Goal: Task Accomplishment & Management: Use online tool/utility

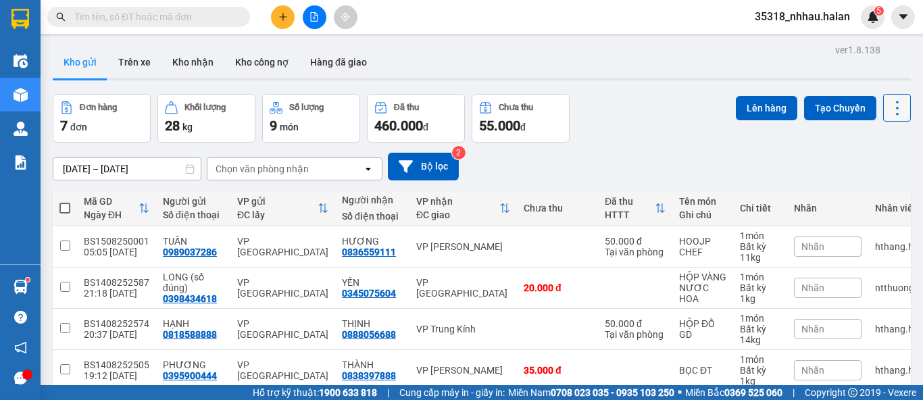
click at [888, 111] on icon at bounding box center [897, 108] width 19 height 19
click at [849, 199] on span "Làm mới" at bounding box center [867, 193] width 37 height 14
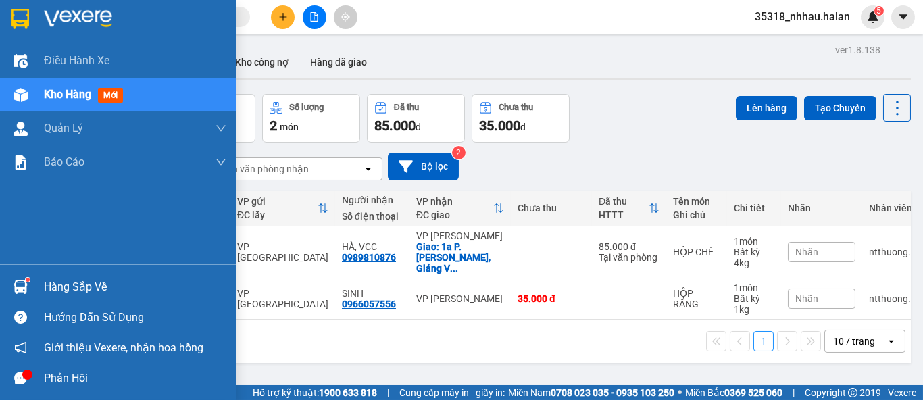
click at [18, 286] on img at bounding box center [21, 287] width 14 height 14
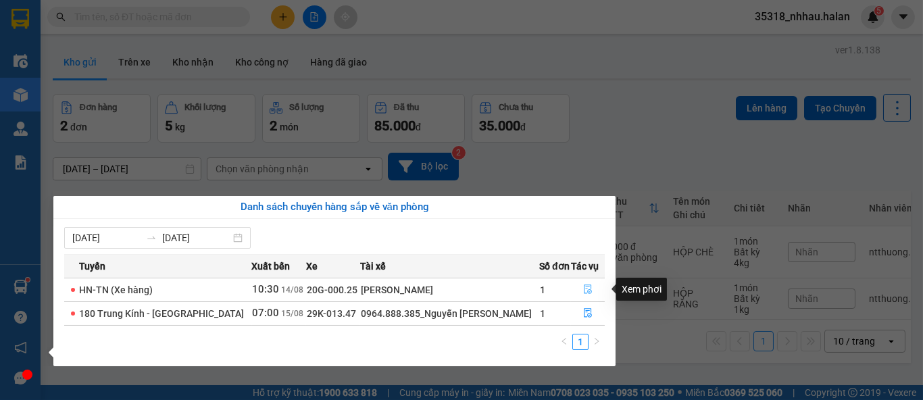
click at [585, 288] on icon "file-done" at bounding box center [588, 289] width 8 height 9
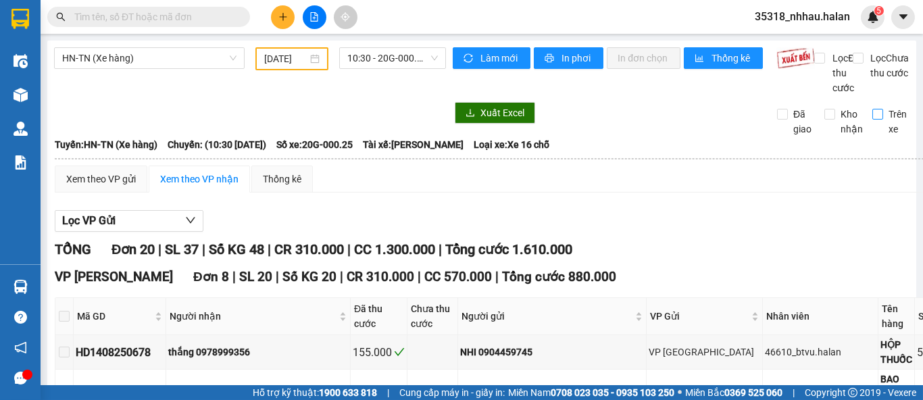
click at [872, 120] on input "Trên xe" at bounding box center [877, 114] width 11 height 11
checkbox input "true"
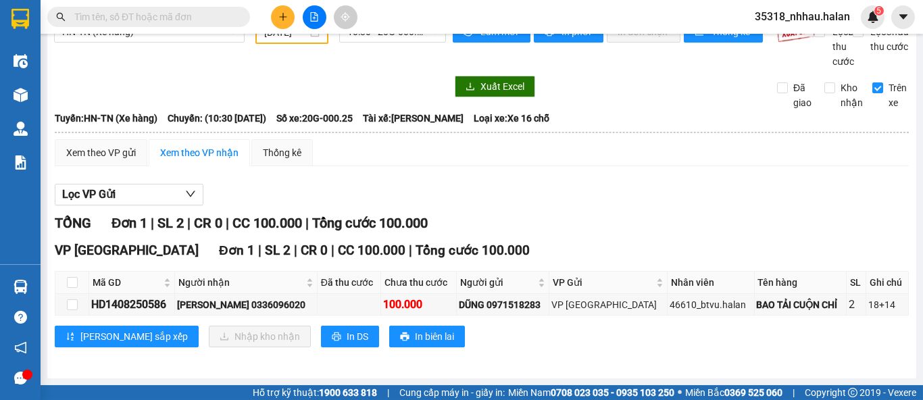
scroll to position [40, 0]
drag, startPoint x: 108, startPoint y: 303, endPoint x: 172, endPoint y: 308, distance: 63.7
click at [172, 308] on div "HD1408250586" at bounding box center [131, 304] width 81 height 17
copy div "1408250586"
click at [196, 20] on input "text" at bounding box center [153, 16] width 159 height 15
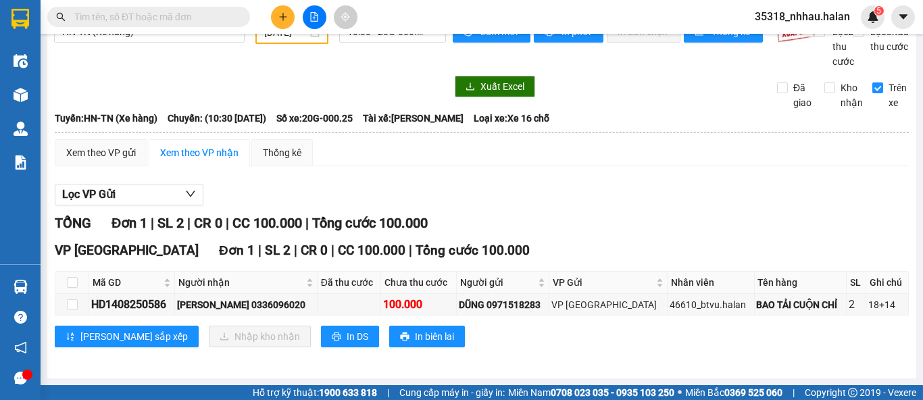
paste input "1408250586"
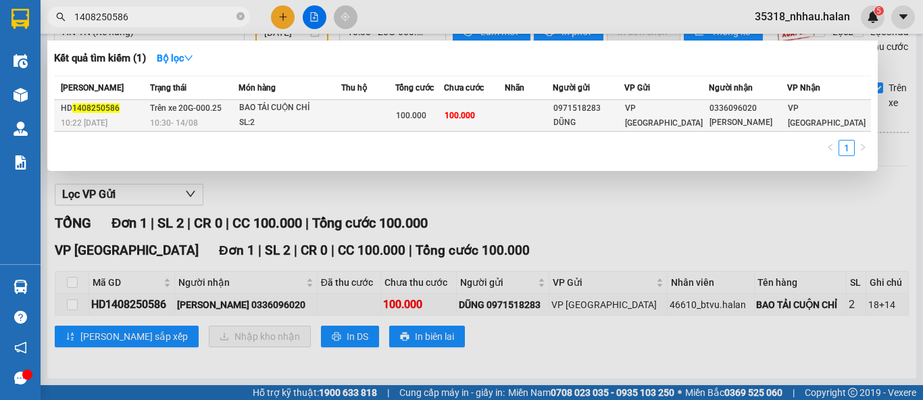
type input "1408250586"
click at [543, 122] on td at bounding box center [529, 116] width 48 height 32
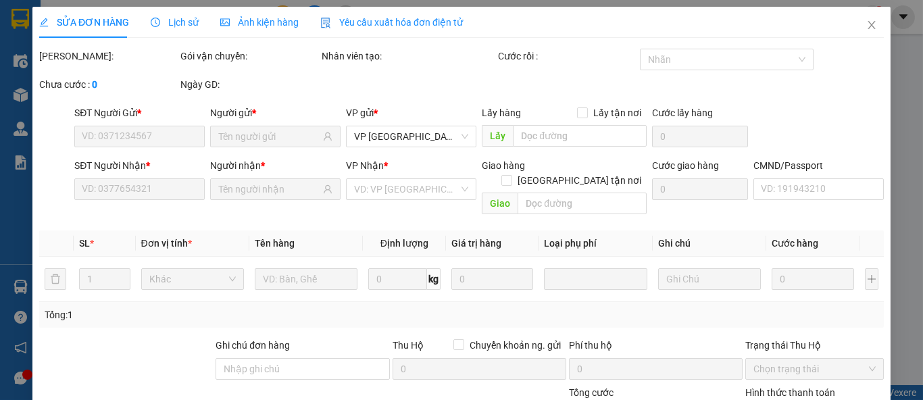
type input "0971518283"
type input "DŨNG"
type input "0336096020"
type input "[PERSON_NAME]"
type input "100.000"
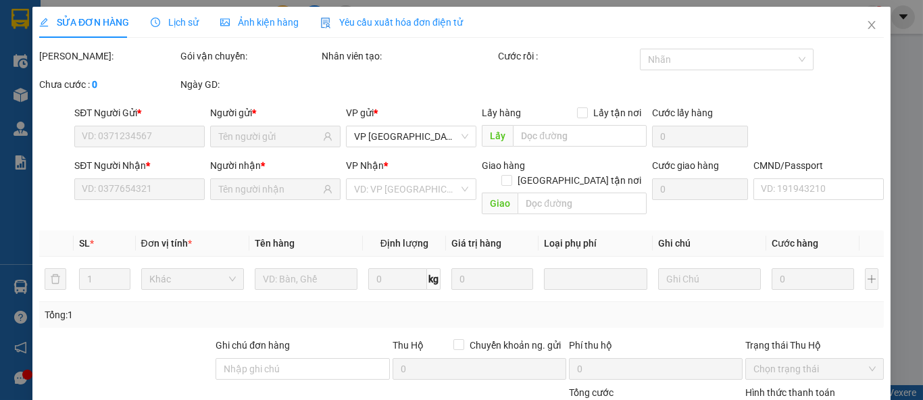
type input "100.000"
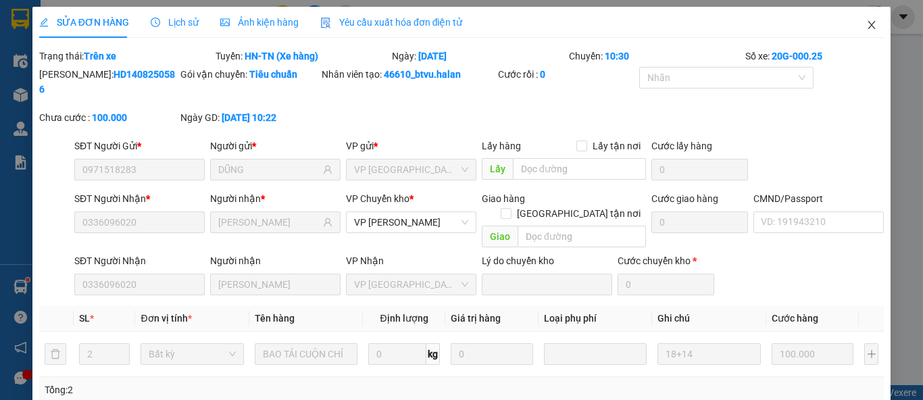
click at [853, 29] on span "Close" at bounding box center [872, 26] width 38 height 38
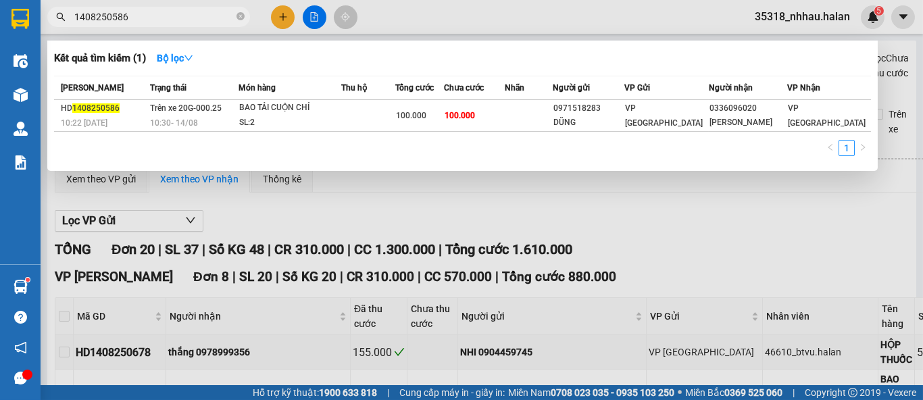
click at [241, 20] on icon "close-circle" at bounding box center [240, 16] width 8 height 8
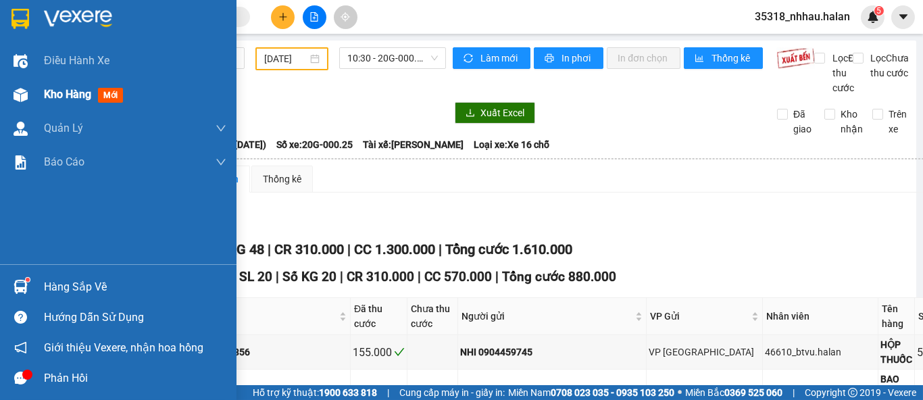
click at [38, 95] on div "Kho hàng mới" at bounding box center [118, 95] width 236 height 34
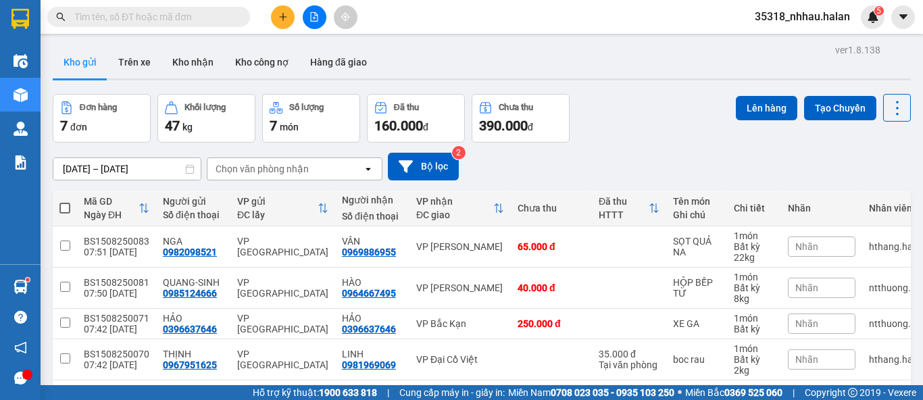
click at [198, 21] on input "text" at bounding box center [153, 16] width 159 height 15
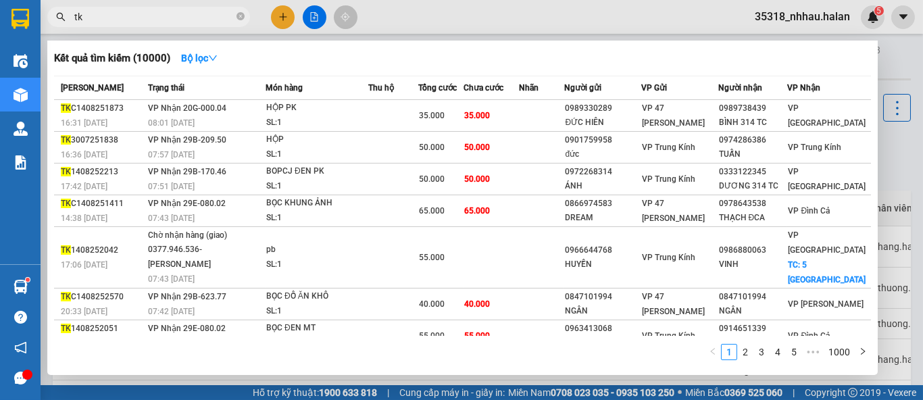
type input "tk"
click at [892, 130] on div at bounding box center [461, 200] width 923 height 400
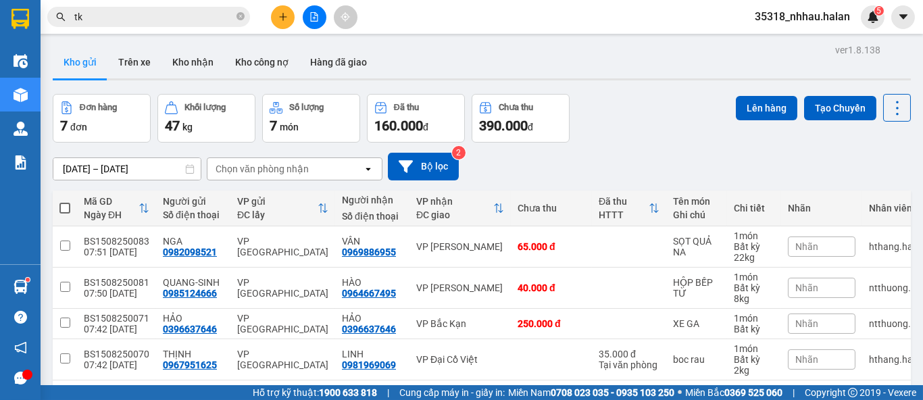
click at [339, 171] on div "Chọn văn phòng nhận" at bounding box center [284, 169] width 155 height 22
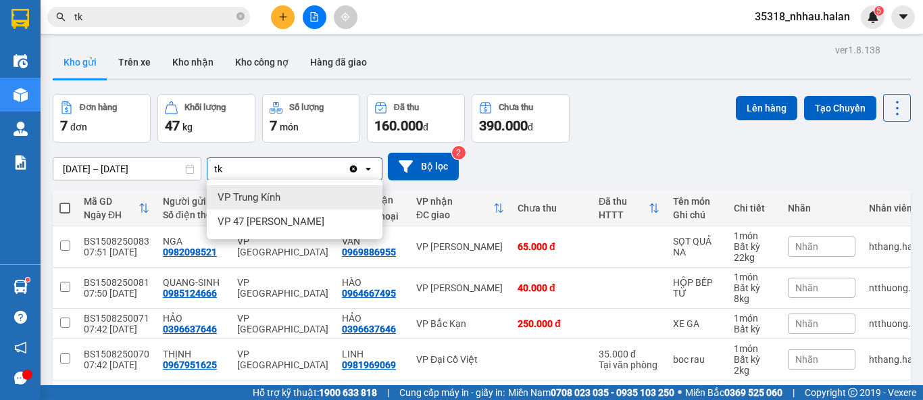
type input "tk"
click at [282, 192] on div "VP Trung Kính" at bounding box center [295, 197] width 176 height 24
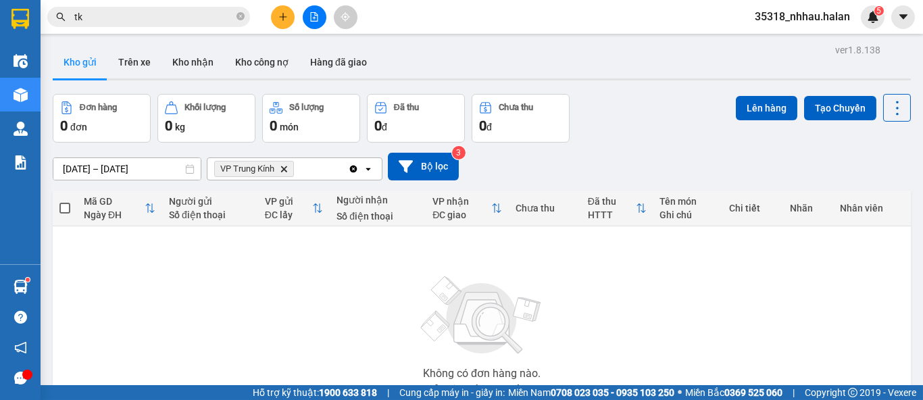
click at [285, 170] on icon "VP Trung Kính, close by backspace" at bounding box center [284, 169] width 6 height 6
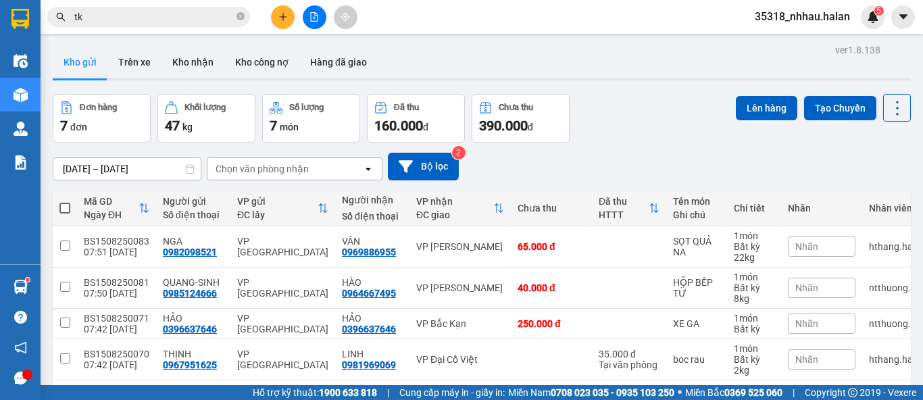
click at [280, 176] on div "Chọn văn phòng nhận" at bounding box center [284, 169] width 155 height 22
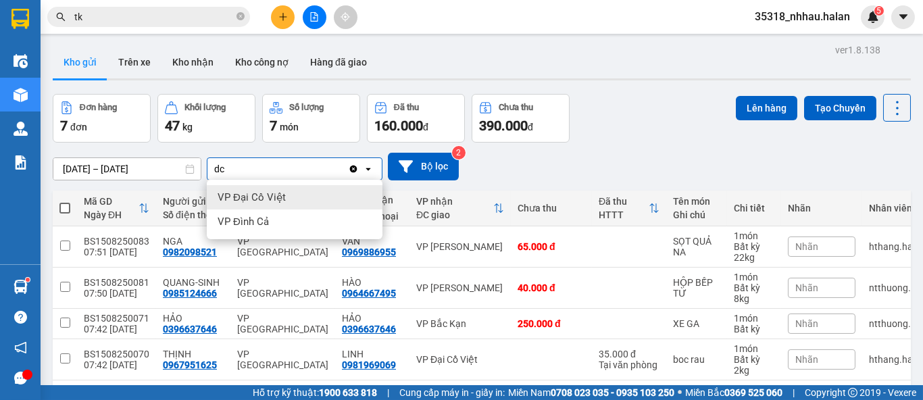
type input "dc"
click at [276, 197] on span "VP Đại Cồ Việt" at bounding box center [252, 198] width 68 height 14
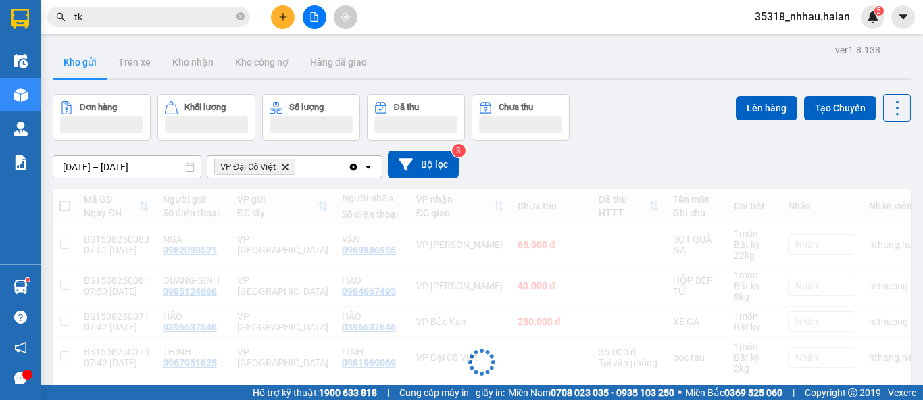
click at [322, 165] on div "VP Đại Cồ Việt Delete" at bounding box center [277, 167] width 141 height 22
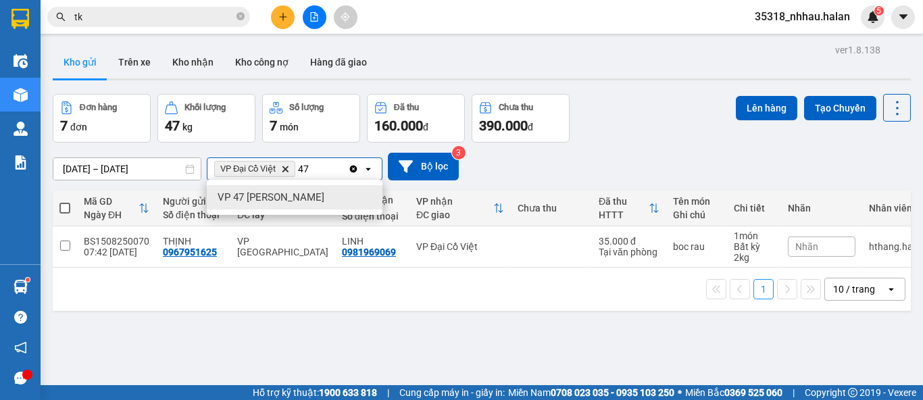
type input "47"
click at [343, 199] on div "VP 47 [PERSON_NAME]" at bounding box center [295, 197] width 176 height 24
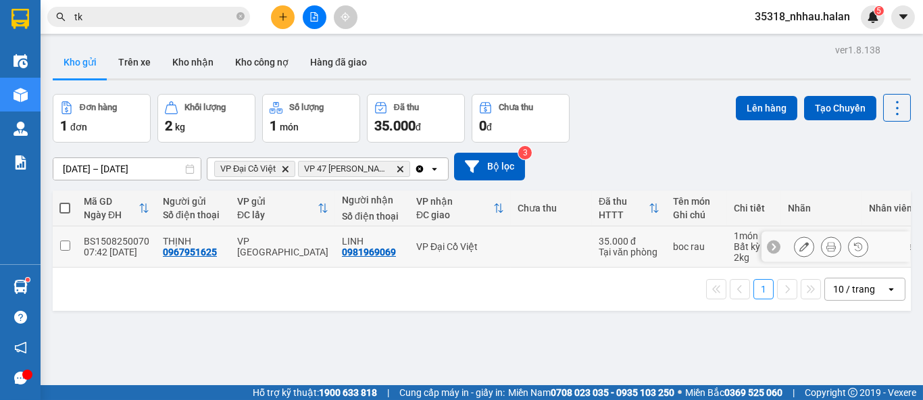
click at [511, 247] on td at bounding box center [551, 246] width 81 height 41
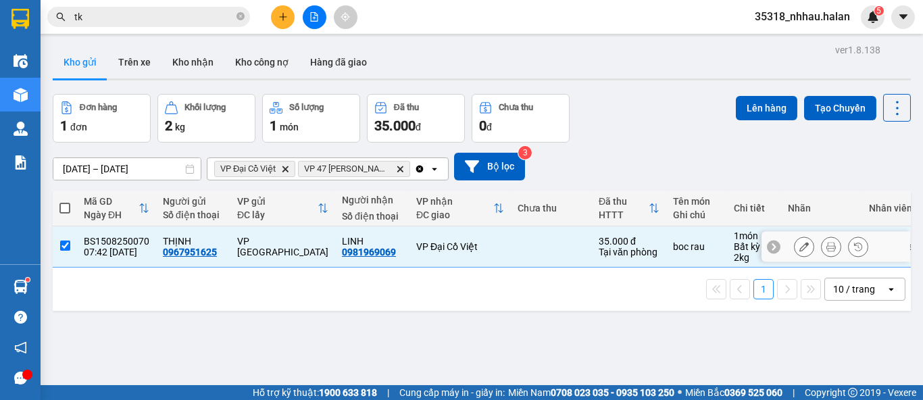
checkbox input "true"
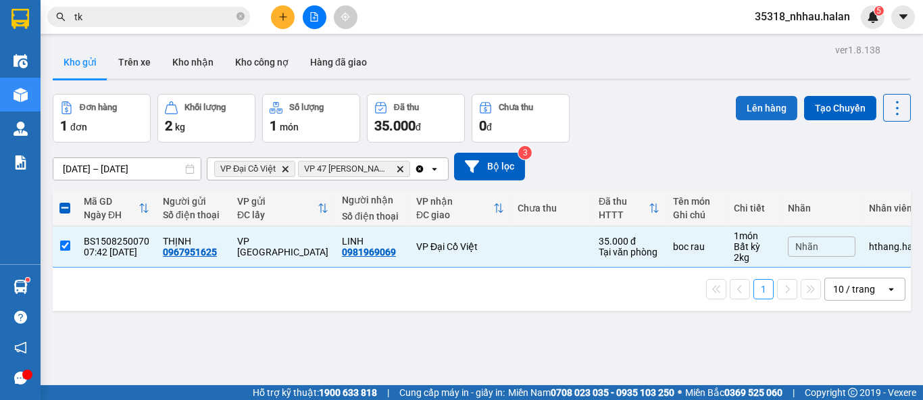
click at [738, 106] on button "Lên hàng" at bounding box center [766, 108] width 61 height 24
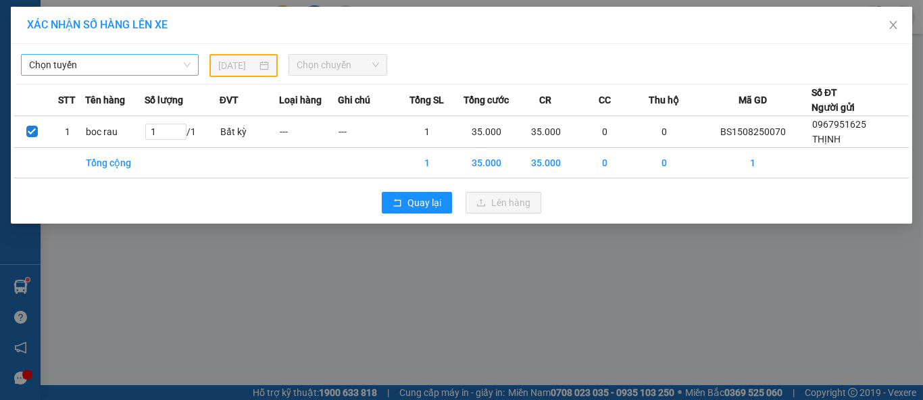
click at [122, 65] on span "Chọn tuyến" at bounding box center [109, 65] width 161 height 20
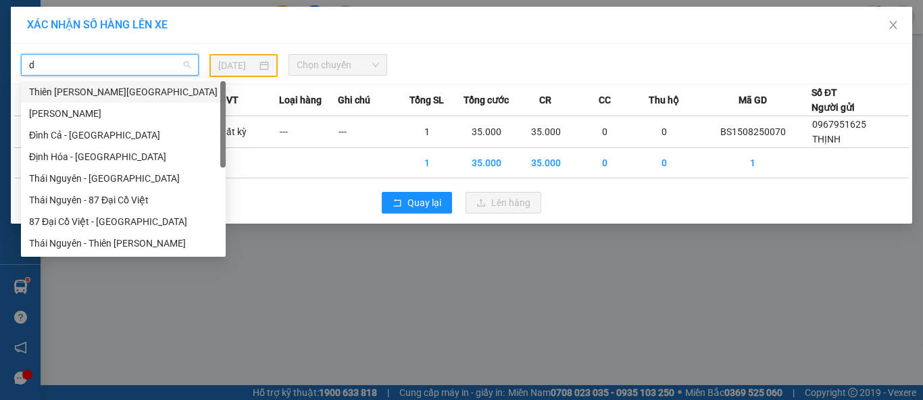
type input "dc"
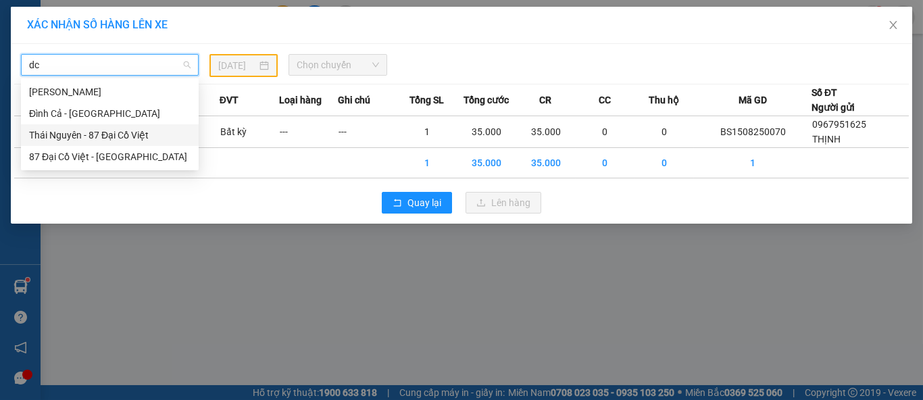
click at [126, 137] on div "Thái Nguyên - 87 Đại Cồ Việt" at bounding box center [109, 135] width 161 height 15
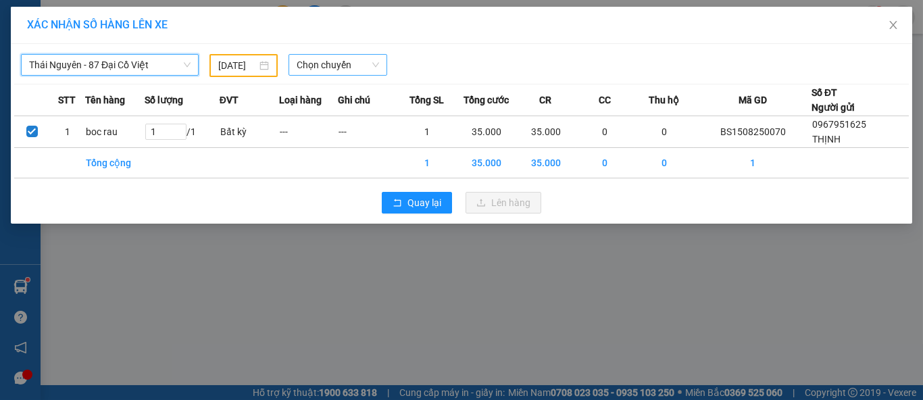
click at [343, 58] on span "Chọn chuyến" at bounding box center [338, 65] width 83 height 20
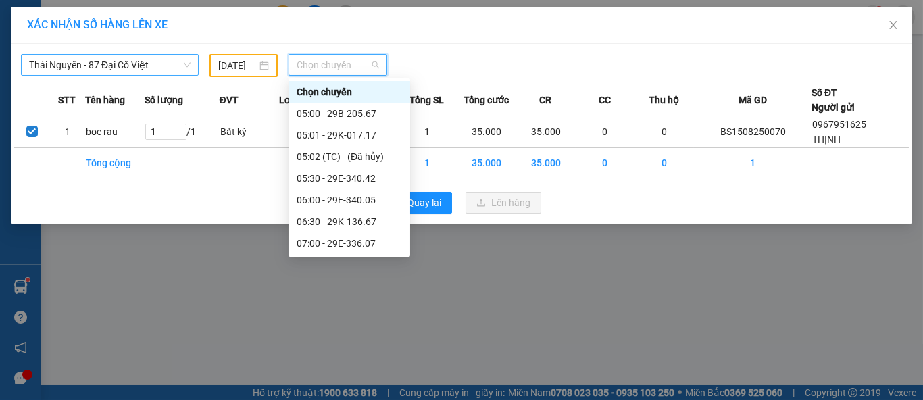
type input "0"
type input "7"
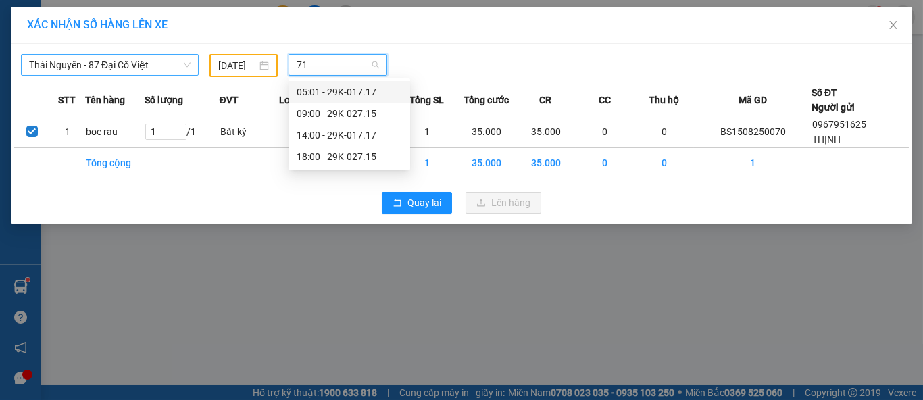
type input "717"
click at [364, 109] on div "14:00 - 29K-017.17" at bounding box center [349, 113] width 105 height 15
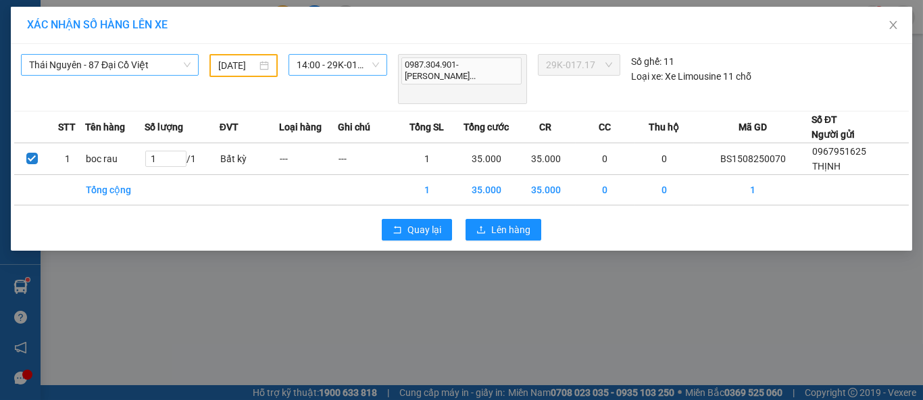
click at [268, 56] on div "[DATE]" at bounding box center [243, 65] width 68 height 23
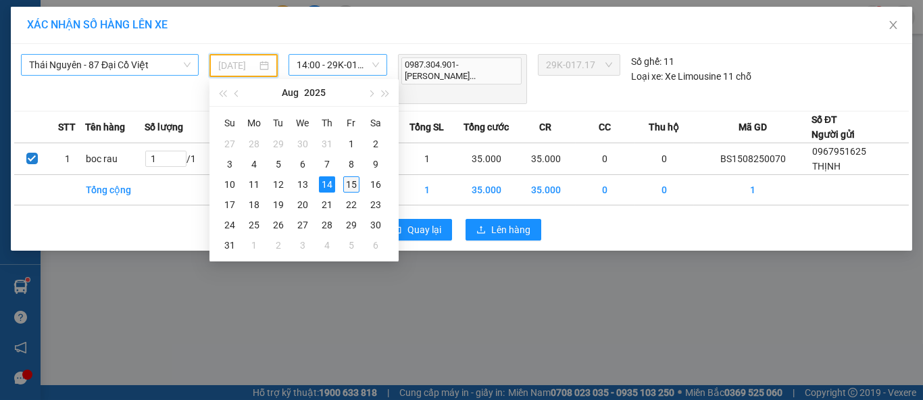
drag, startPoint x: 355, startPoint y: 190, endPoint x: 350, endPoint y: 181, distance: 10.0
click at [354, 190] on div "15" at bounding box center [351, 184] width 16 height 16
type input "[DATE]"
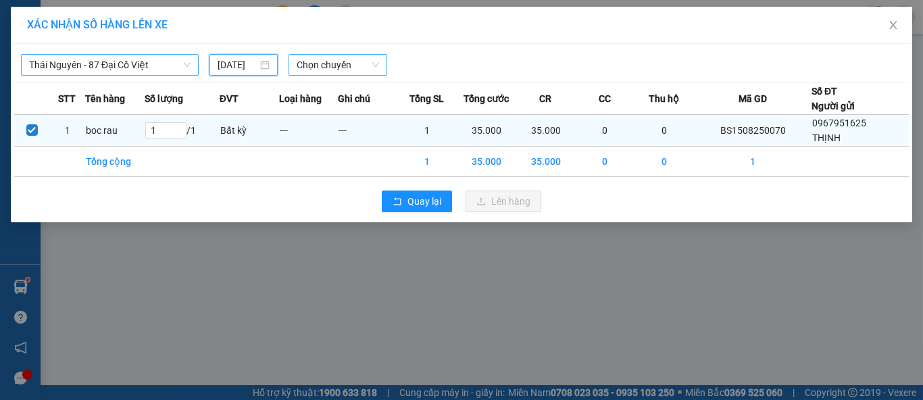
scroll to position [0, 8]
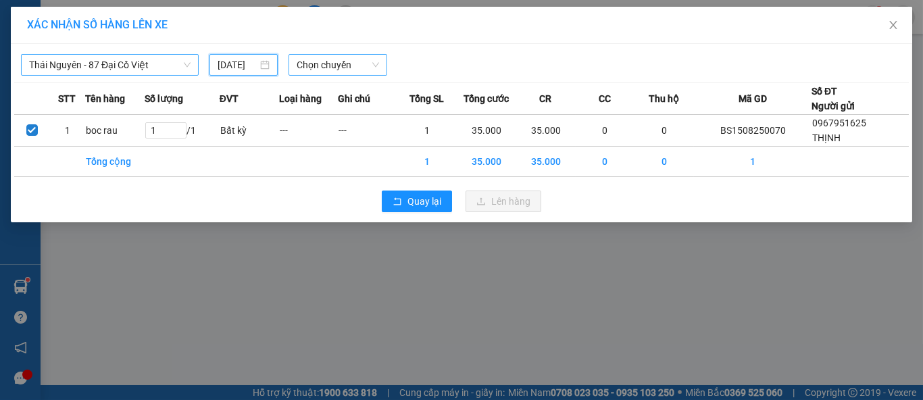
click at [337, 66] on span "Chọn chuyến" at bounding box center [338, 65] width 83 height 20
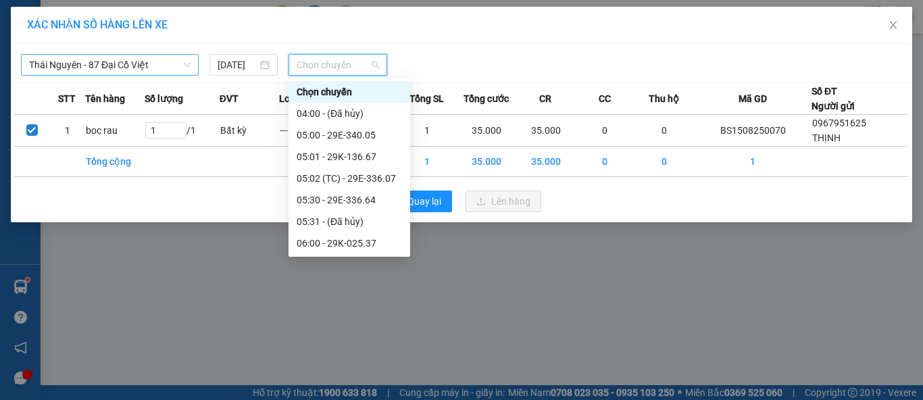
scroll to position [0, 0]
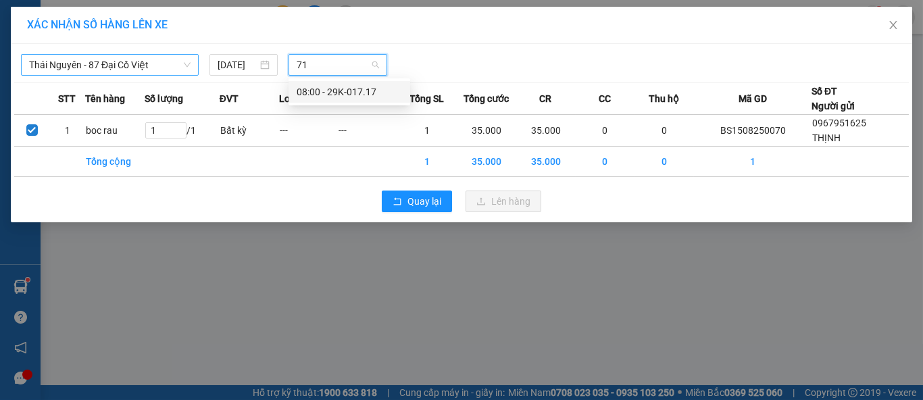
type input "717"
click at [350, 97] on div "08:00 - 29K-017.17" at bounding box center [349, 91] width 105 height 15
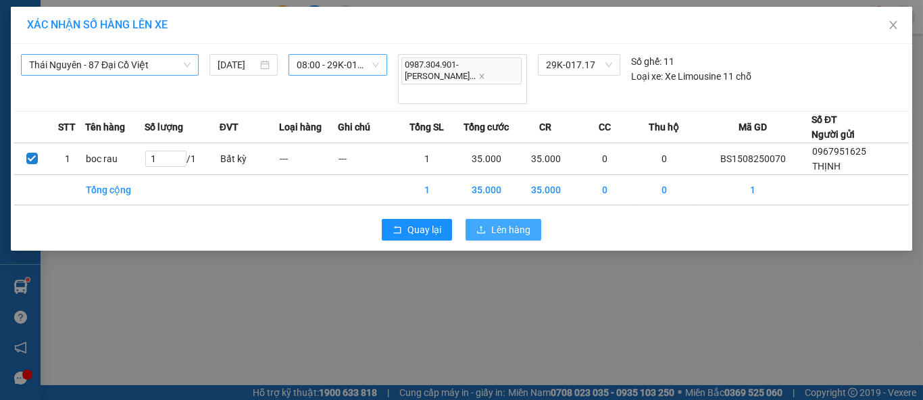
click at [516, 222] on span "Lên hàng" at bounding box center [510, 229] width 39 height 15
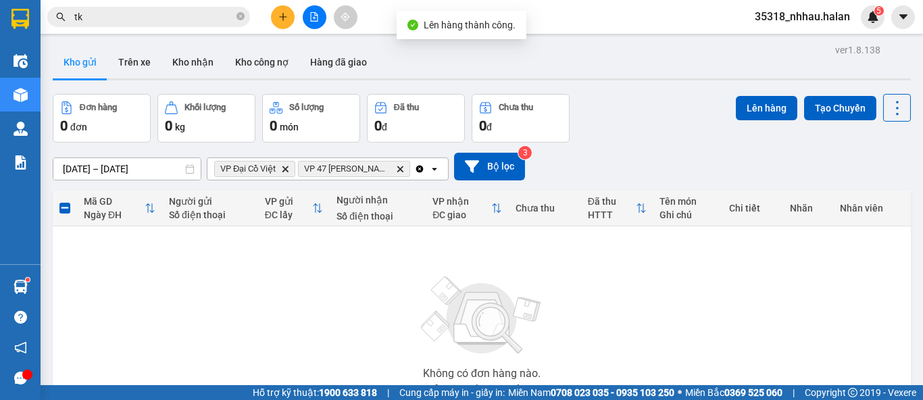
click at [420, 168] on icon "Clear all" at bounding box center [419, 168] width 7 height 7
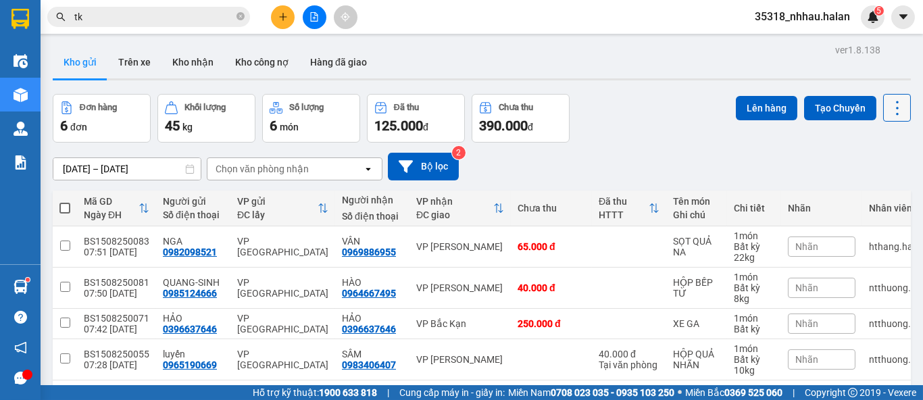
click at [888, 107] on icon at bounding box center [897, 108] width 19 height 19
click at [860, 194] on span "Làm mới" at bounding box center [867, 193] width 37 height 14
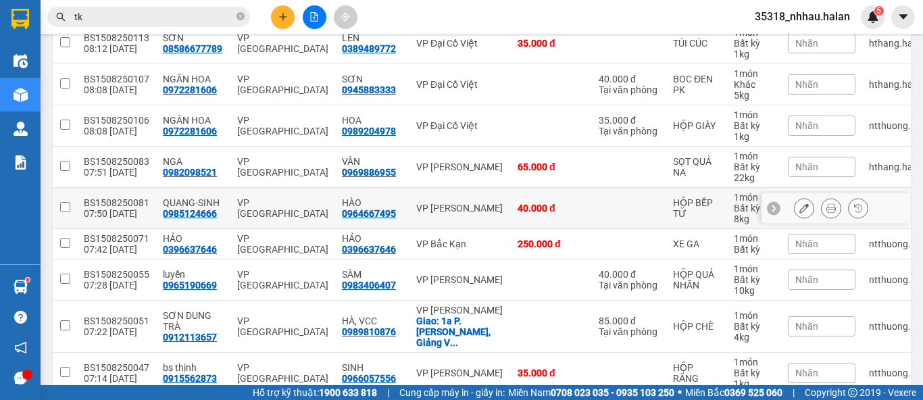
scroll to position [264, 0]
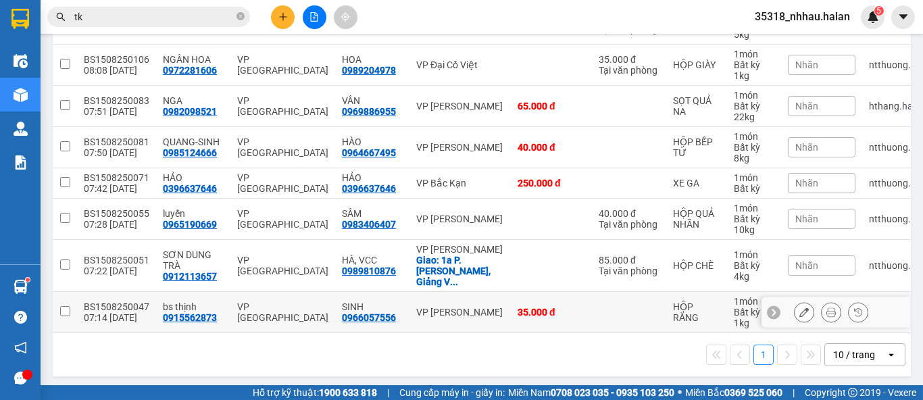
click at [455, 307] on div "VP [PERSON_NAME]" at bounding box center [460, 312] width 88 height 11
checkbox input "true"
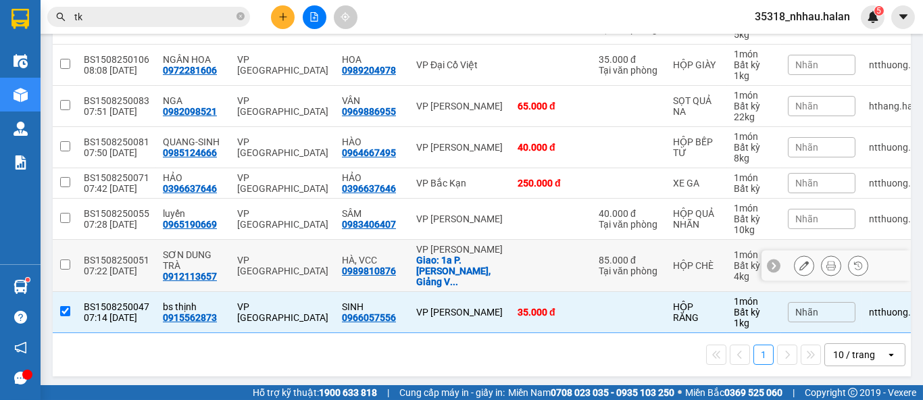
drag, startPoint x: 474, startPoint y: 262, endPoint x: 475, endPoint y: 254, distance: 8.2
click at [474, 262] on div "Giao: 1a P. [PERSON_NAME], Giảng V ..." at bounding box center [460, 271] width 88 height 32
checkbox input "true"
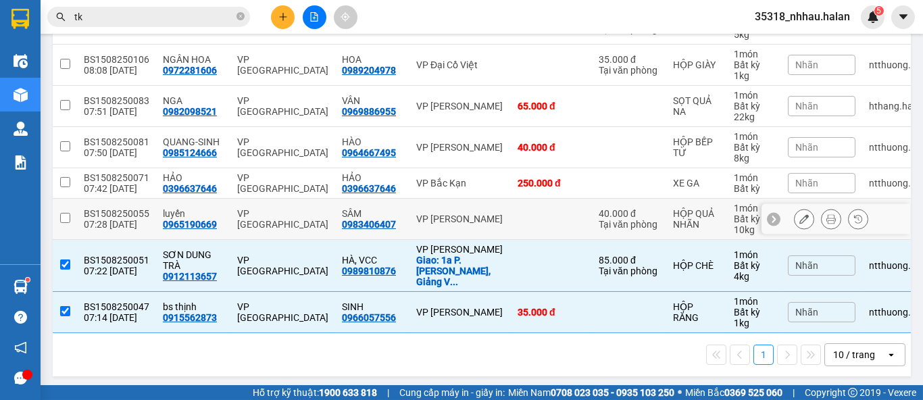
click at [489, 227] on td "VP [PERSON_NAME]" at bounding box center [459, 219] width 101 height 41
checkbox input "true"
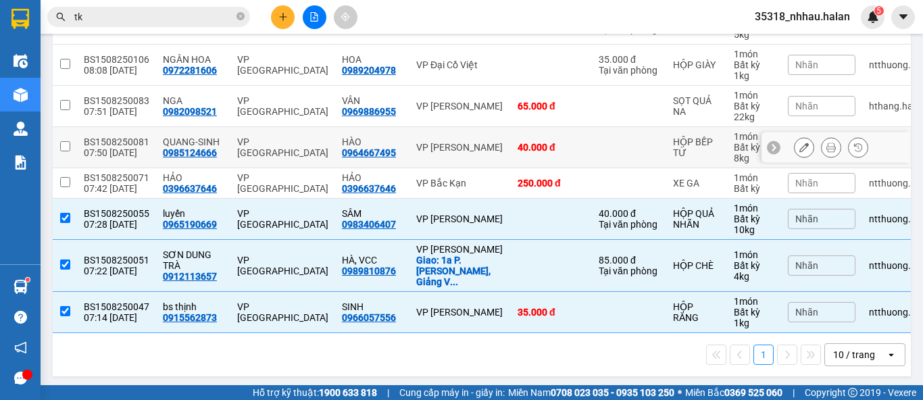
click at [480, 141] on td "VP [PERSON_NAME]" at bounding box center [459, 147] width 101 height 41
checkbox input "true"
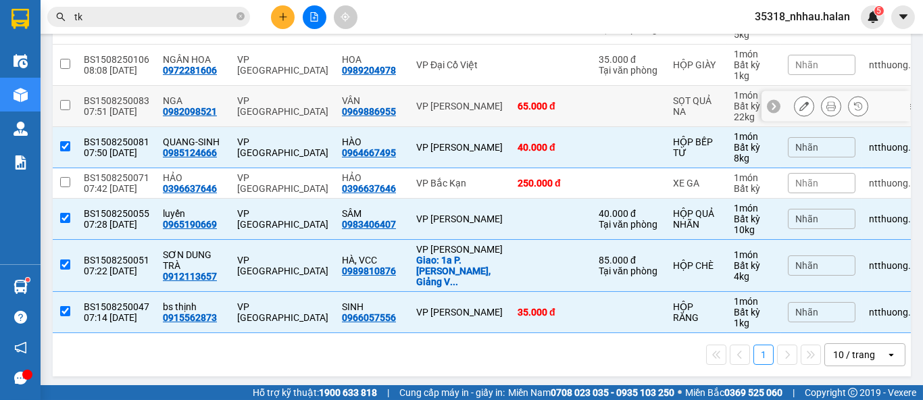
click at [487, 105] on div "VP [PERSON_NAME]" at bounding box center [460, 106] width 88 height 11
checkbox input "true"
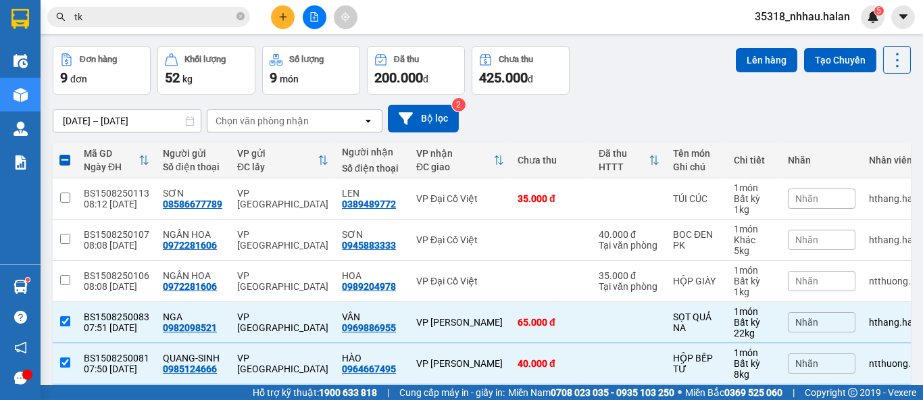
scroll to position [39, 0]
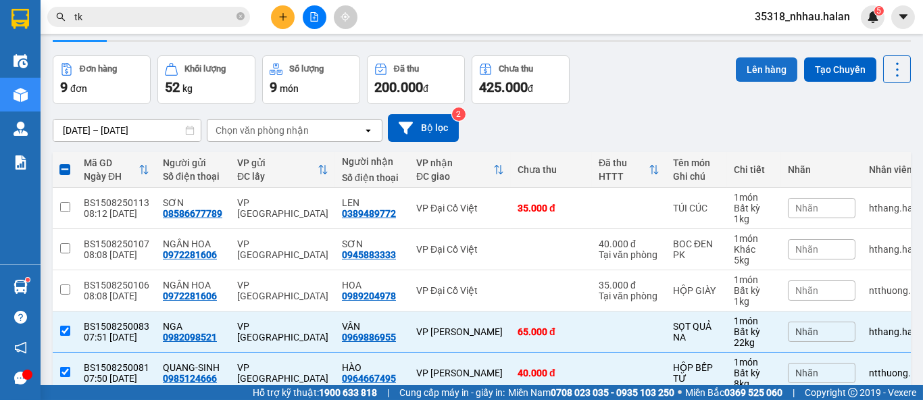
click at [736, 74] on button "Lên hàng" at bounding box center [766, 69] width 61 height 24
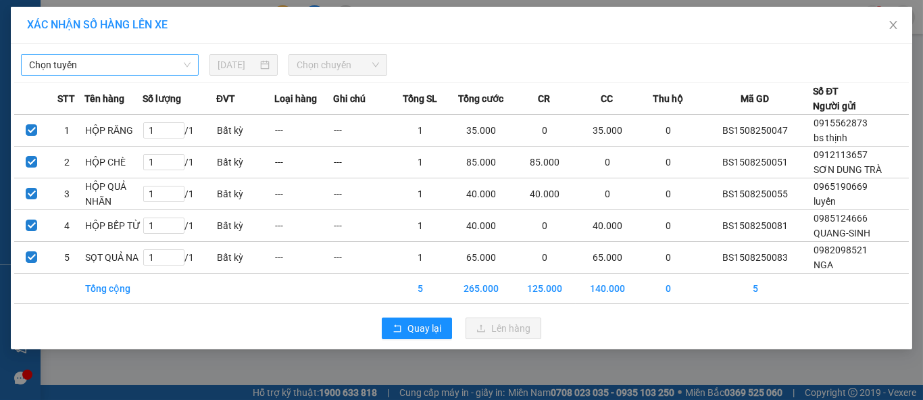
click at [145, 66] on span "Chọn tuyến" at bounding box center [109, 65] width 161 height 20
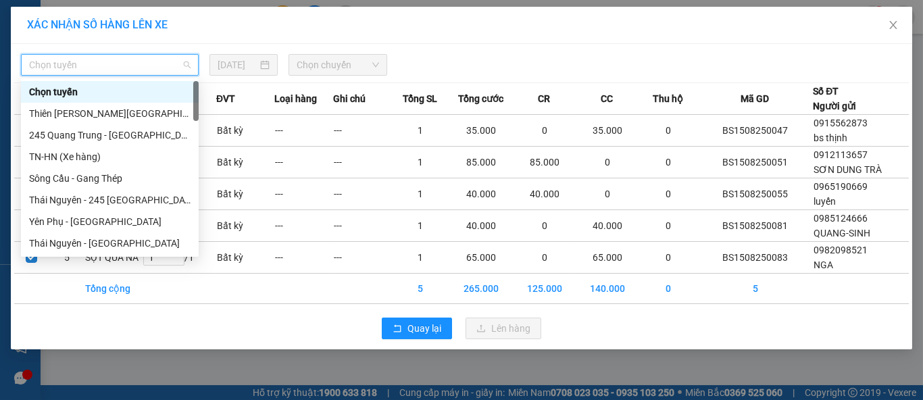
type input "x"
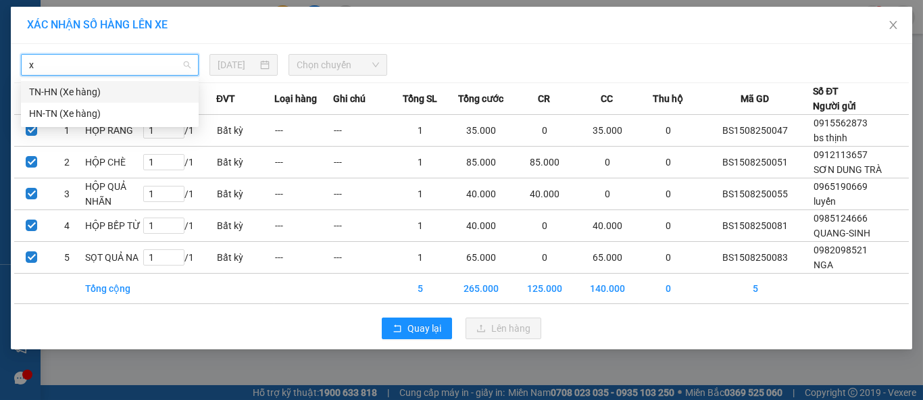
click at [106, 94] on div "TN-HN (Xe hàng)" at bounding box center [109, 91] width 161 height 15
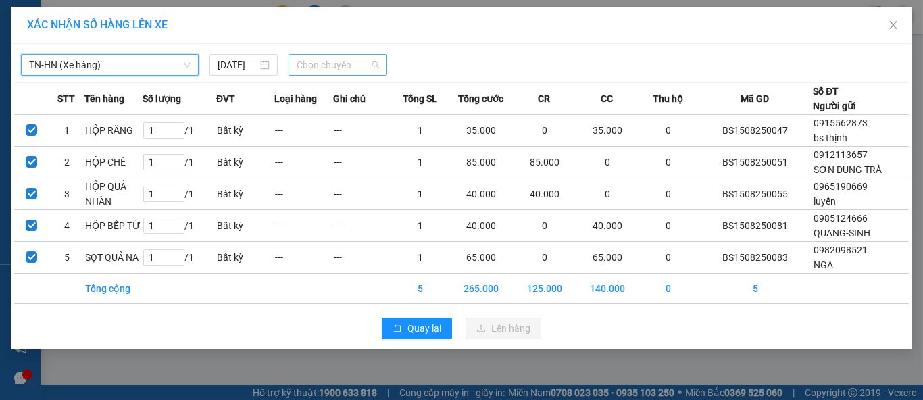
click at [309, 71] on span "Chọn chuyến" at bounding box center [338, 65] width 83 height 20
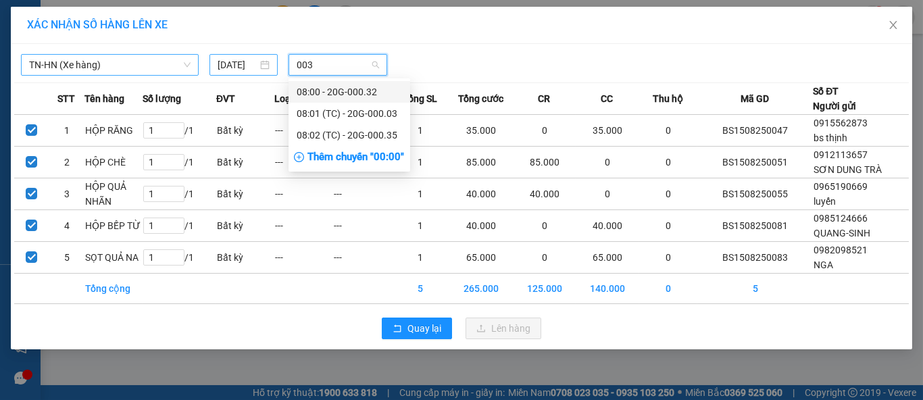
type input "003"
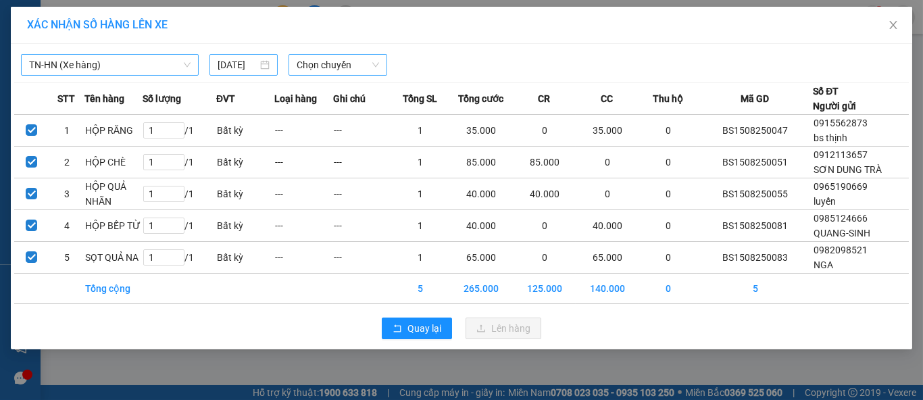
click at [259, 68] on div "[DATE]" at bounding box center [243, 64] width 51 height 15
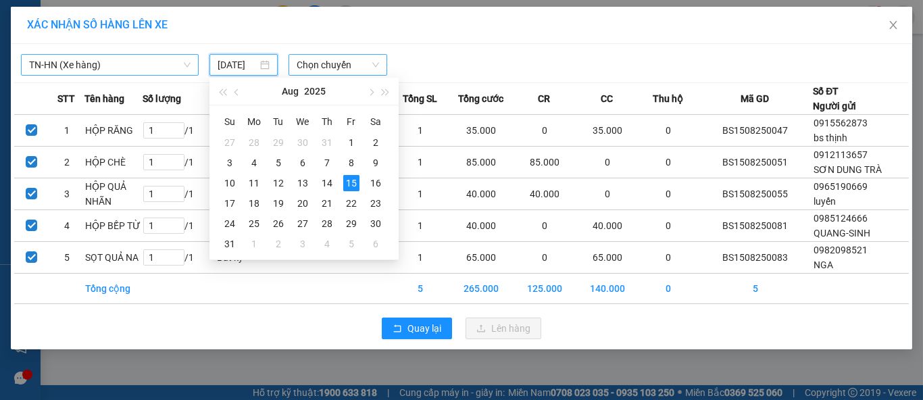
click at [251, 68] on input "[DATE]" at bounding box center [237, 64] width 39 height 15
click at [343, 70] on span "Chọn chuyến" at bounding box center [338, 65] width 83 height 20
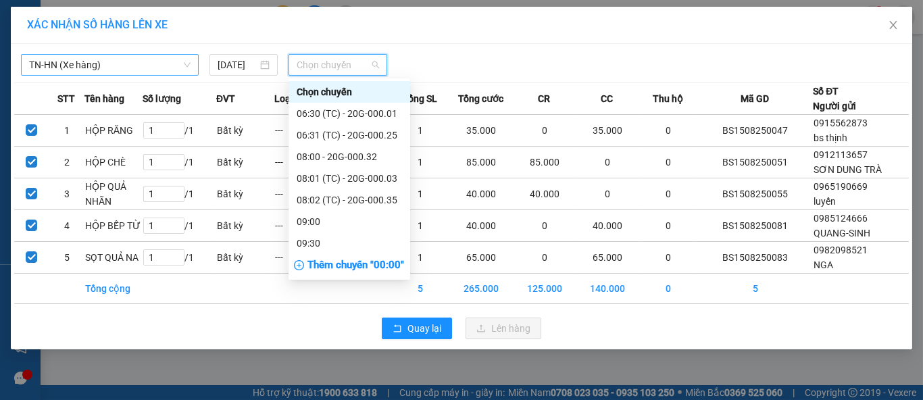
scroll to position [0, 0]
type input "003"
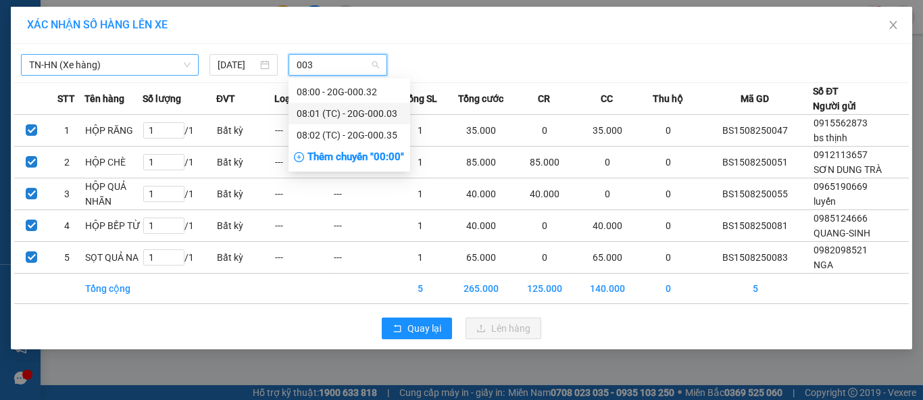
click at [368, 109] on div "08:01 (TC) - 20G-000.03" at bounding box center [349, 113] width 105 height 15
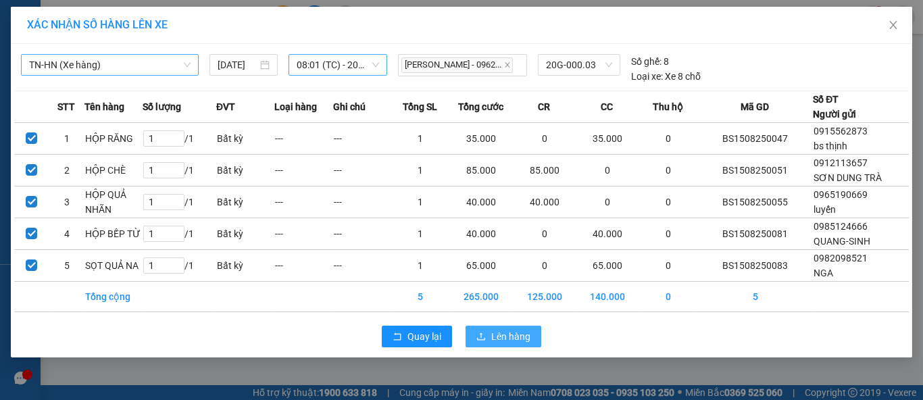
click at [511, 329] on span "Lên hàng" at bounding box center [510, 336] width 39 height 15
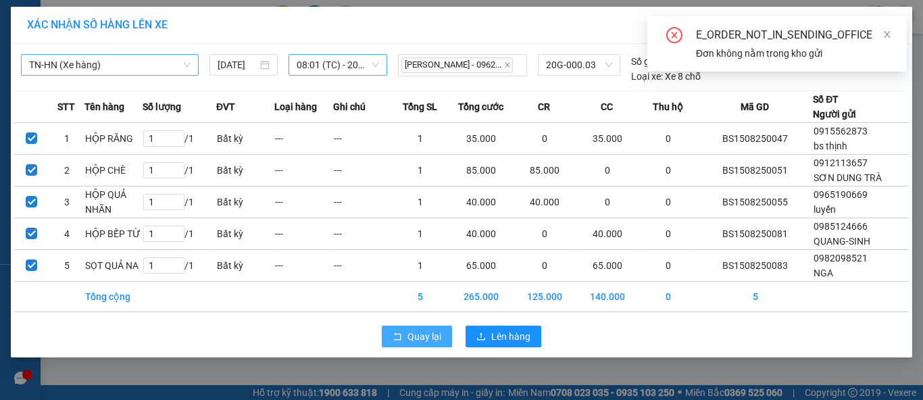
click at [430, 329] on span "Quay lại" at bounding box center [424, 336] width 34 height 15
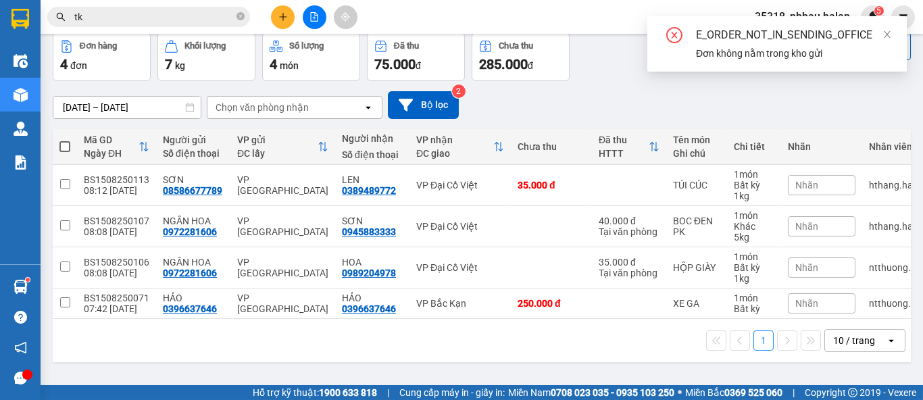
scroll to position [61, 0]
drag, startPoint x: 457, startPoint y: 184, endPoint x: 455, endPoint y: 216, distance: 31.1
click at [457, 185] on div "VP Đại Cồ Việt" at bounding box center [460, 185] width 88 height 11
checkbox input "true"
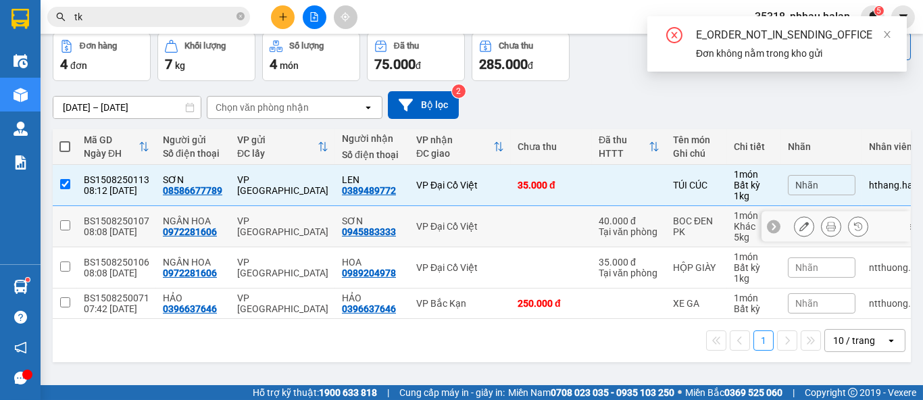
click at [454, 218] on td "VP Đại Cồ Việt" at bounding box center [459, 226] width 101 height 41
checkbox input "true"
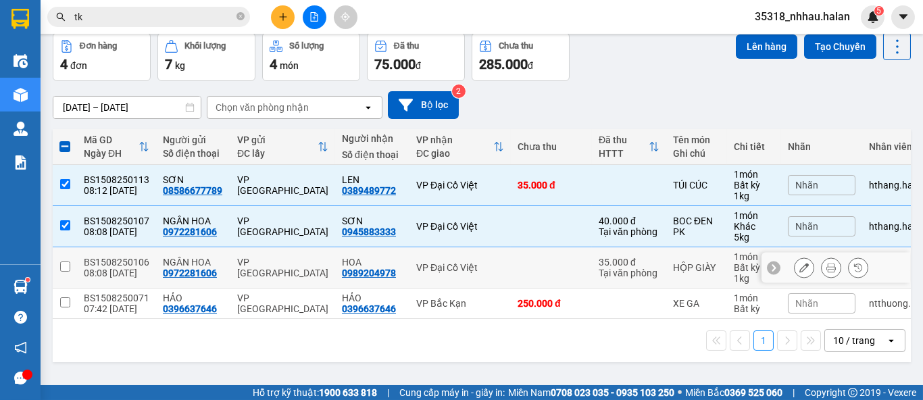
click at [459, 262] on div "VP Đại Cồ Việt" at bounding box center [460, 267] width 88 height 11
checkbox input "true"
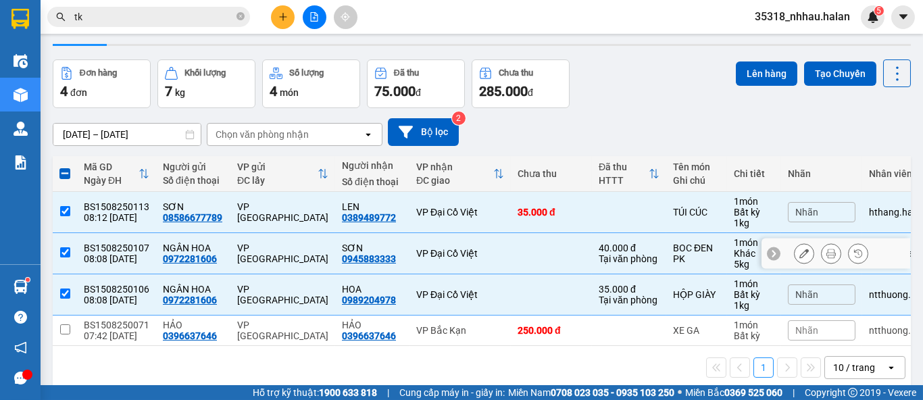
scroll to position [0, 0]
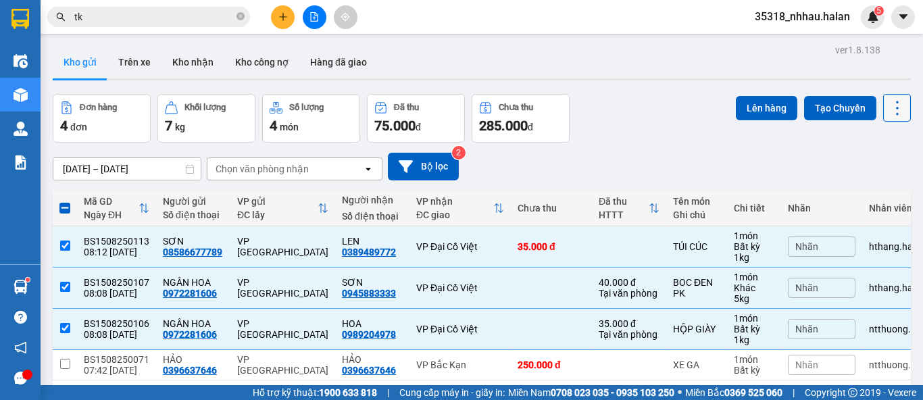
click at [888, 112] on icon at bounding box center [897, 108] width 19 height 19
click at [859, 194] on span "Làm mới" at bounding box center [867, 193] width 37 height 14
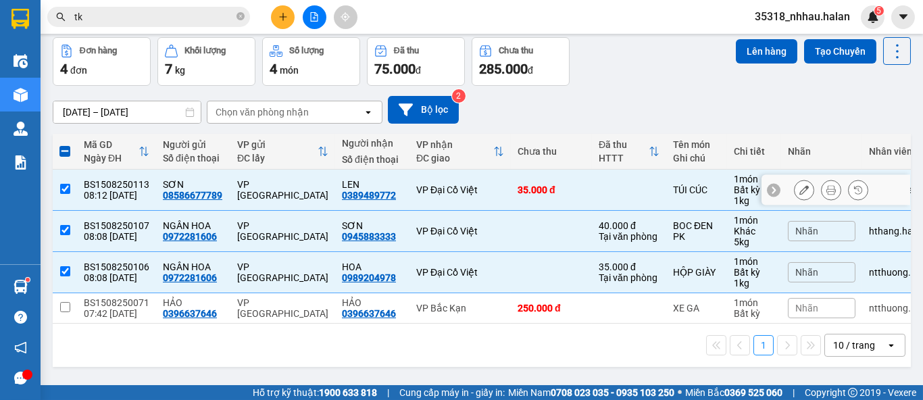
scroll to position [61, 0]
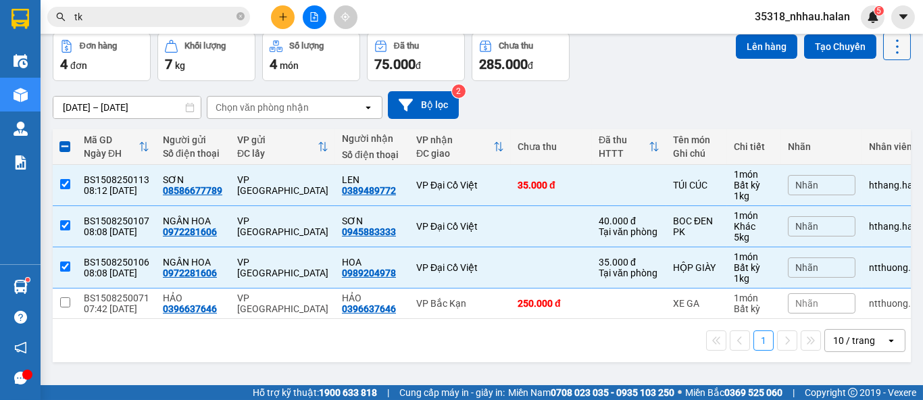
click at [891, 48] on icon at bounding box center [897, 46] width 19 height 19
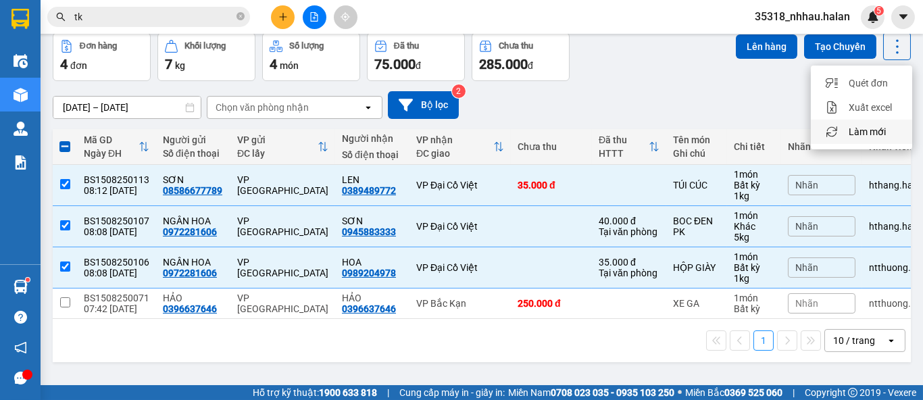
click at [870, 136] on span "Làm mới" at bounding box center [867, 132] width 37 height 14
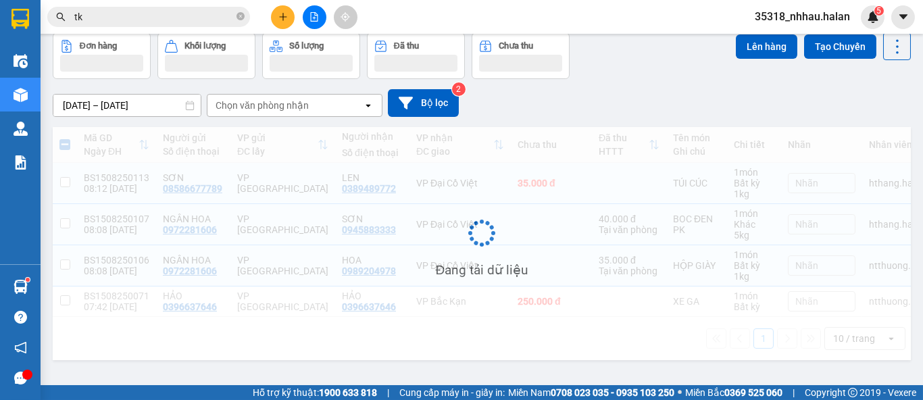
checkbox input "false"
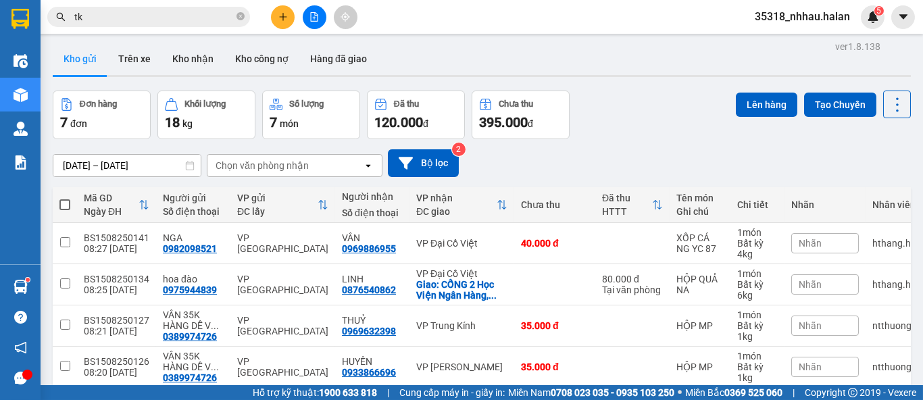
scroll to position [0, 0]
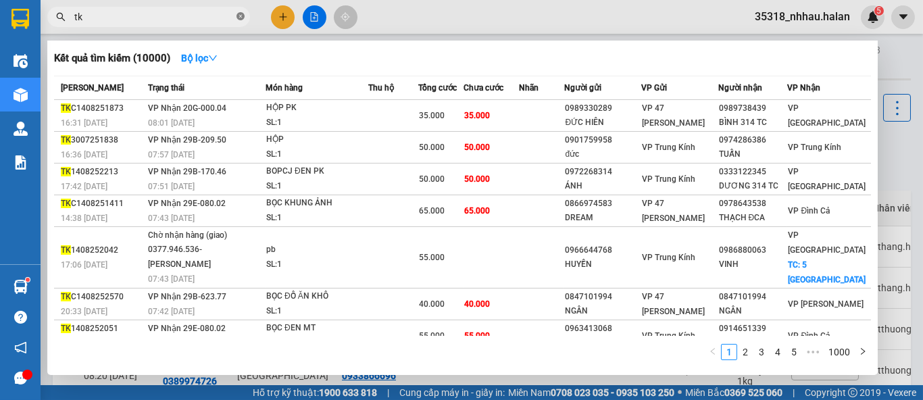
click at [239, 20] on icon "close-circle" at bounding box center [240, 16] width 8 height 8
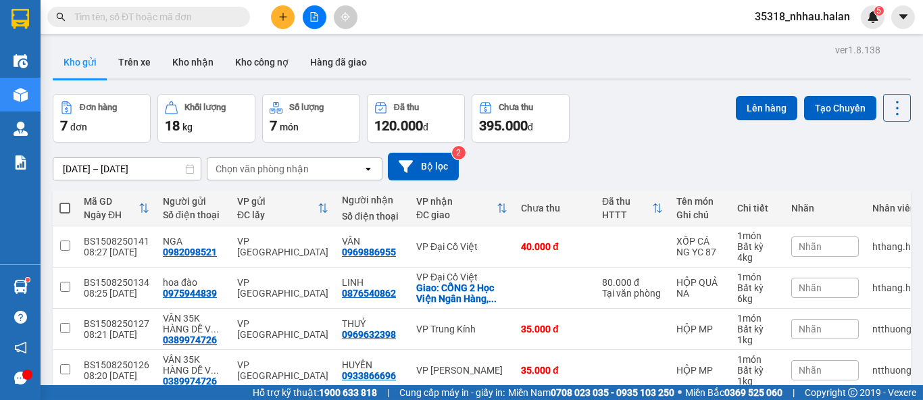
click at [220, 17] on input "text" at bounding box center [153, 16] width 159 height 15
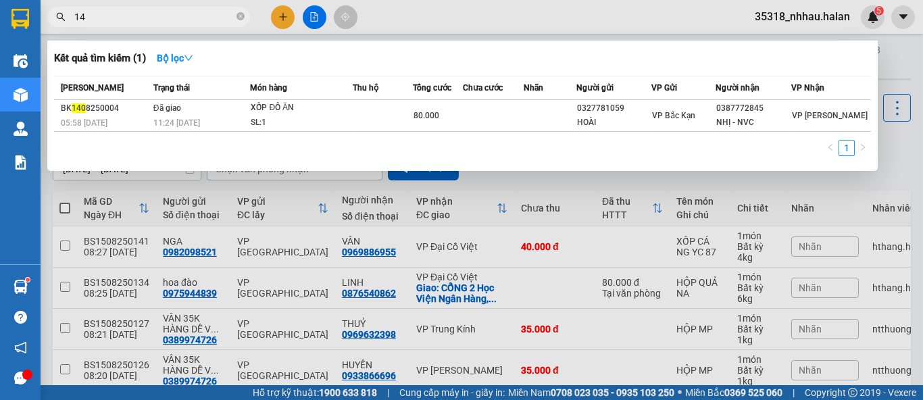
type input "1"
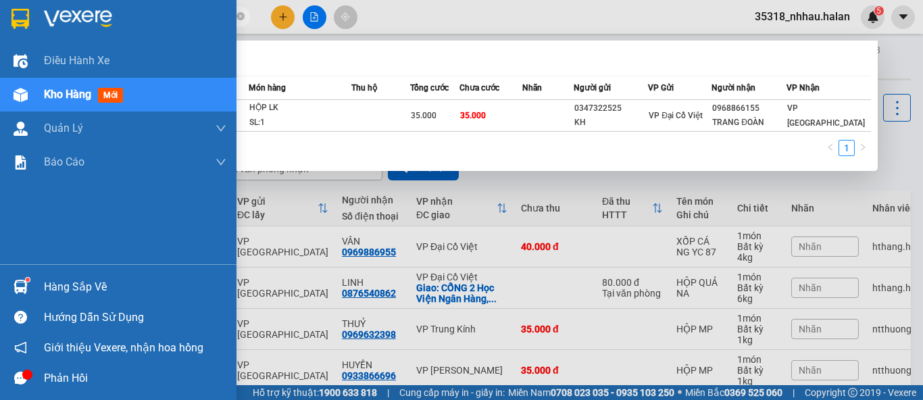
type input "1508250004"
click at [64, 282] on div "Hàng sắp về" at bounding box center [135, 287] width 182 height 20
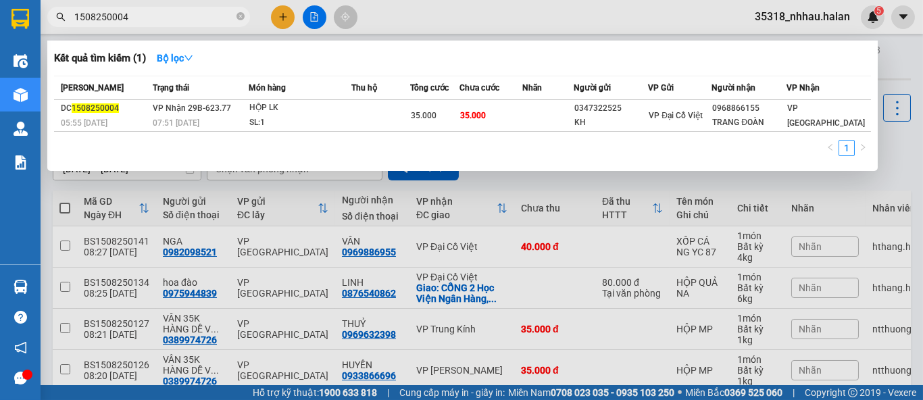
click at [711, 186] on section "Kết quả tìm kiếm ( 1 ) Bộ lọc Mã ĐH Trạng thái Món hàng Thu hộ Tổng cước Chưa c…" at bounding box center [461, 200] width 923 height 400
click at [710, 186] on div at bounding box center [461, 200] width 923 height 400
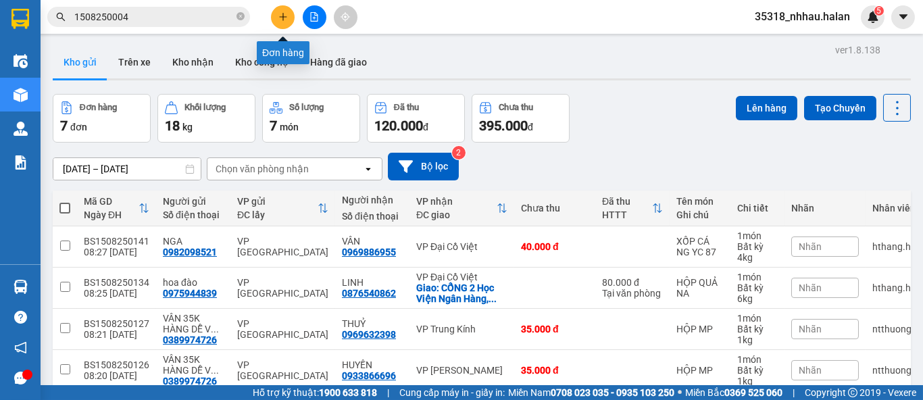
click at [284, 18] on icon "plus" at bounding box center [282, 16] width 9 height 9
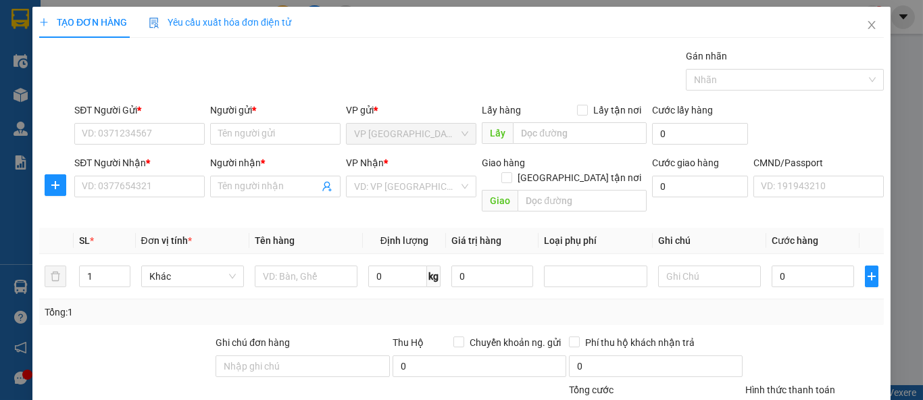
click at [284, 18] on span "Yêu cầu xuất hóa đơn điện tử" at bounding box center [220, 22] width 143 height 11
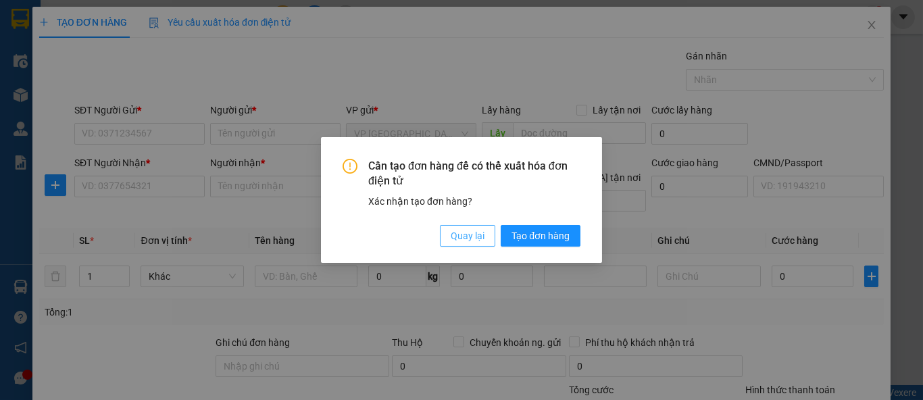
click at [459, 236] on span "Quay lại" at bounding box center [468, 235] width 34 height 15
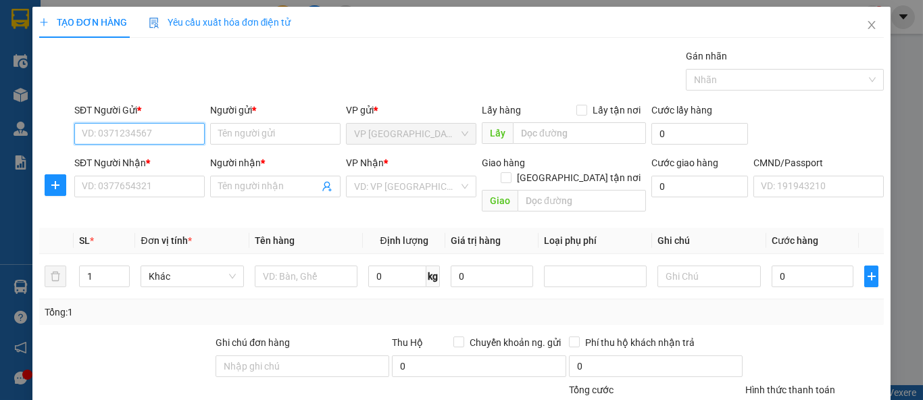
click at [161, 131] on input "SĐT Người Gửi *" at bounding box center [139, 134] width 130 height 22
type input "0369127027"
click at [160, 164] on div "0369127027 - DŨNG" at bounding box center [138, 160] width 113 height 15
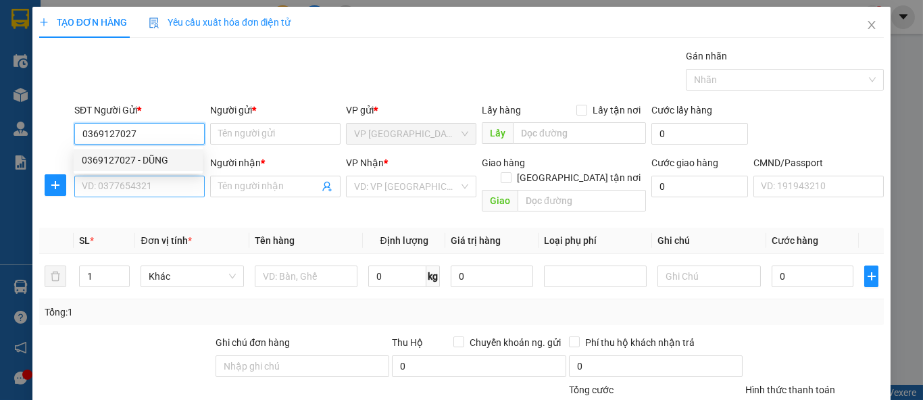
type input "DŨNG"
type input "0369127027"
click at [159, 184] on input "SĐT Người Nhận *" at bounding box center [139, 187] width 130 height 22
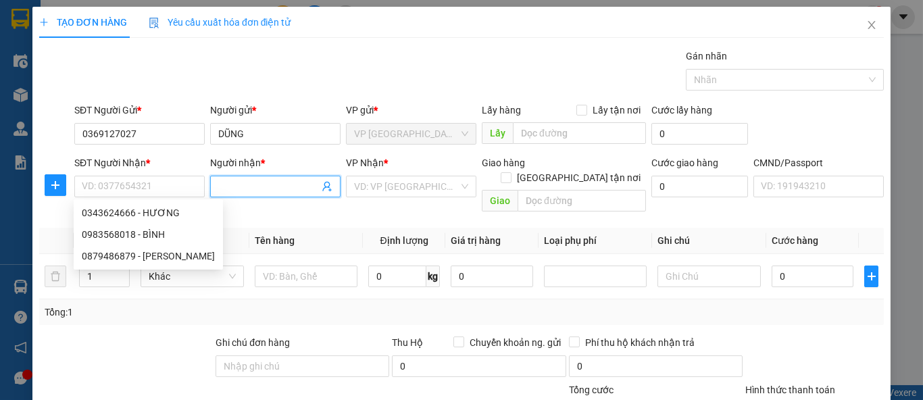
click at [322, 186] on icon "user-add" at bounding box center [326, 187] width 9 height 10
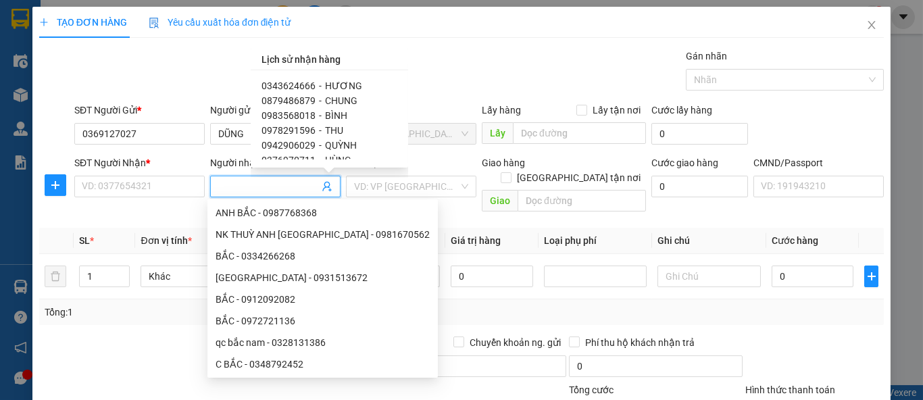
click at [339, 87] on span "HƯƠNG" at bounding box center [343, 85] width 37 height 11
type input "0343624666"
type input "HƯƠNG"
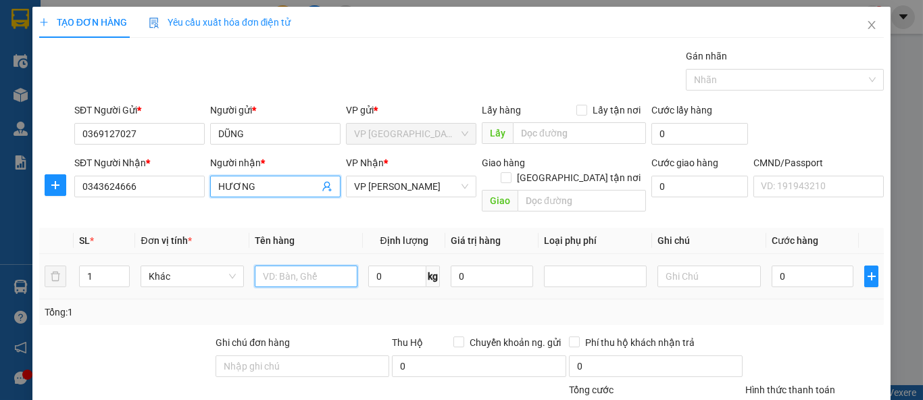
click at [271, 266] on input "text" at bounding box center [306, 277] width 103 height 22
type input "HỘP LK"
type input "5"
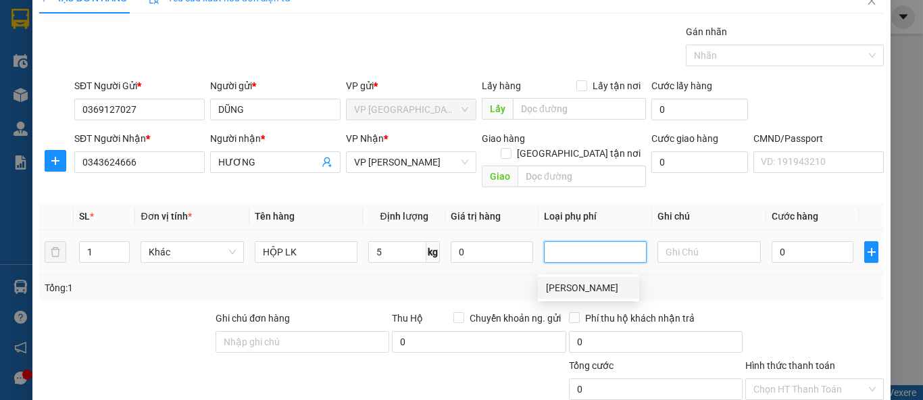
scroll to position [74, 0]
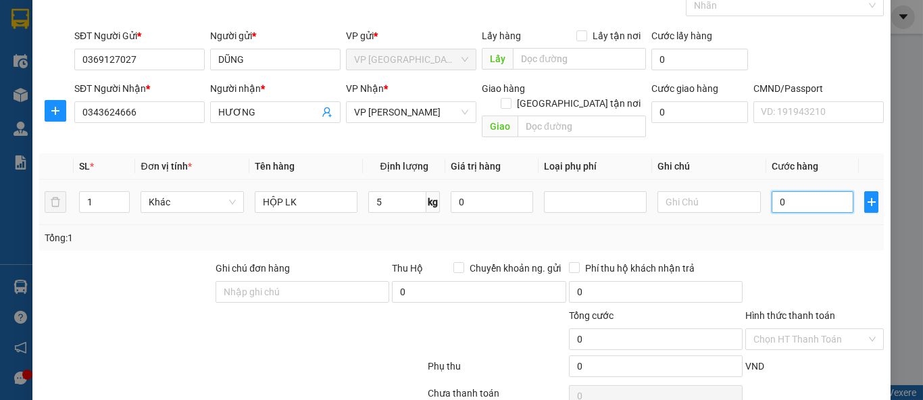
click at [784, 194] on input "0" at bounding box center [813, 202] width 82 height 22
type input "4"
type input "40"
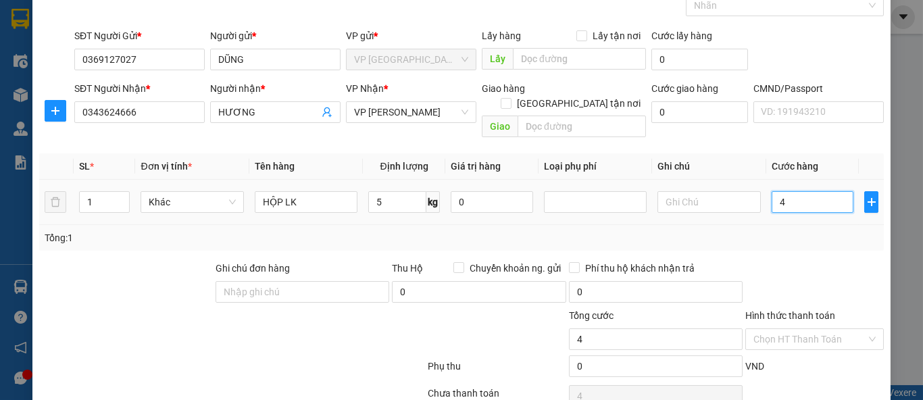
type input "40"
type input "40.000"
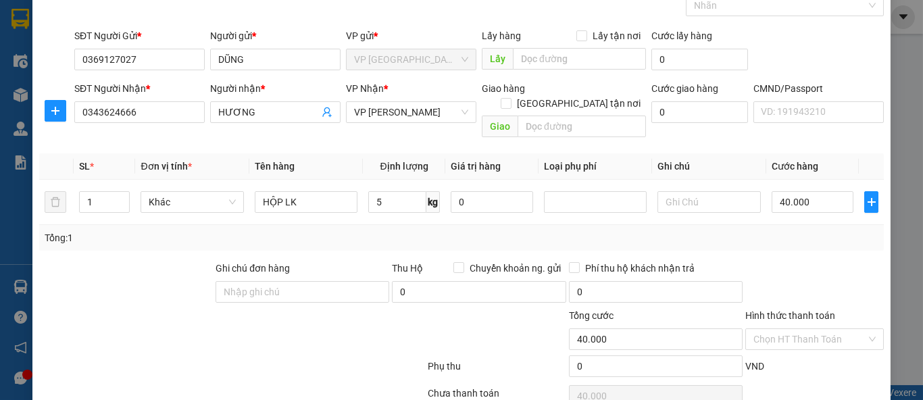
click at [805, 236] on div "Transit Pickup Surcharge Ids Transit Deliver Surcharge Ids Transit Deliver Surc…" at bounding box center [461, 207] width 845 height 467
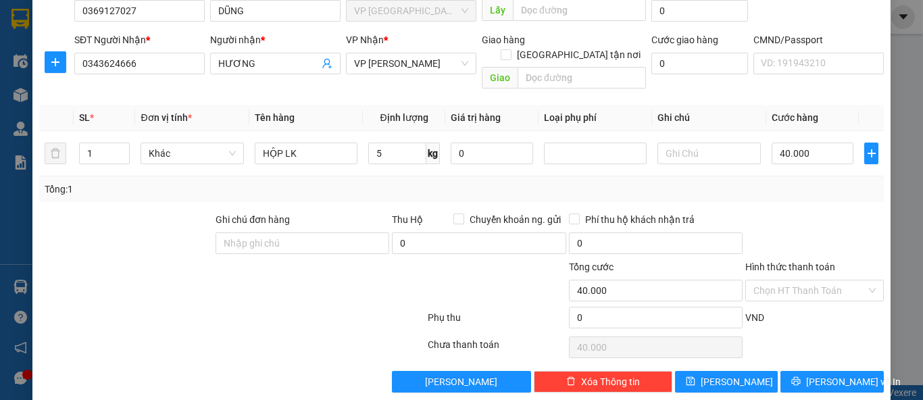
scroll to position [125, 0]
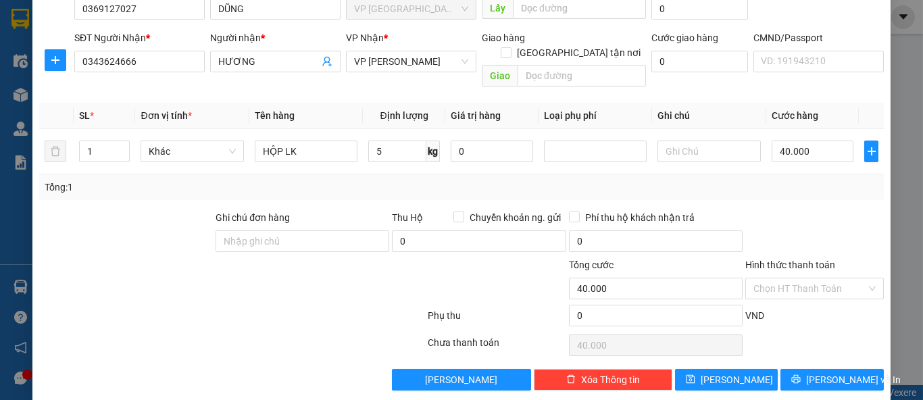
click at [799, 350] on div "Transit Pickup Surcharge Ids Transit Deliver Surcharge Ids Transit Deliver Surc…" at bounding box center [461, 157] width 845 height 467
click at [801, 374] on icon "printer" at bounding box center [795, 378] width 9 height 9
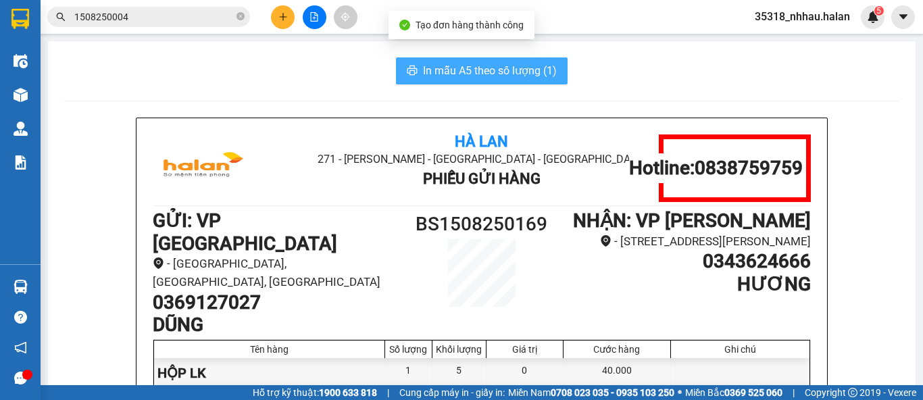
click at [429, 80] on button "In mẫu A5 theo số lượng (1)" at bounding box center [482, 70] width 172 height 27
click at [480, 70] on span "In mẫu A5 theo số lượng (1)" at bounding box center [490, 70] width 134 height 17
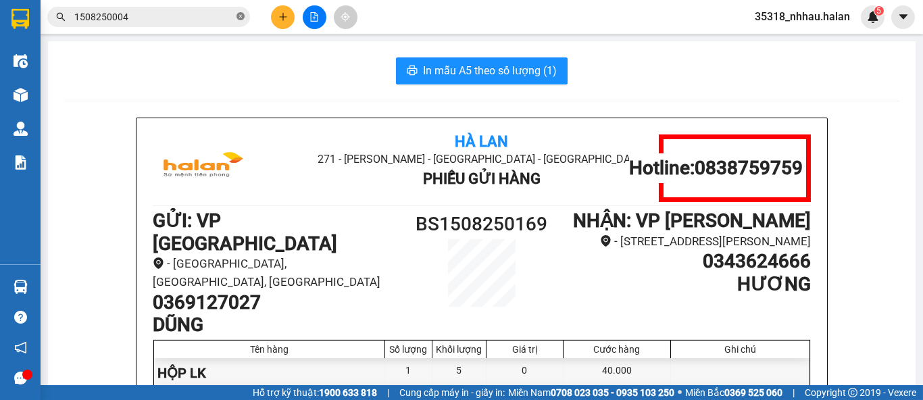
click at [241, 16] on icon "close-circle" at bounding box center [240, 16] width 8 height 8
drag, startPoint x: 218, startPoint y: 15, endPoint x: 206, endPoint y: 1, distance: 17.7
click at [216, 13] on input "text" at bounding box center [153, 16] width 159 height 15
click at [166, 21] on input "text" at bounding box center [153, 16] width 159 height 15
type input "TK"
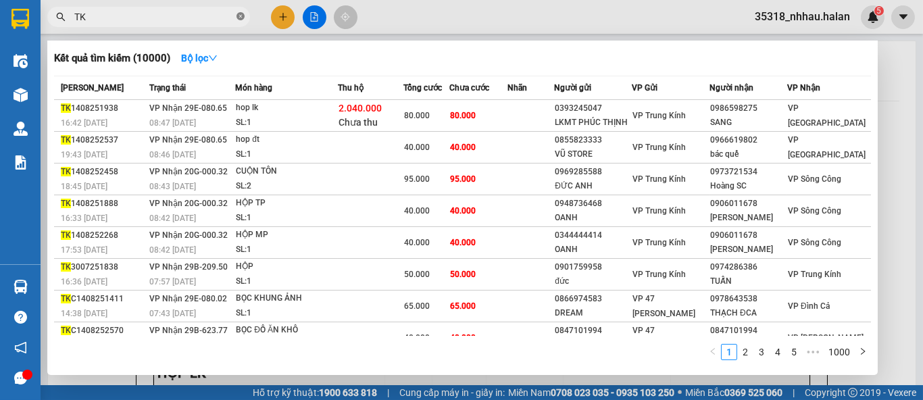
click at [239, 16] on icon "close-circle" at bounding box center [240, 16] width 8 height 8
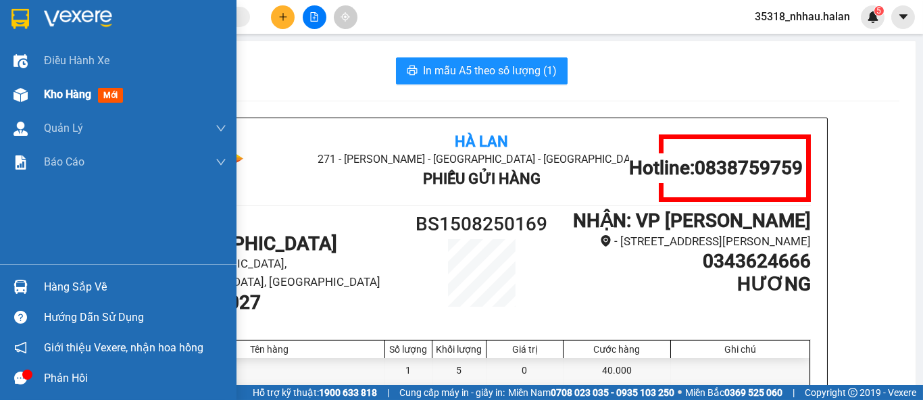
click at [14, 91] on img at bounding box center [21, 95] width 14 height 14
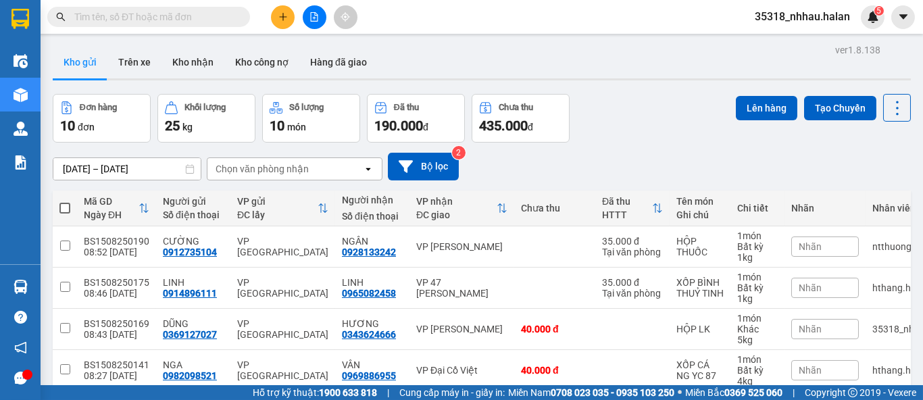
click at [261, 172] on div "Chọn văn phòng nhận" at bounding box center [262, 169] width 93 height 14
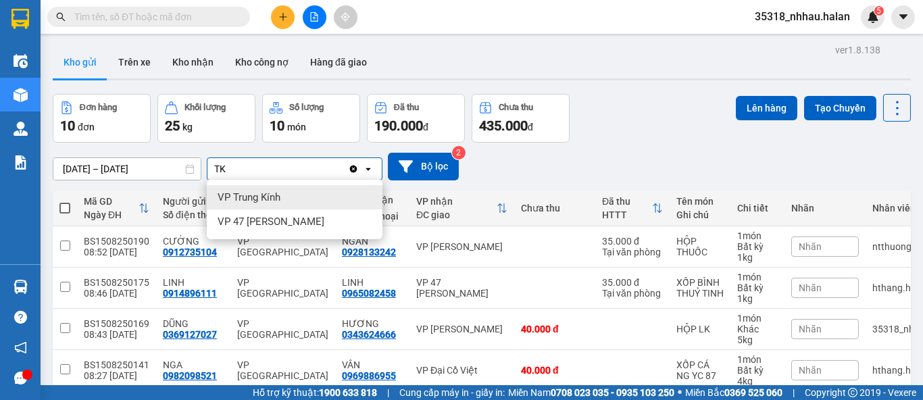
type input "TK"
click at [264, 197] on span "VP Trung Kính" at bounding box center [249, 198] width 63 height 14
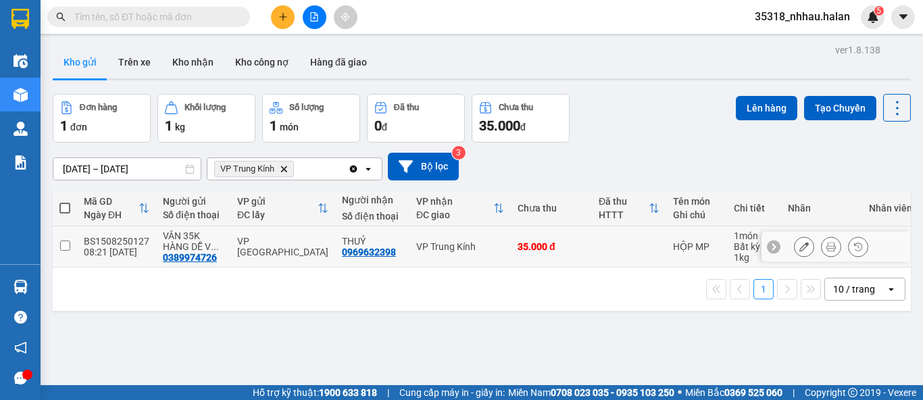
click at [409, 236] on td "VP Trung Kính" at bounding box center [459, 246] width 101 height 41
checkbox input "true"
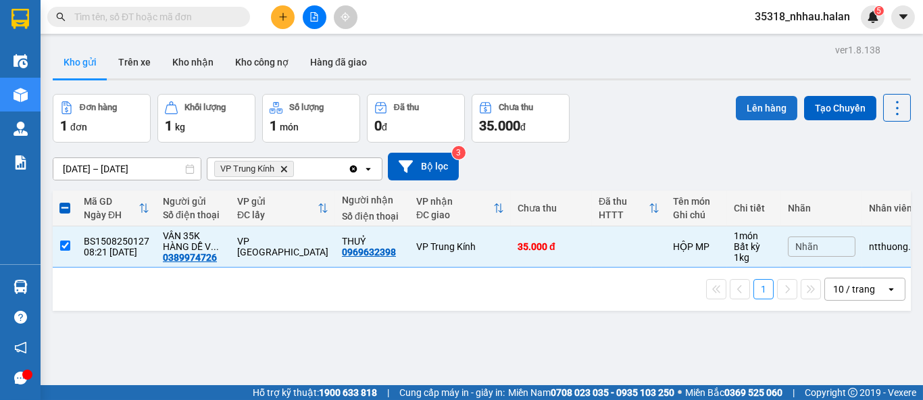
click at [749, 111] on button "Lên hàng" at bounding box center [766, 108] width 61 height 24
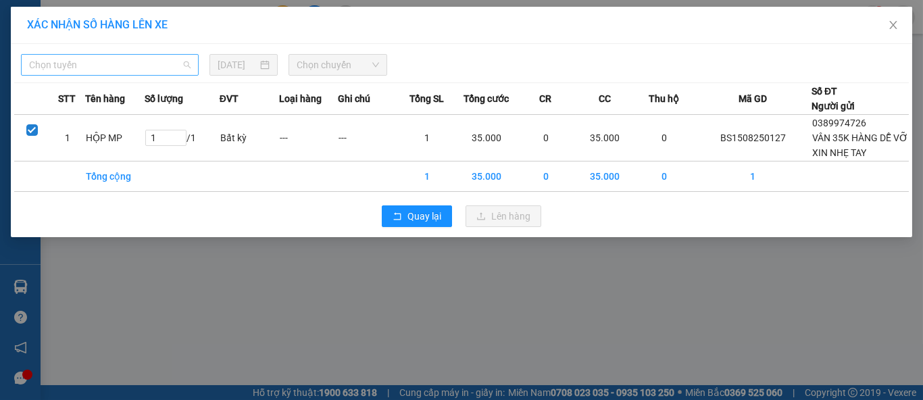
click at [137, 69] on span "Chọn tuyến" at bounding box center [109, 65] width 161 height 20
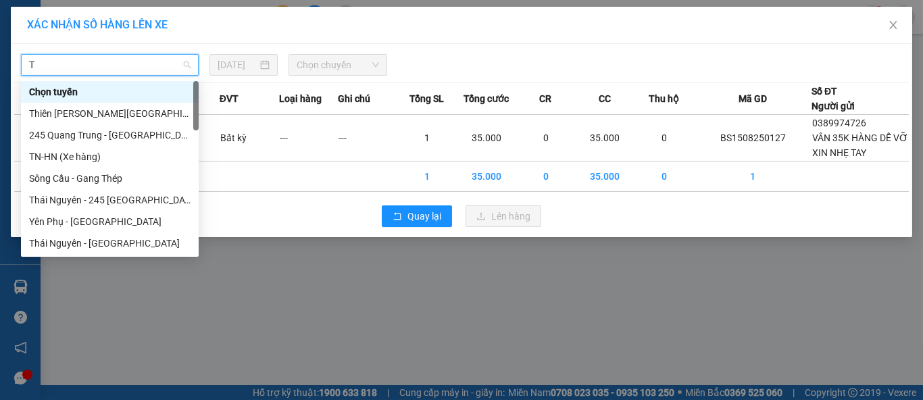
type input "TK"
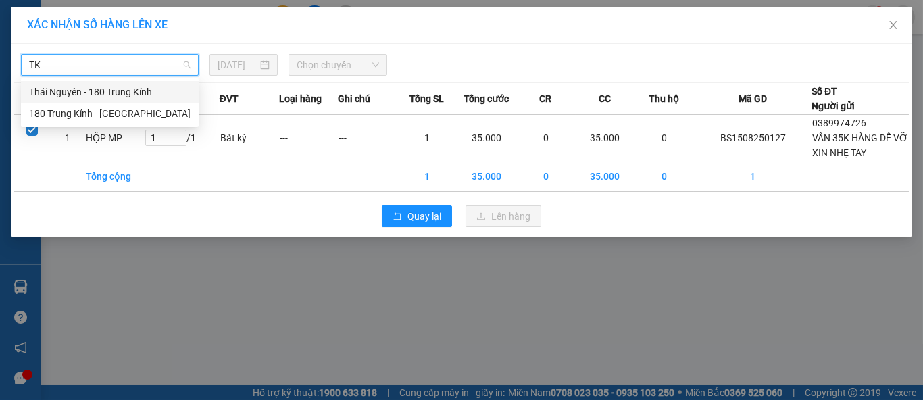
click at [135, 95] on div "Thái Nguyên - 180 Trung Kính" at bounding box center [109, 91] width 161 height 15
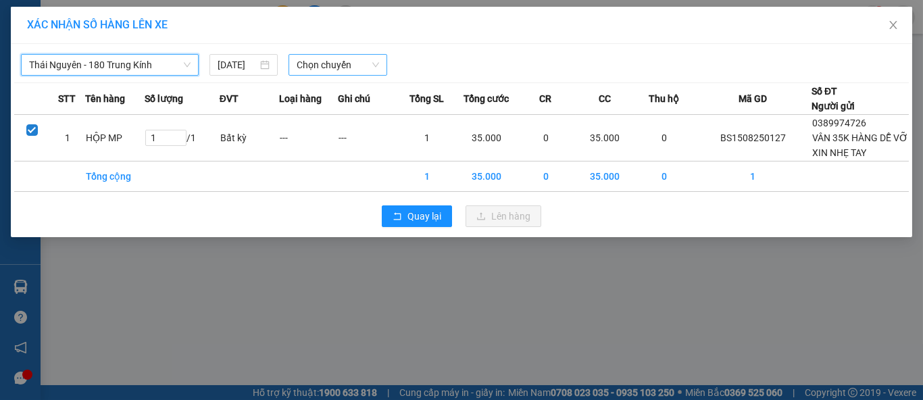
click at [314, 71] on span "Chọn chuyến" at bounding box center [338, 65] width 83 height 20
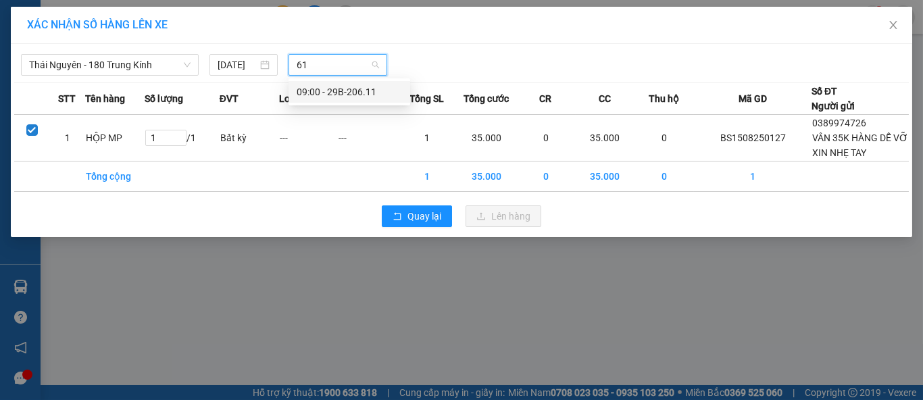
type input "611"
click at [343, 98] on div "09:00 - 29B-206.11" at bounding box center [349, 91] width 105 height 15
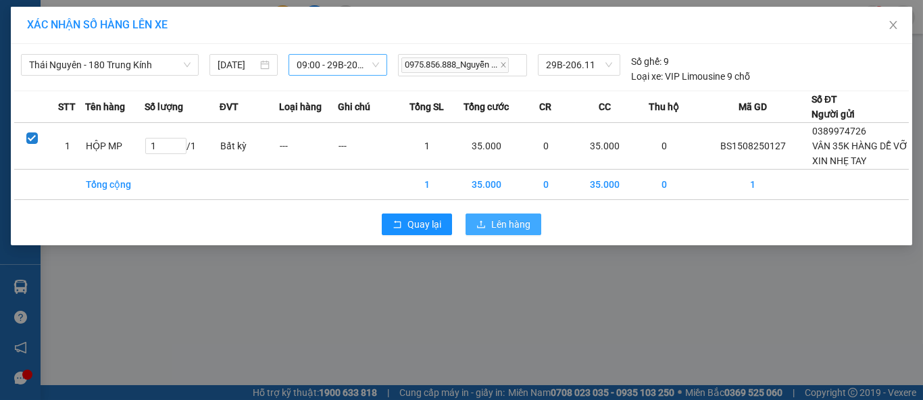
click at [513, 214] on button "Lên hàng" at bounding box center [504, 225] width 76 height 22
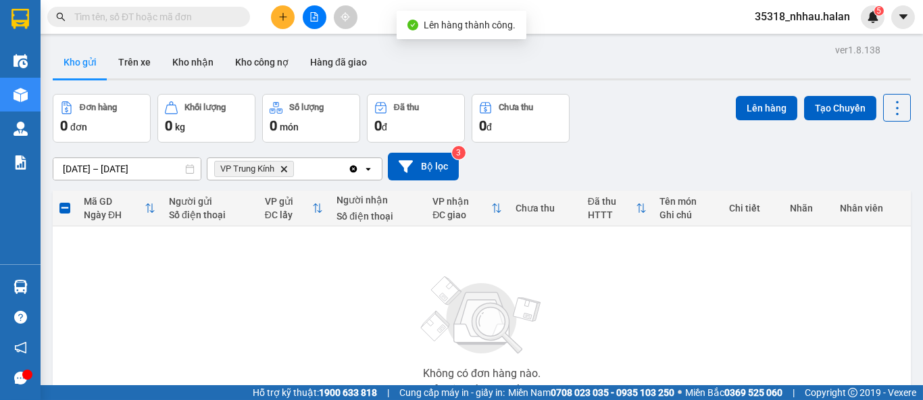
click at [282, 168] on icon "Delete" at bounding box center [284, 169] width 8 height 8
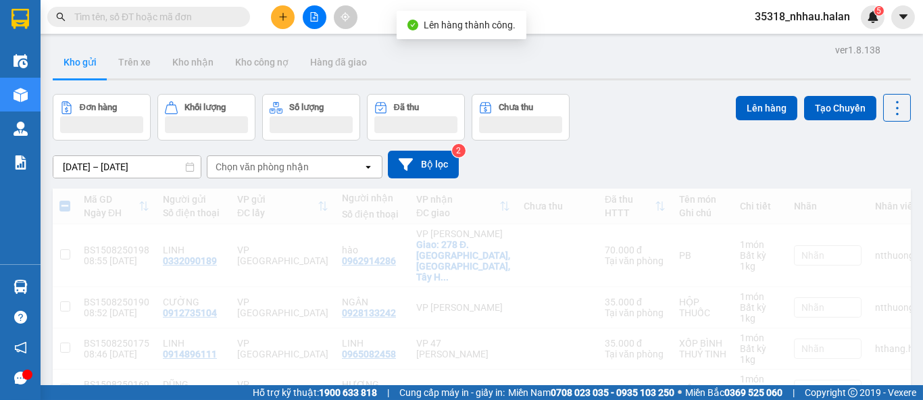
click at [286, 168] on div "Chọn văn phòng nhận" at bounding box center [262, 167] width 93 height 14
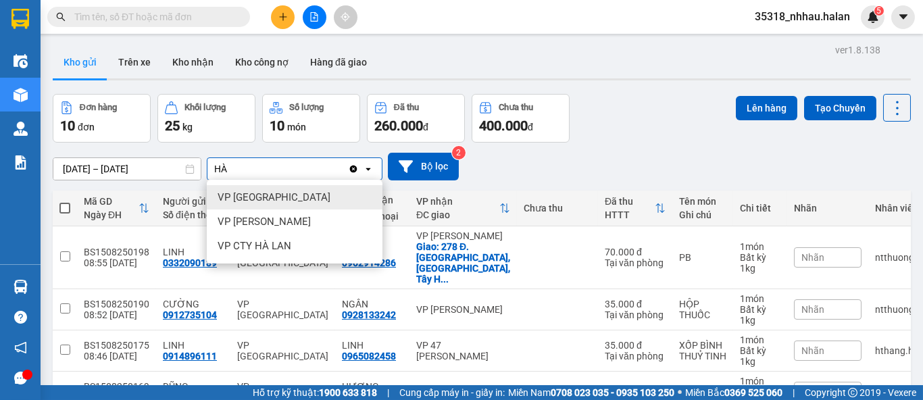
type input "HÀ"
click at [266, 199] on span "VP [GEOGRAPHIC_DATA]" at bounding box center [274, 198] width 113 height 14
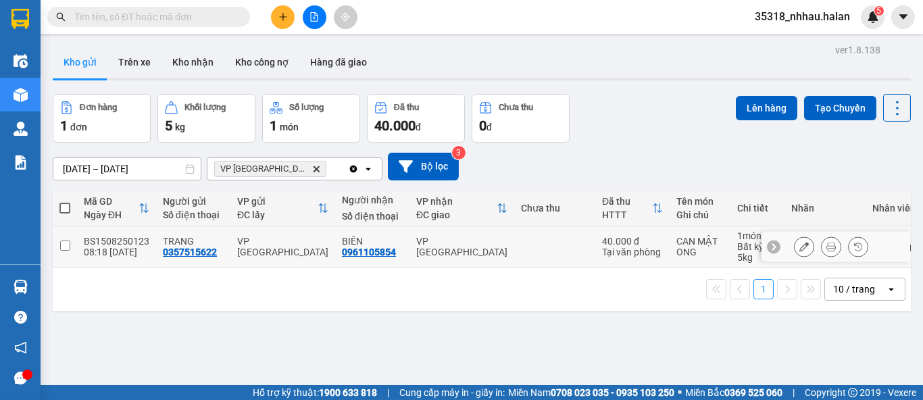
click at [466, 243] on div "VP [GEOGRAPHIC_DATA]" at bounding box center [461, 247] width 91 height 22
checkbox input "true"
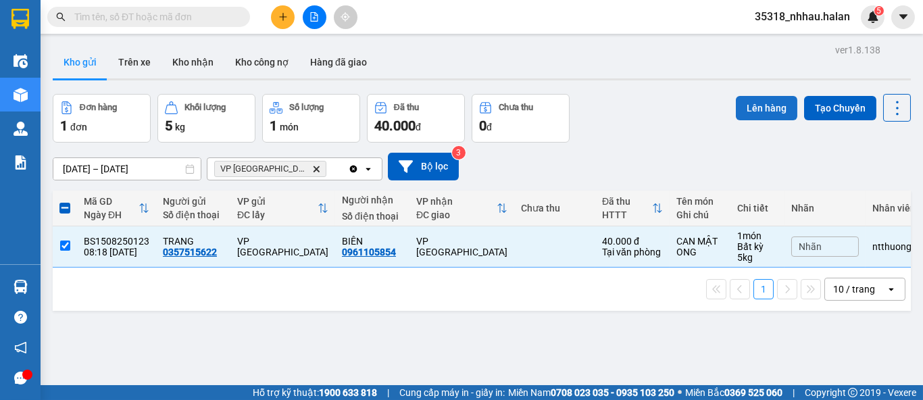
click at [751, 111] on button "Lên hàng" at bounding box center [766, 108] width 61 height 24
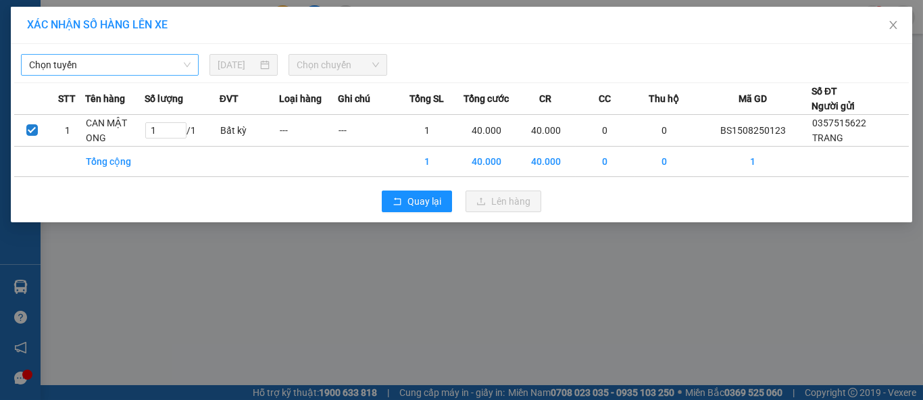
click at [134, 66] on span "Chọn tuyến" at bounding box center [109, 65] width 161 height 20
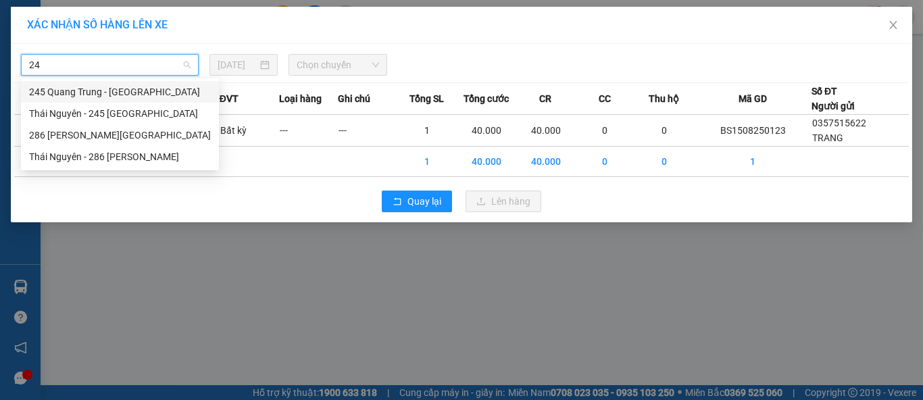
type input "245"
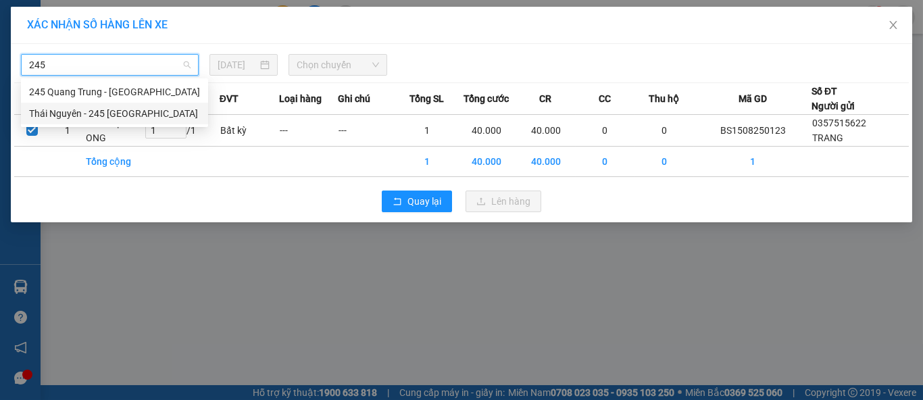
click at [120, 114] on div "Thái Nguyên - 245 [GEOGRAPHIC_DATA]" at bounding box center [114, 113] width 171 height 15
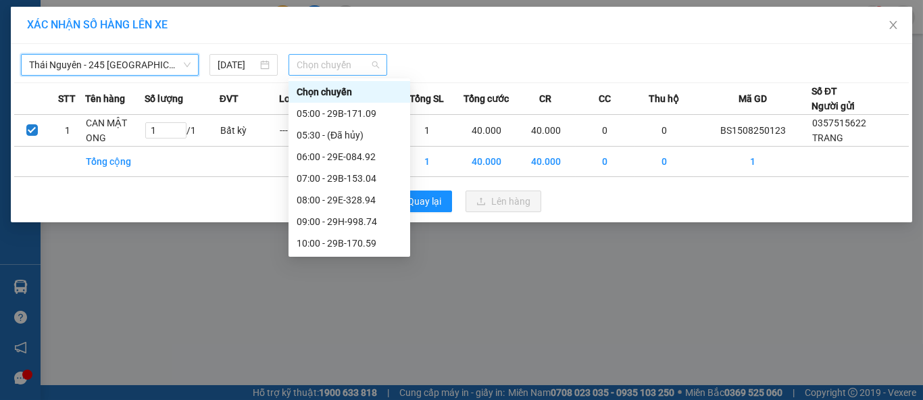
click at [320, 72] on span "Chọn chuyến" at bounding box center [338, 65] width 83 height 20
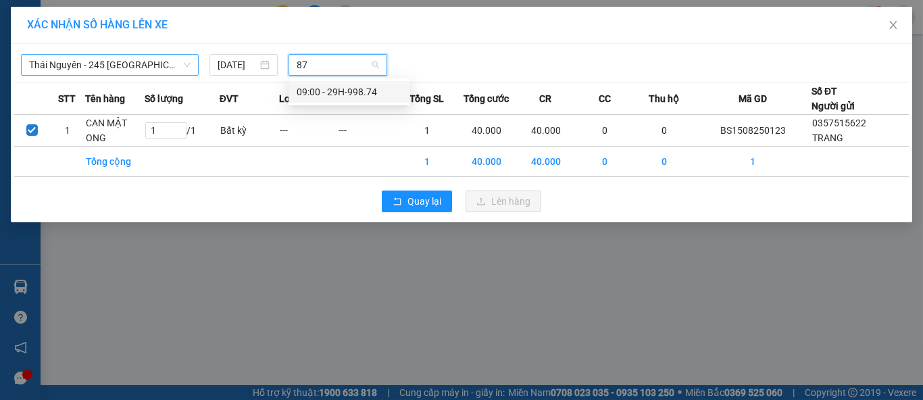
type input "874"
click at [361, 96] on div "09:00 - 29H-998.74" at bounding box center [349, 91] width 105 height 15
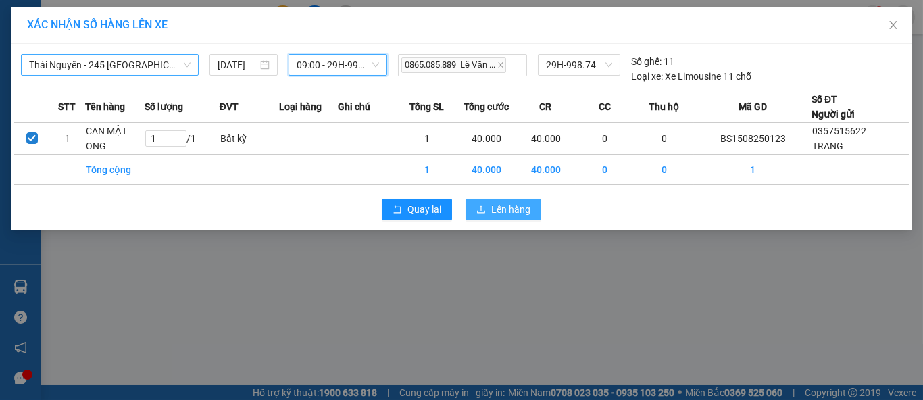
click at [491, 202] on span "Lên hàng" at bounding box center [510, 209] width 39 height 15
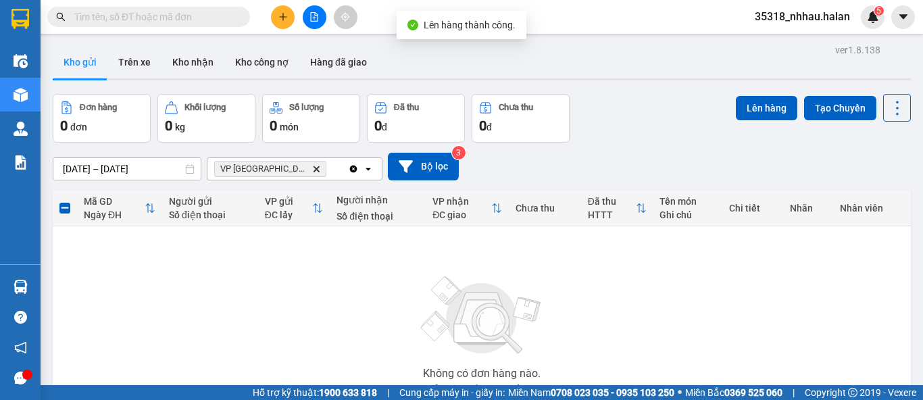
drag, startPoint x: 282, startPoint y: 166, endPoint x: 272, endPoint y: 168, distance: 9.7
click at [280, 166] on span "VP Hà [GEOGRAPHIC_DATA]" at bounding box center [270, 169] width 112 height 16
click at [271, 168] on span "VP Hà [GEOGRAPHIC_DATA]" at bounding box center [270, 169] width 112 height 16
click at [314, 169] on icon "VP Hà Đông, close by backspace" at bounding box center [317, 169] width 6 height 6
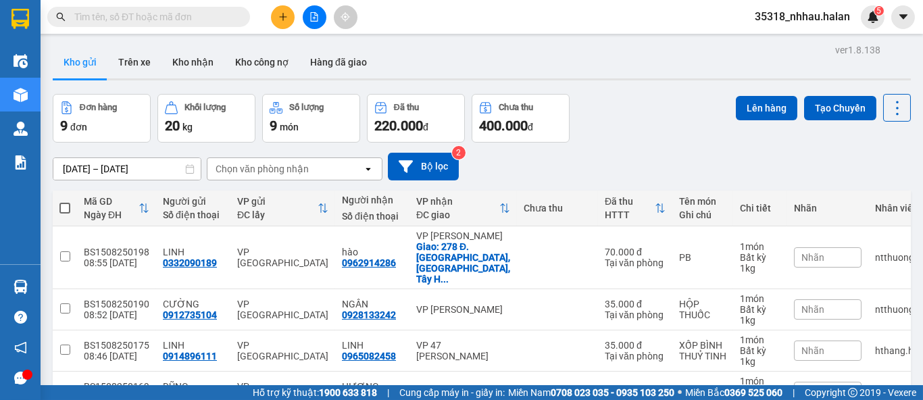
click at [309, 164] on div "Chọn văn phòng nhận" at bounding box center [284, 169] width 155 height 22
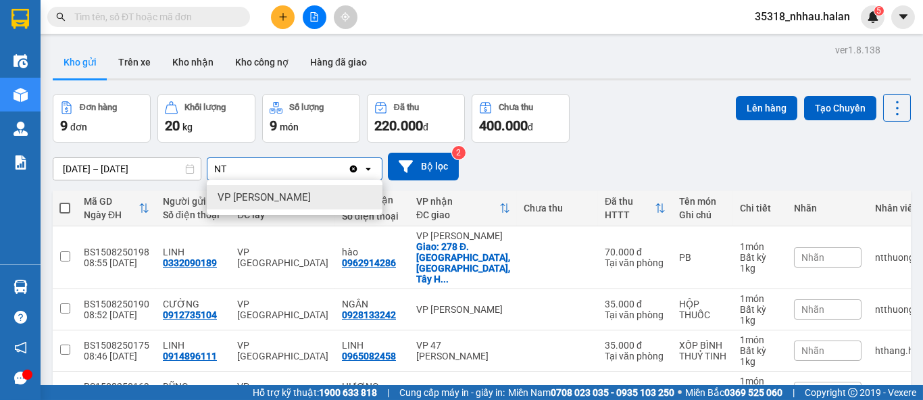
type input "NT"
click at [281, 199] on span "VP [PERSON_NAME]" at bounding box center [264, 198] width 93 height 14
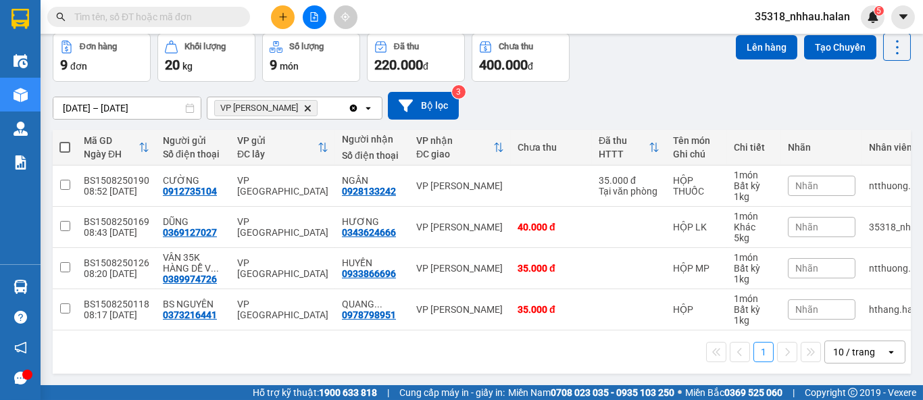
scroll to position [68, 0]
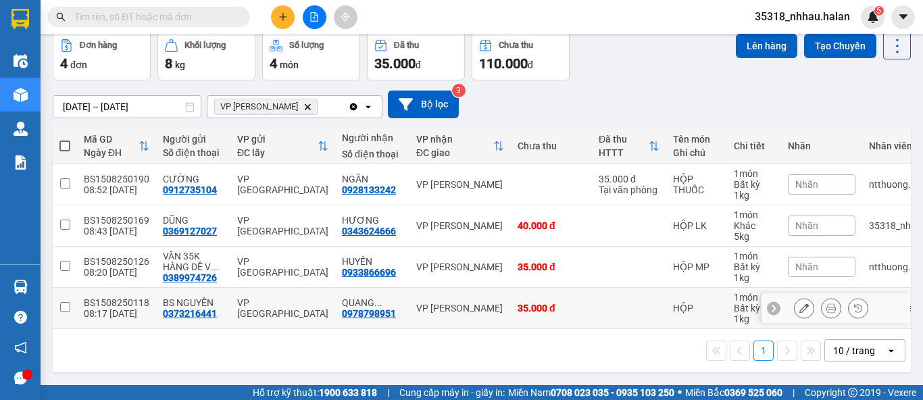
drag, startPoint x: 397, startPoint y: 286, endPoint x: 402, endPoint y: 281, distance: 7.6
click at [395, 288] on td "QUANG ... 0978798951" at bounding box center [372, 308] width 74 height 41
checkbox input "true"
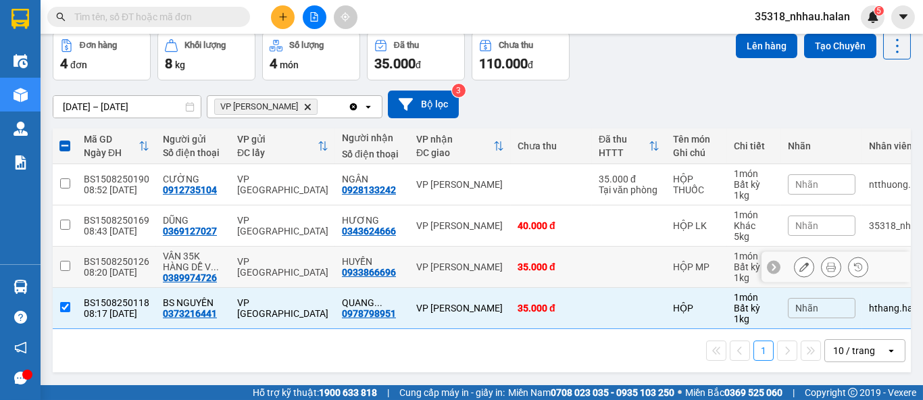
click at [411, 269] on td "VP [PERSON_NAME]" at bounding box center [459, 267] width 101 height 41
checkbox input "true"
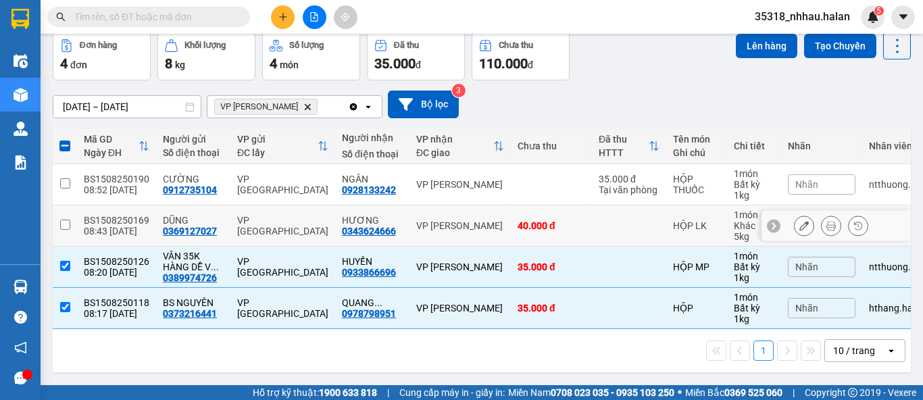
click at [467, 232] on td "VP [PERSON_NAME]" at bounding box center [459, 225] width 101 height 41
checkbox input "true"
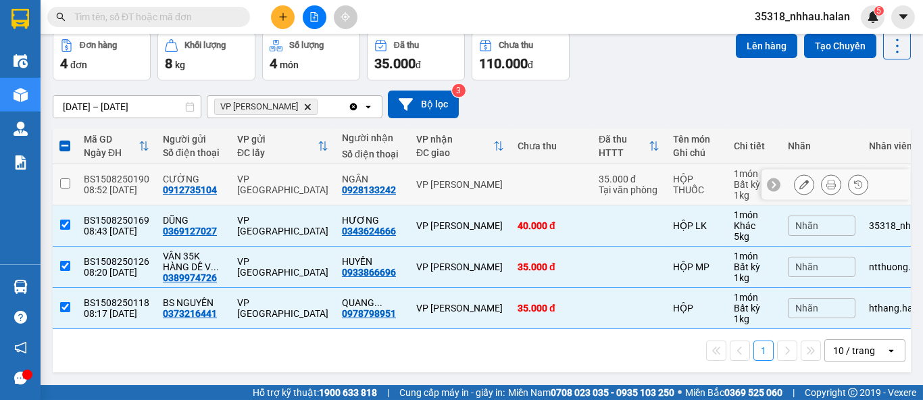
click at [524, 191] on td at bounding box center [551, 184] width 81 height 41
checkbox input "true"
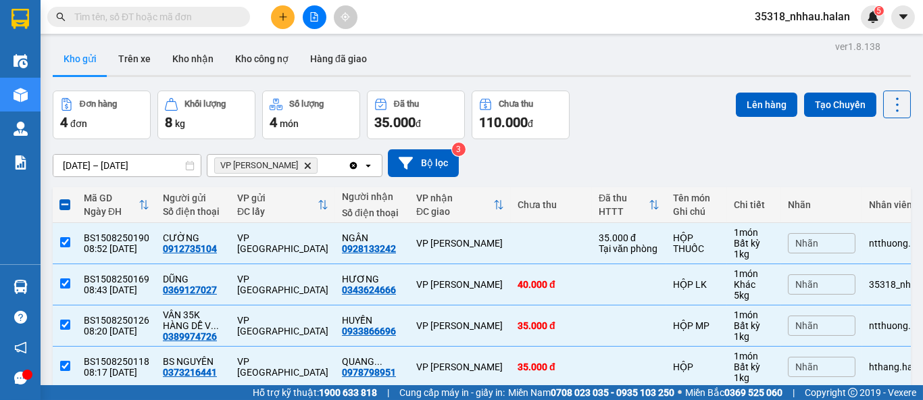
scroll to position [0, 0]
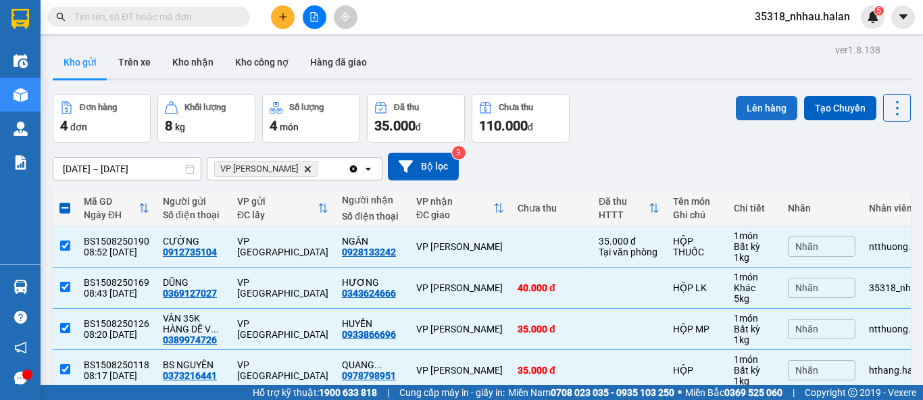
click at [750, 99] on button "Lên hàng" at bounding box center [766, 108] width 61 height 24
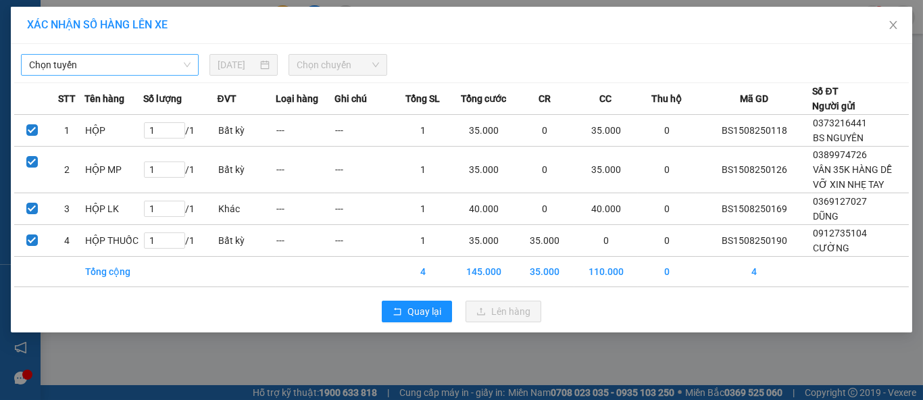
click at [143, 66] on span "Chọn tuyến" at bounding box center [109, 65] width 161 height 20
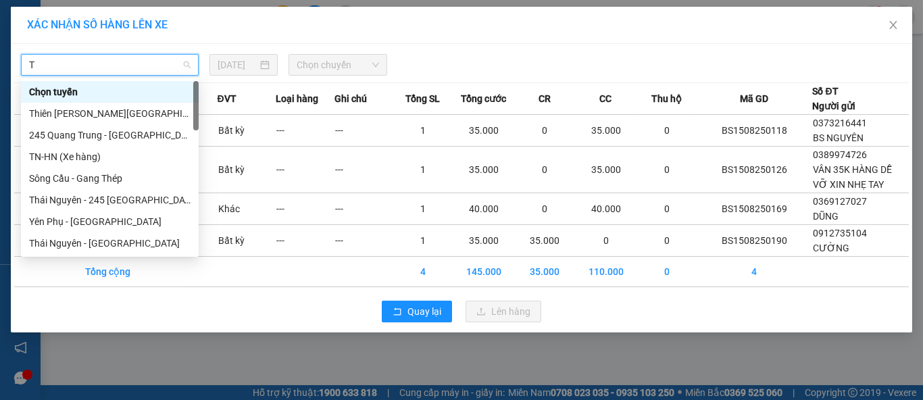
type input "TN"
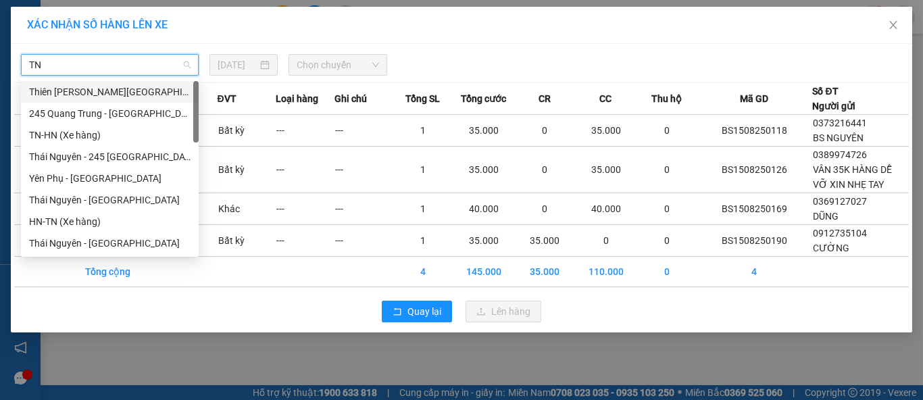
click at [153, 96] on div "Thiên [PERSON_NAME][GEOGRAPHIC_DATA]" at bounding box center [109, 91] width 161 height 15
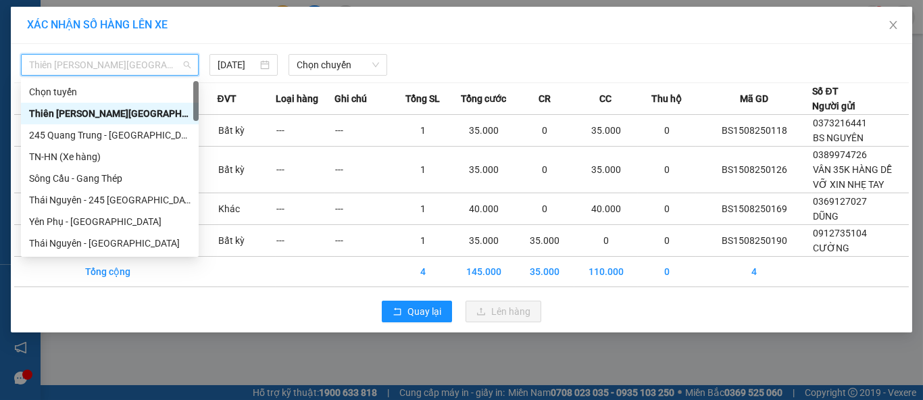
click at [130, 68] on span "Thiên [PERSON_NAME][GEOGRAPHIC_DATA]" at bounding box center [109, 65] width 161 height 20
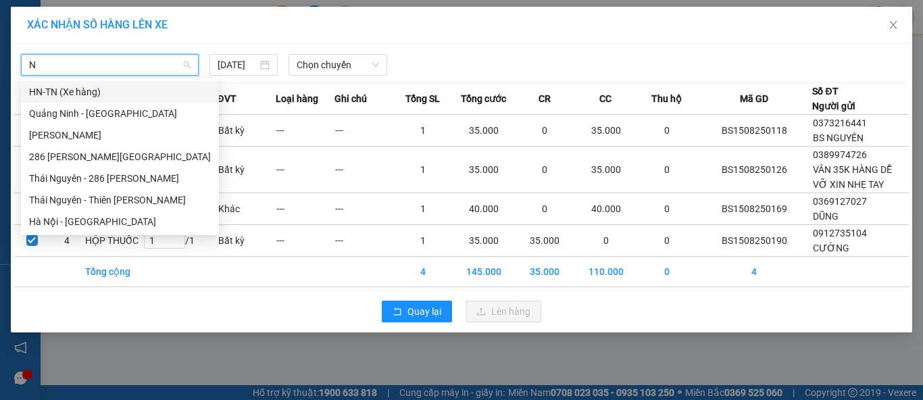
type input "NT"
click at [134, 173] on div "Thái Nguyên - 286 [PERSON_NAME]" at bounding box center [120, 178] width 182 height 15
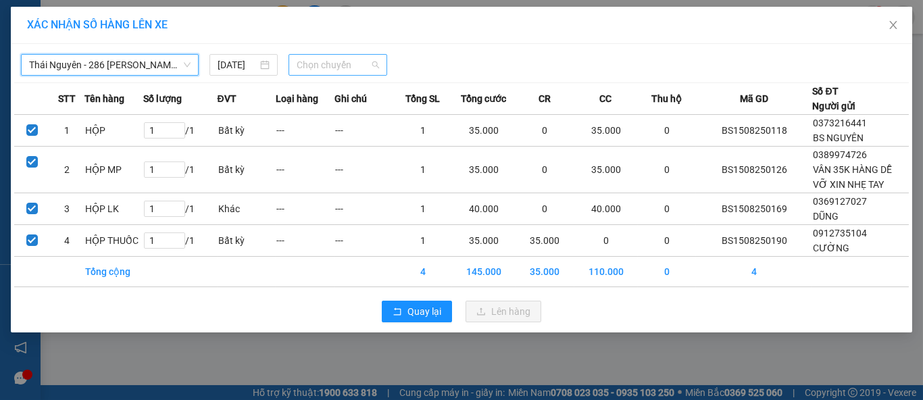
click at [325, 71] on span "Chọn chuyến" at bounding box center [338, 65] width 83 height 20
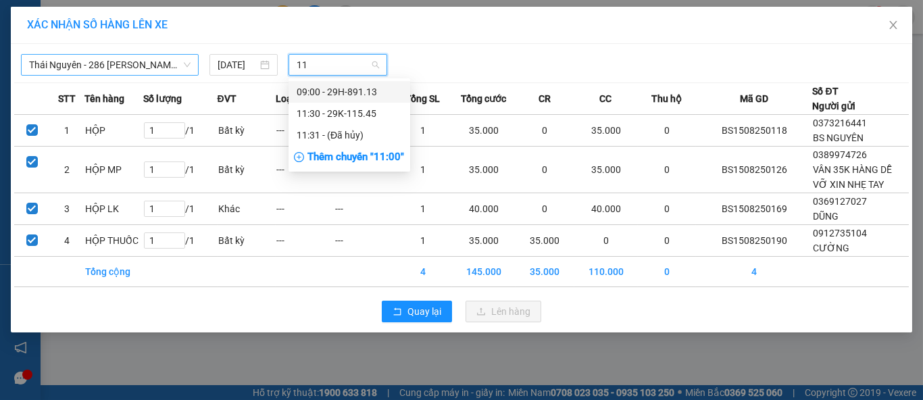
type input "113"
click at [366, 93] on div "09:00 - 29H-891.13" at bounding box center [349, 91] width 105 height 15
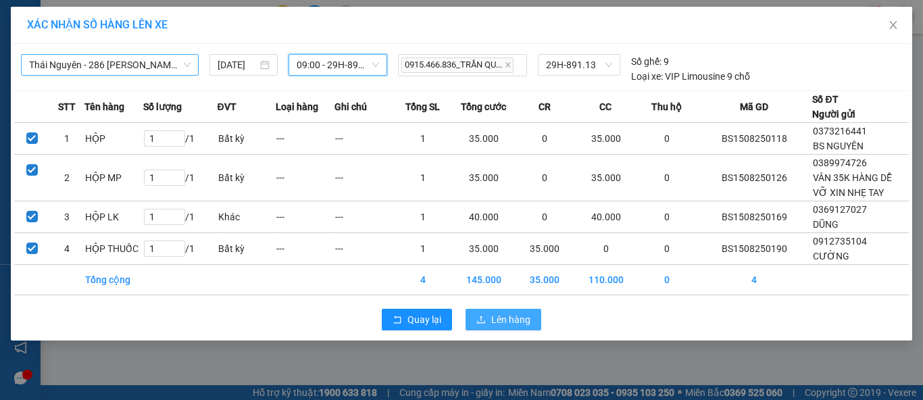
click at [490, 315] on button "Lên hàng" at bounding box center [504, 320] width 76 height 22
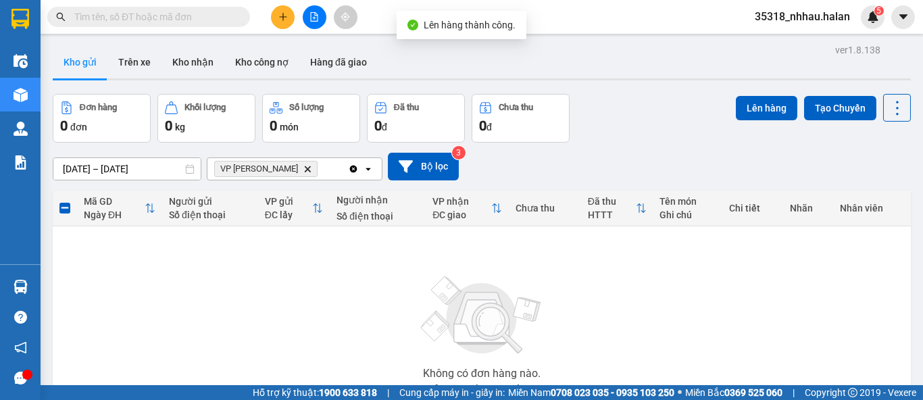
click at [305, 169] on icon "VP Nguyễn Trãi, close by backspace" at bounding box center [308, 169] width 6 height 6
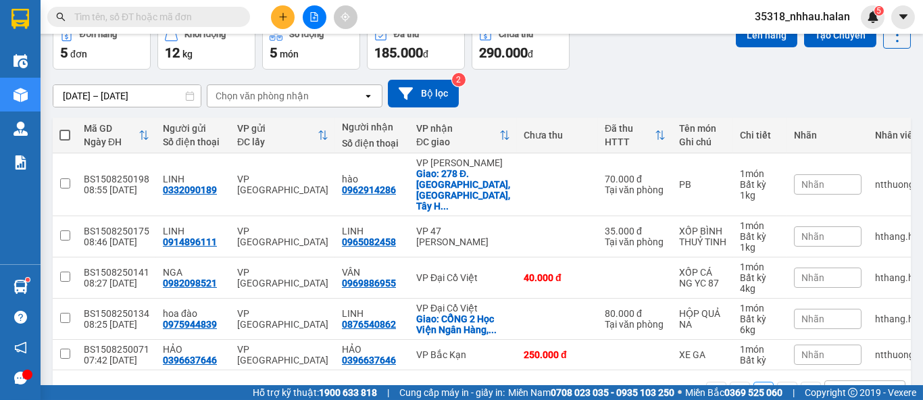
scroll to position [74, 0]
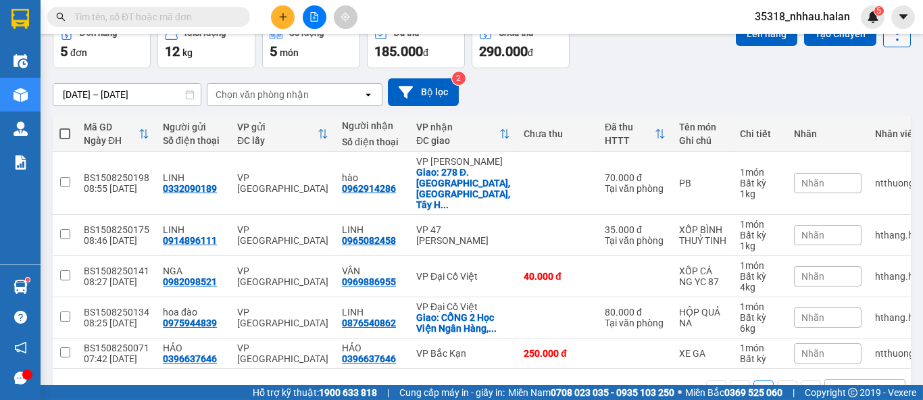
click at [888, 41] on icon at bounding box center [897, 33] width 19 height 19
click at [869, 114] on span "Làm mới" at bounding box center [867, 119] width 37 height 14
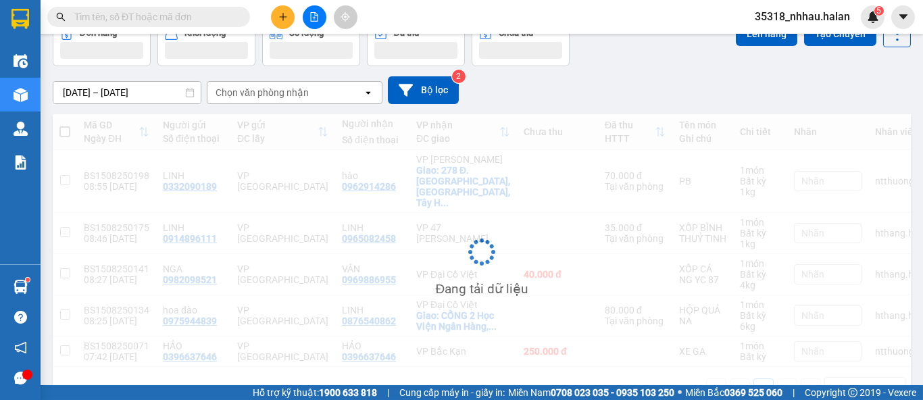
scroll to position [96, 0]
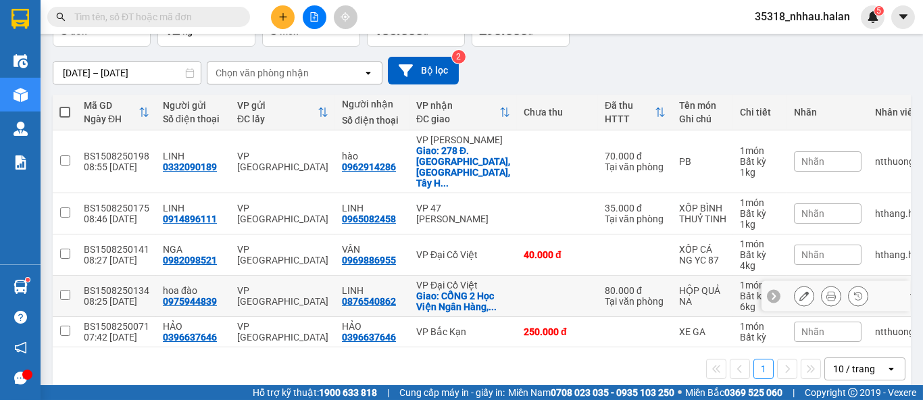
click at [470, 280] on div "VP Đại Cồ Việt" at bounding box center [463, 285] width 94 height 11
checkbox input "true"
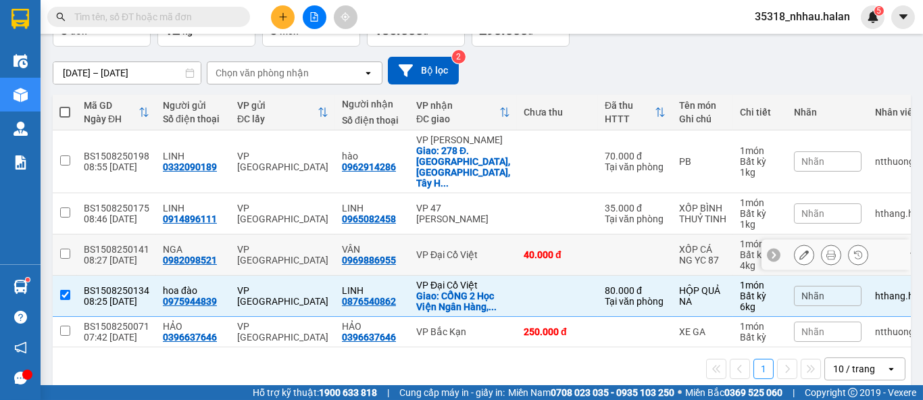
click at [483, 234] on td "VP Đại Cồ Việt" at bounding box center [462, 254] width 107 height 41
checkbox input "true"
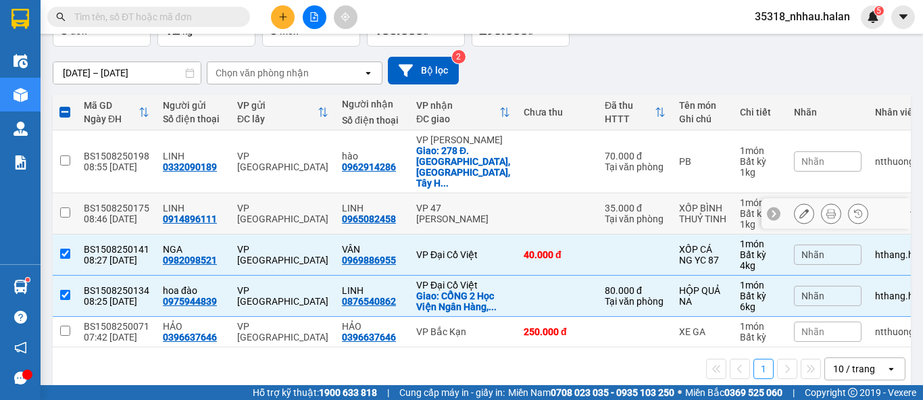
click at [517, 193] on td at bounding box center [557, 213] width 81 height 41
checkbox input "true"
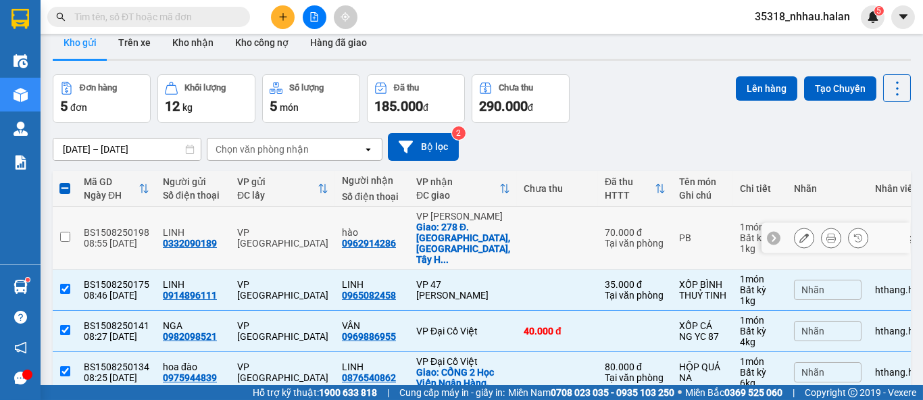
scroll to position [0, 0]
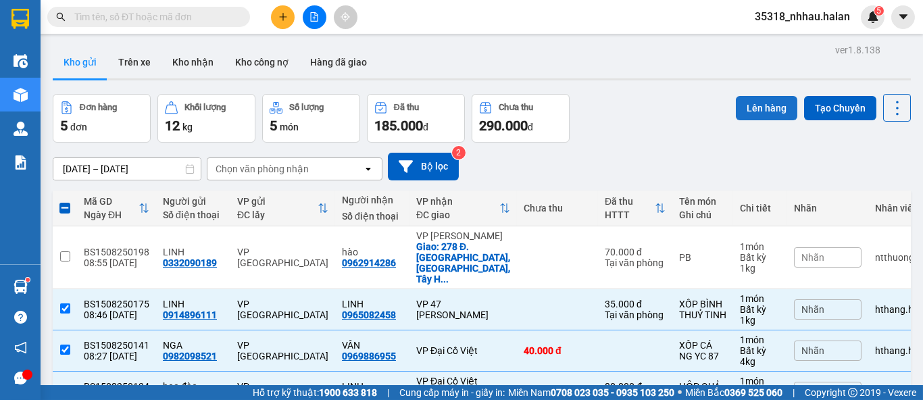
click at [745, 114] on button "Lên hàng" at bounding box center [766, 108] width 61 height 24
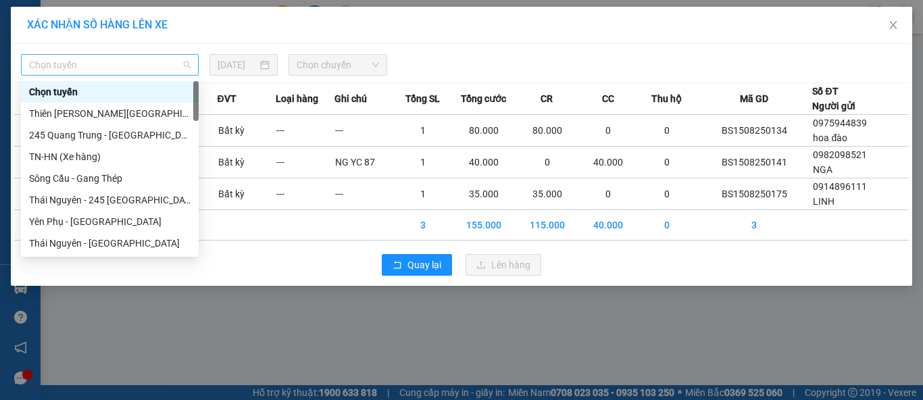
click at [49, 68] on span "Chọn tuyến" at bounding box center [109, 65] width 161 height 20
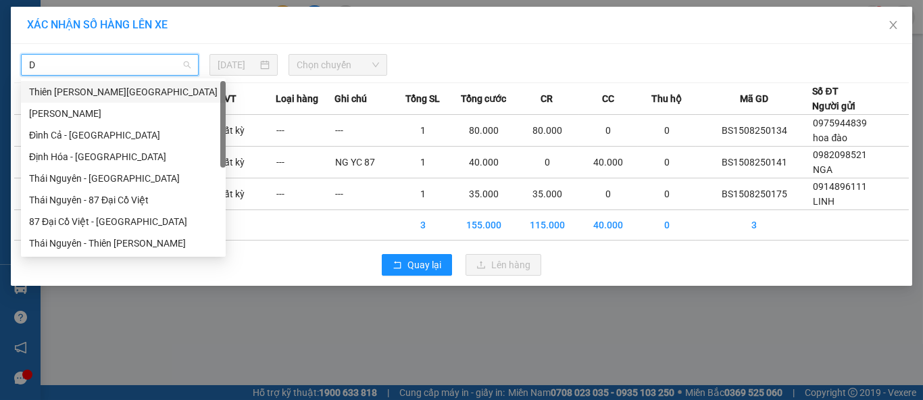
type input "DC"
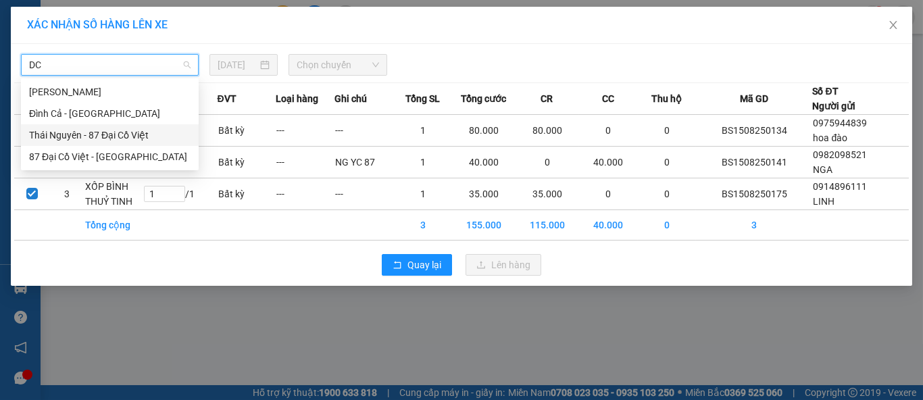
click at [131, 137] on div "Thái Nguyên - 87 Đại Cồ Việt" at bounding box center [109, 135] width 161 height 15
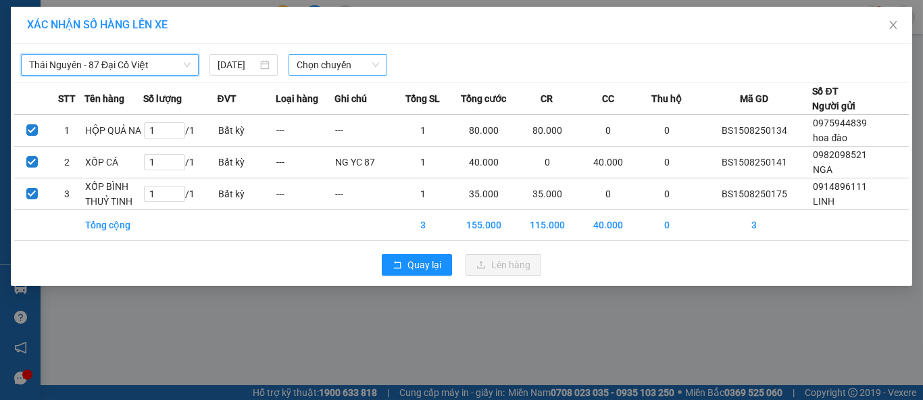
click at [322, 68] on span "Chọn chuyến" at bounding box center [338, 65] width 83 height 20
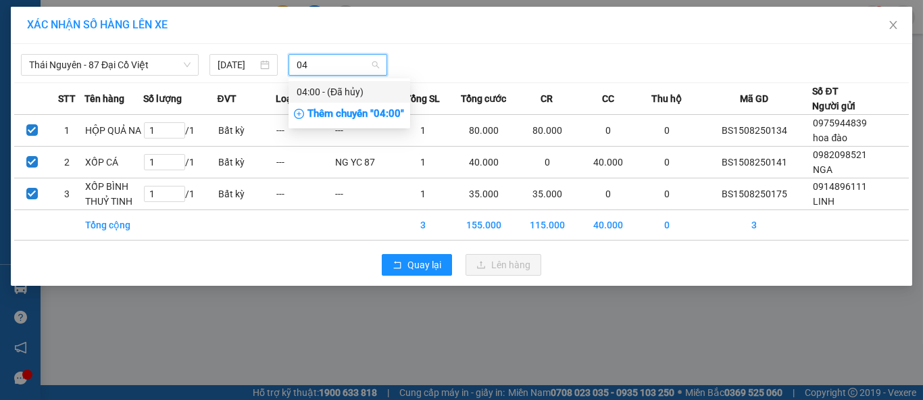
type input "0"
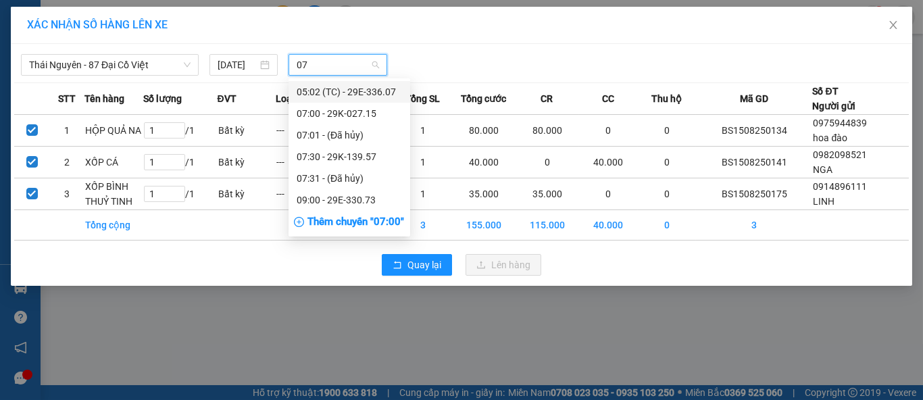
type input "073"
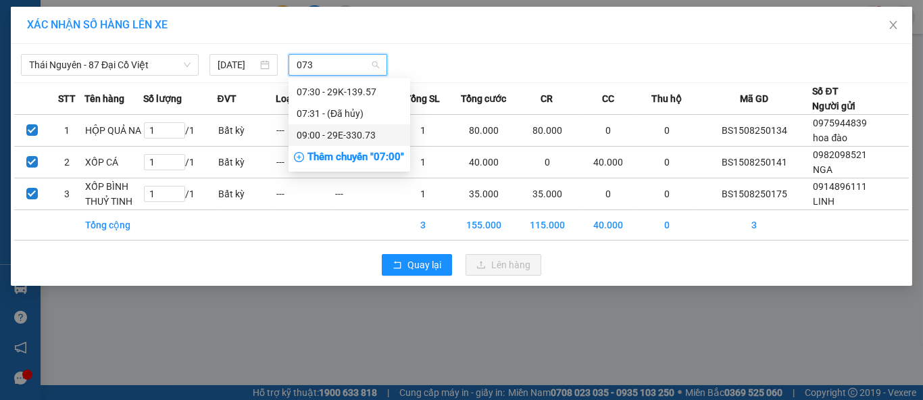
click at [367, 134] on div "09:00 - 29E-330.73" at bounding box center [349, 135] width 105 height 15
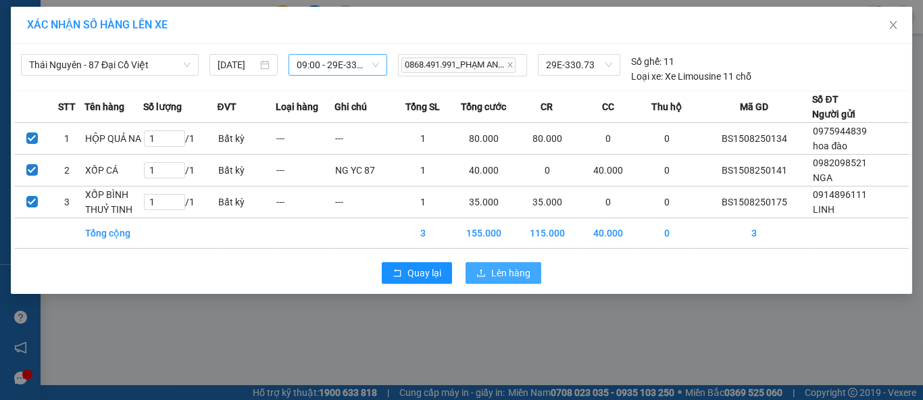
click at [493, 276] on span "Lên hàng" at bounding box center [510, 273] width 39 height 15
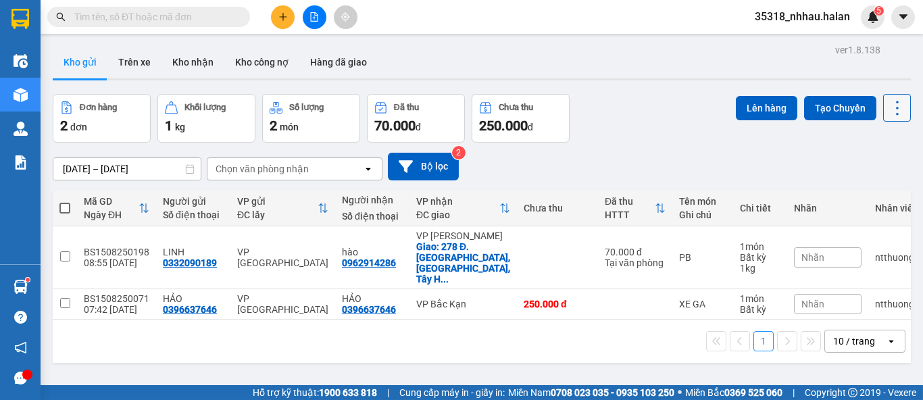
click at [893, 102] on icon at bounding box center [897, 108] width 19 height 19
click at [868, 191] on span "Làm mới" at bounding box center [867, 193] width 37 height 14
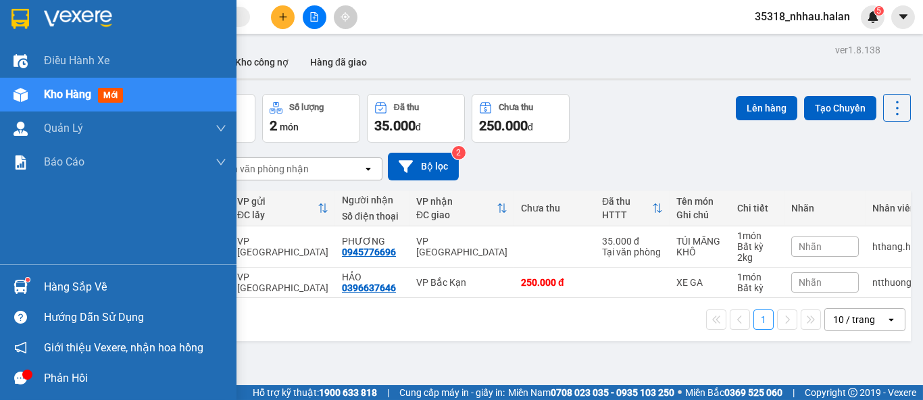
click at [22, 286] on img at bounding box center [21, 287] width 14 height 14
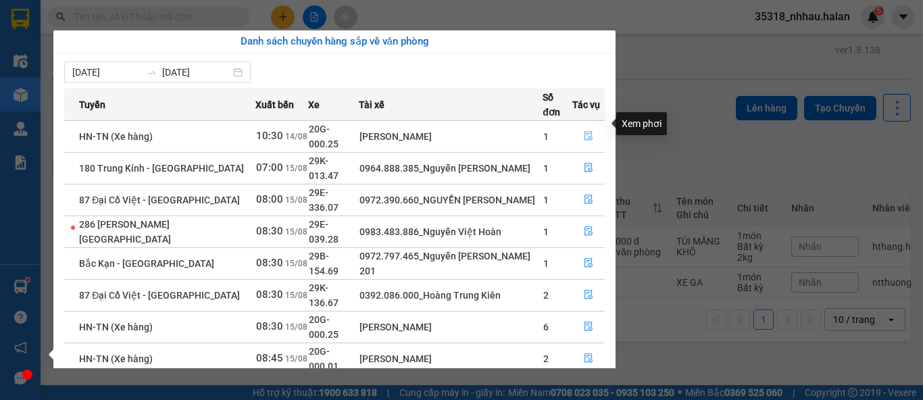
click at [588, 126] on button "button" at bounding box center [588, 137] width 31 height 22
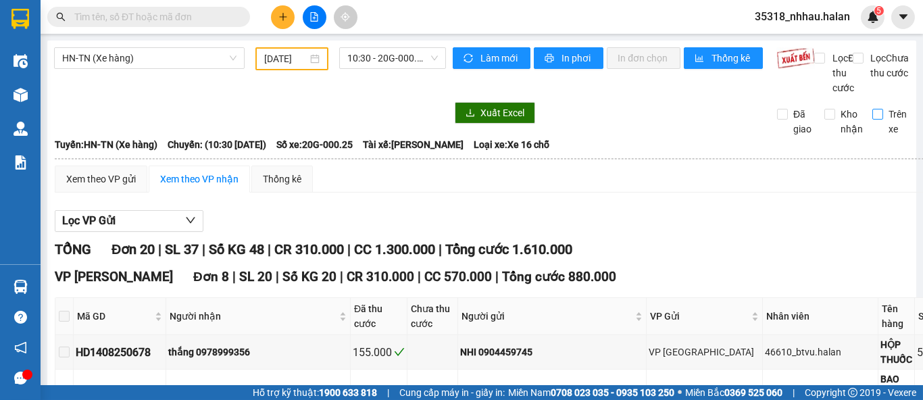
click at [872, 120] on input "Trên xe" at bounding box center [877, 114] width 11 height 11
checkbox input "true"
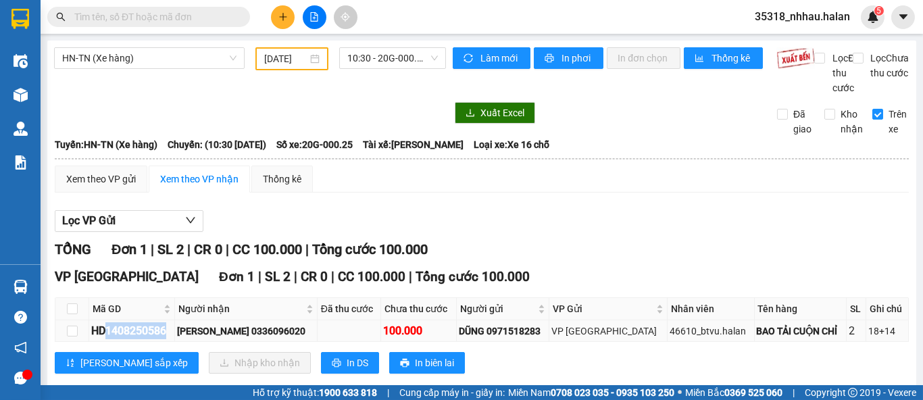
drag, startPoint x: 105, startPoint y: 343, endPoint x: 172, endPoint y: 347, distance: 67.0
click at [172, 339] on div "HD1408250586" at bounding box center [131, 330] width 81 height 17
copy div "1408250586"
click at [184, 9] on input "text" at bounding box center [153, 16] width 159 height 15
paste input "1408250586"
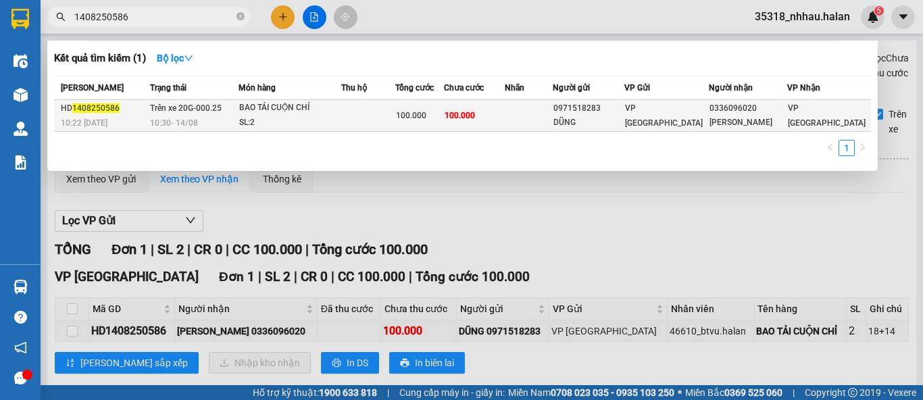
type input "1408250586"
click at [395, 120] on td at bounding box center [368, 116] width 54 height 32
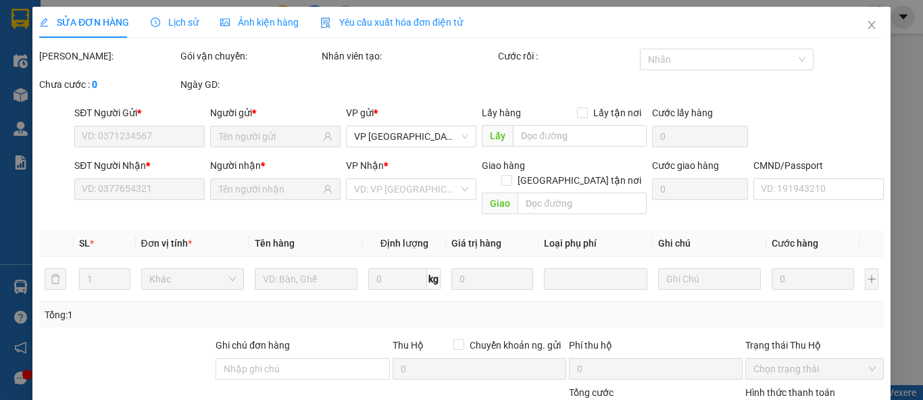
type input "0971518283"
type input "DŨNG"
type input "0336096020"
type input "[PERSON_NAME]"
type input "100.000"
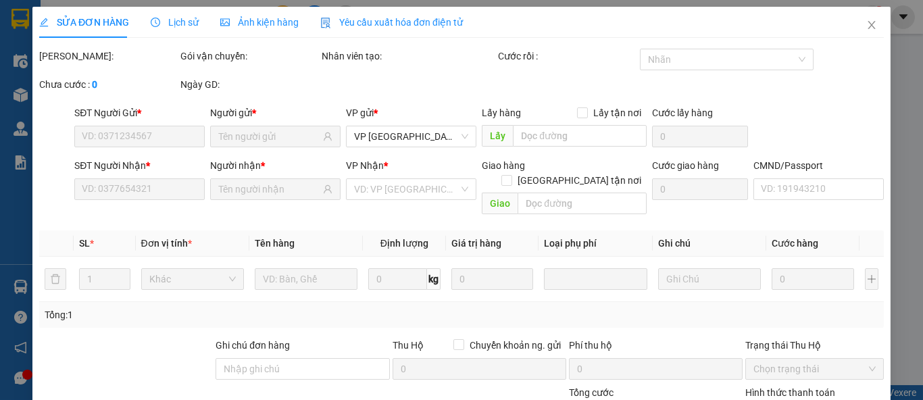
type input "100.000"
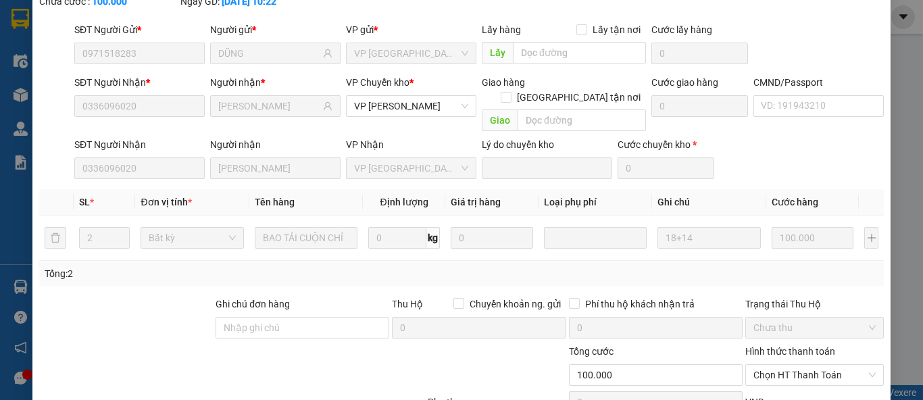
scroll to position [189, 0]
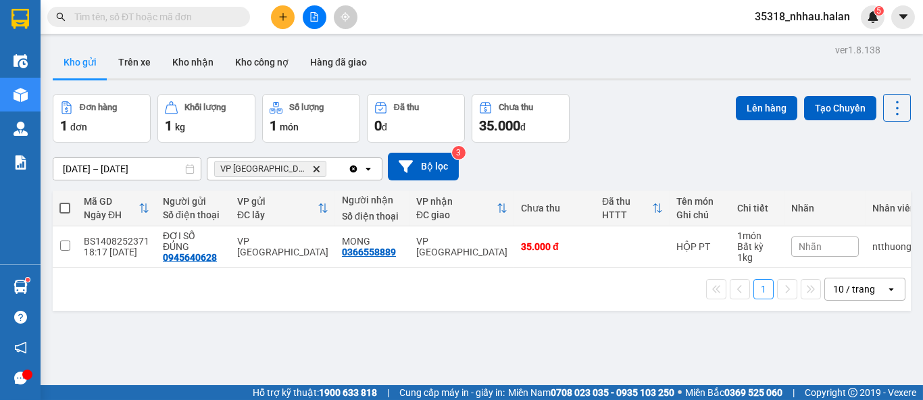
click at [199, 20] on input "text" at bounding box center [153, 16] width 159 height 15
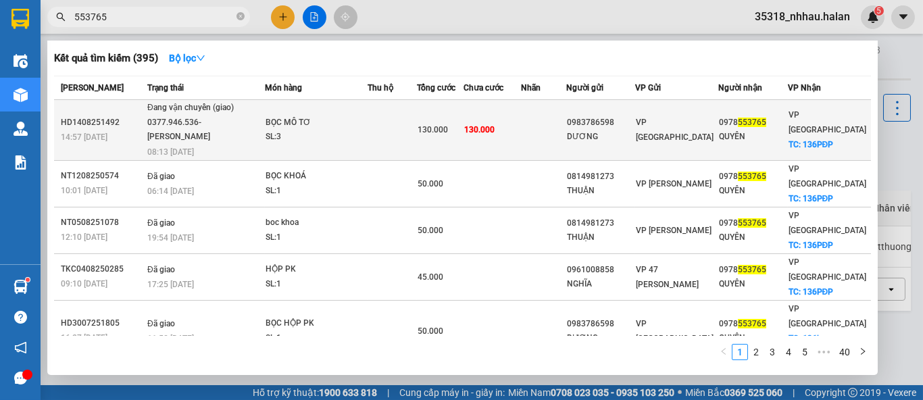
type input "553765"
click at [343, 146] on td "BỌC MÔ TƠ SL: 3" at bounding box center [316, 130] width 103 height 61
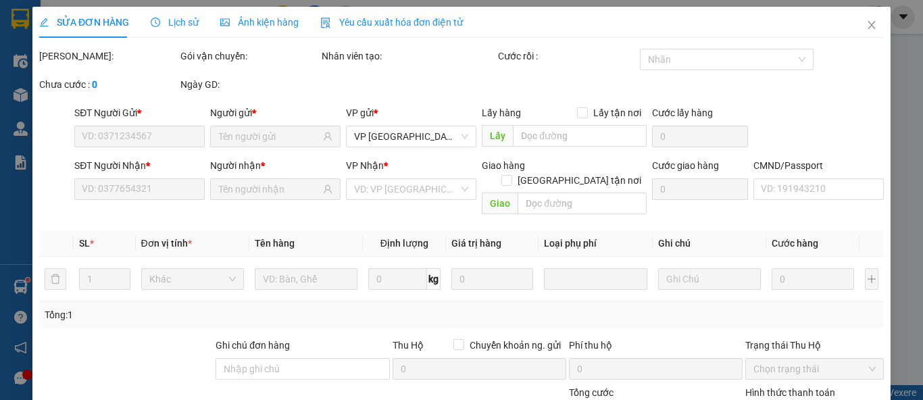
type input "0983786598"
type input "DƯƠNG"
type input "0978553765"
type input "QUYÊN"
checkbox input "true"
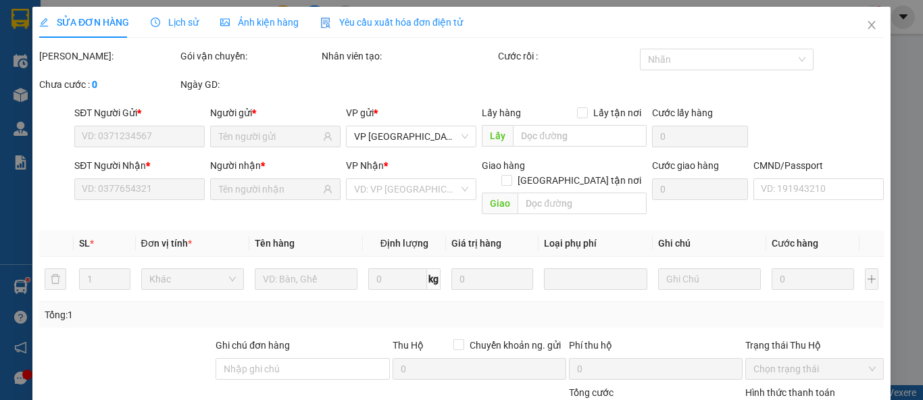
type input "136PĐP"
type input "20.000"
type input "130.000"
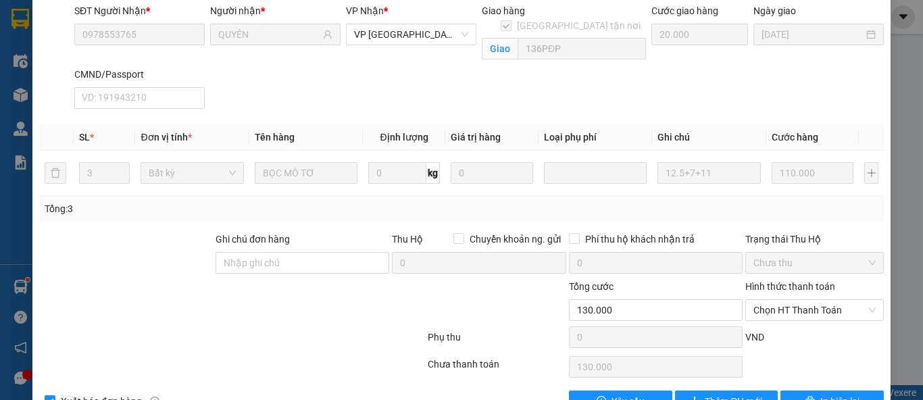
scroll to position [191, 0]
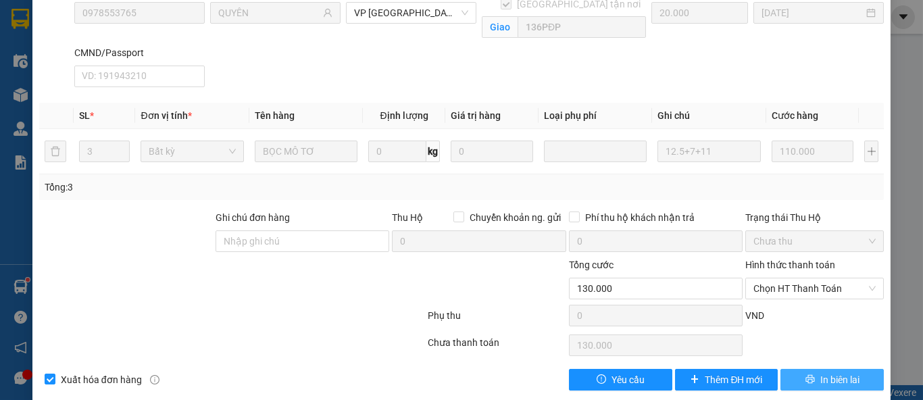
click at [820, 372] on span "In biên lai" at bounding box center [839, 379] width 39 height 15
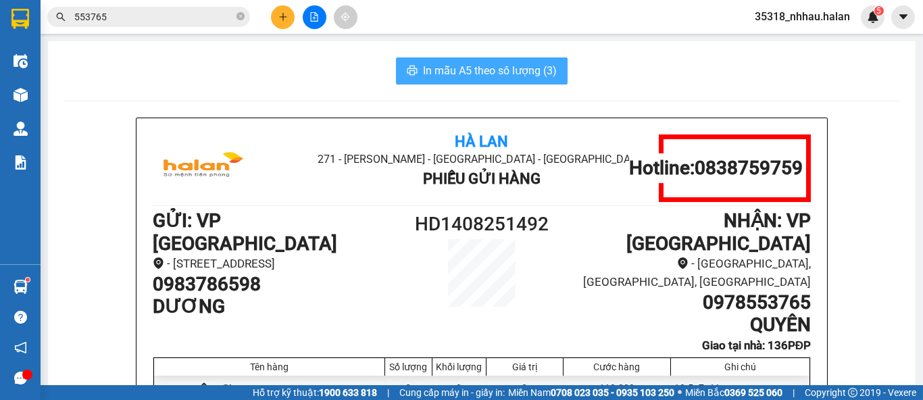
click at [470, 74] on span "In mẫu A5 theo số lượng (3)" at bounding box center [490, 70] width 134 height 17
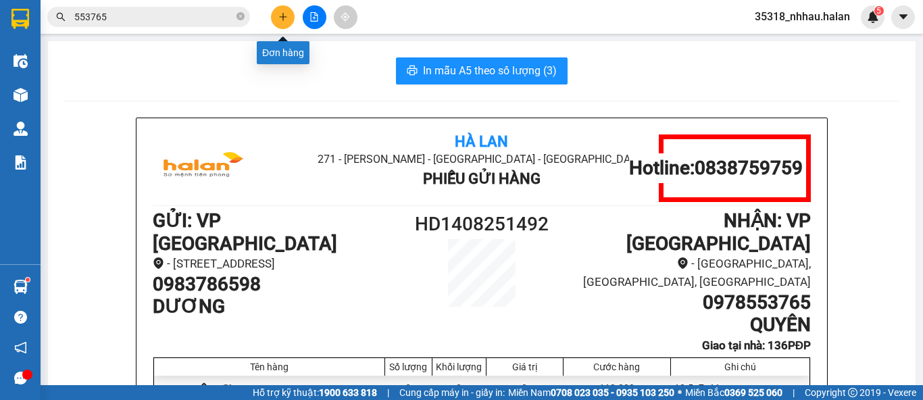
click at [284, 20] on icon "plus" at bounding box center [282, 16] width 9 height 9
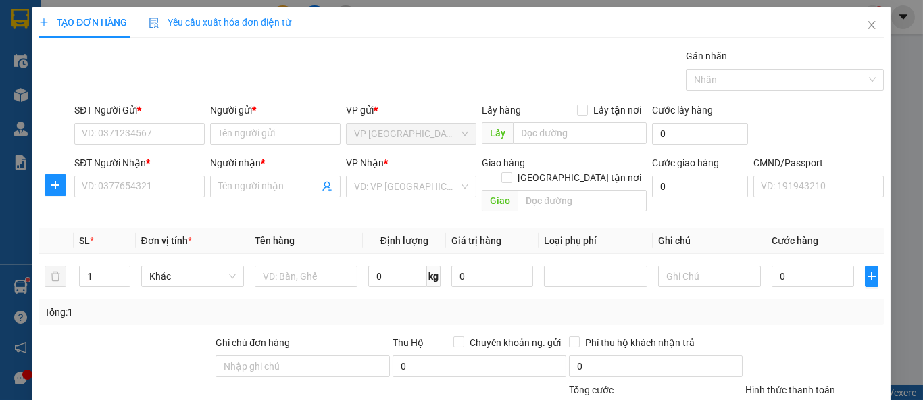
click at [284, 20] on span "Yêu cầu xuất hóa đơn điện tử" at bounding box center [220, 22] width 143 height 11
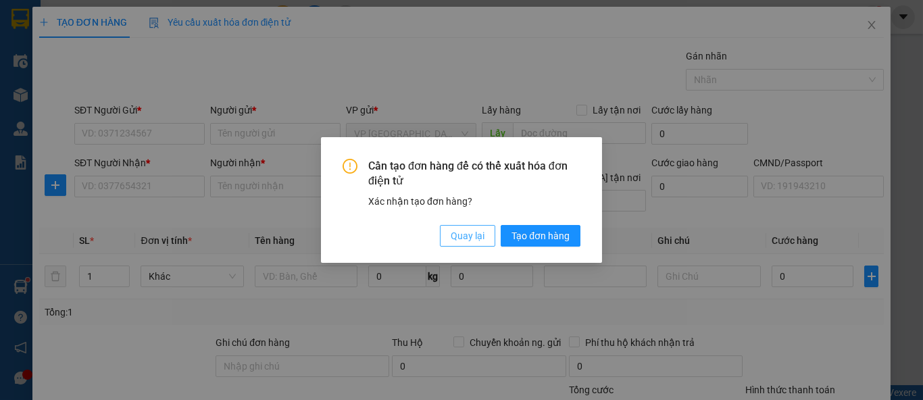
drag, startPoint x: 471, startPoint y: 236, endPoint x: 293, endPoint y: 195, distance: 182.4
click at [470, 236] on span "Quay lại" at bounding box center [468, 235] width 34 height 15
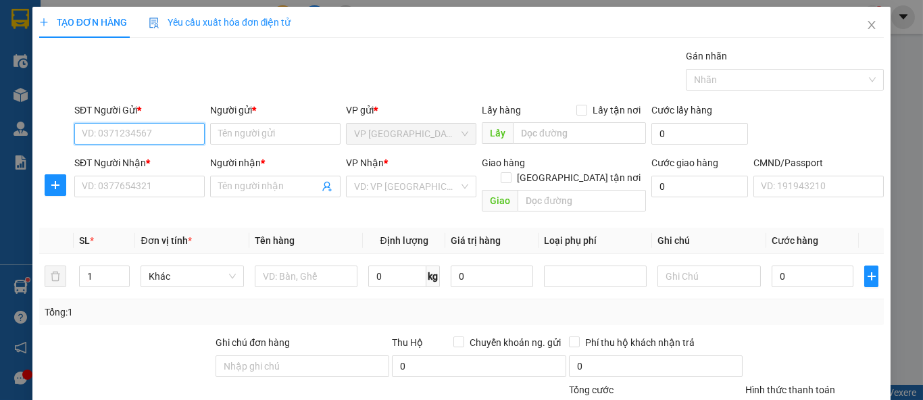
click at [145, 140] on input "SĐT Người Gửi *" at bounding box center [139, 134] width 130 height 22
type input "0383937142"
click at [120, 166] on div "0383937142 - DƯƠNG" at bounding box center [138, 160] width 113 height 15
type input "DƯƠNG"
type input "0383937142"
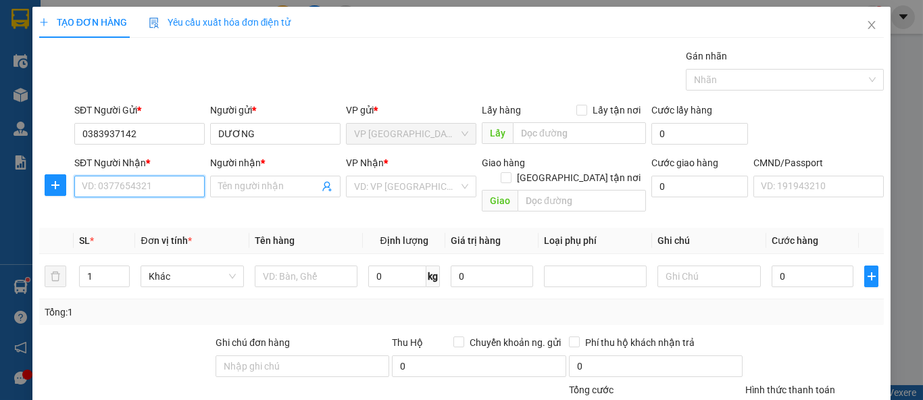
click at [135, 189] on input "SĐT Người Nhận *" at bounding box center [139, 187] width 130 height 22
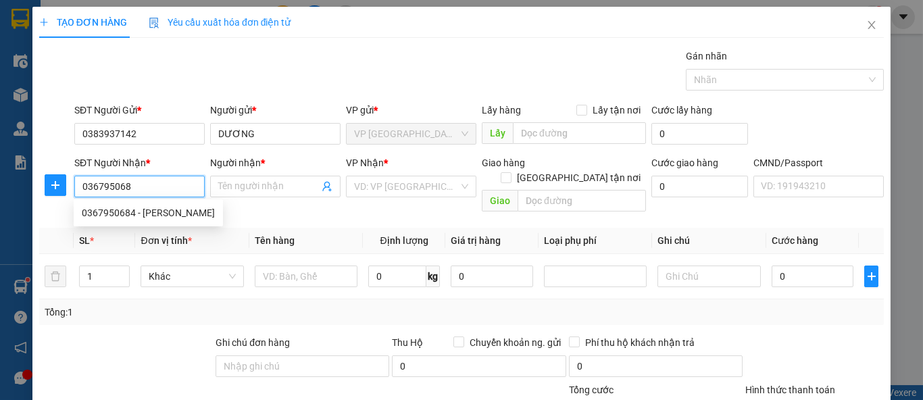
type input "0367950684"
click at [132, 209] on div "0367950684 - ĐĂNG" at bounding box center [148, 212] width 133 height 15
type input "ĐĂNG"
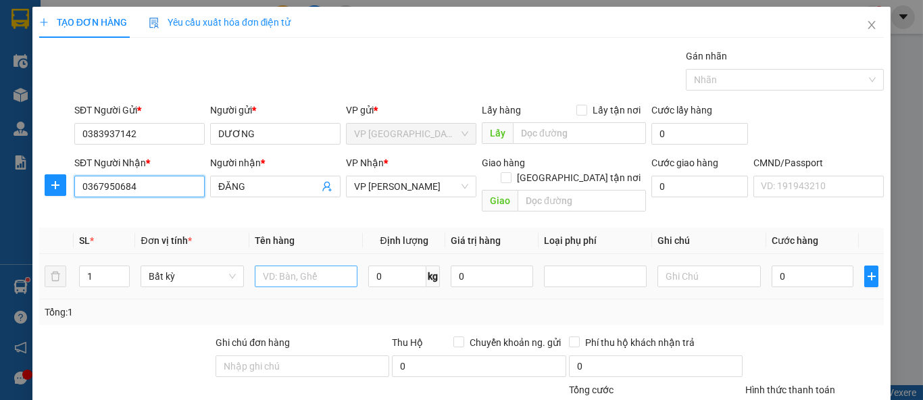
type input "0367950684"
click at [317, 266] on input "text" at bounding box center [306, 277] width 103 height 22
type input "HỘP ĐỒ ĂN"
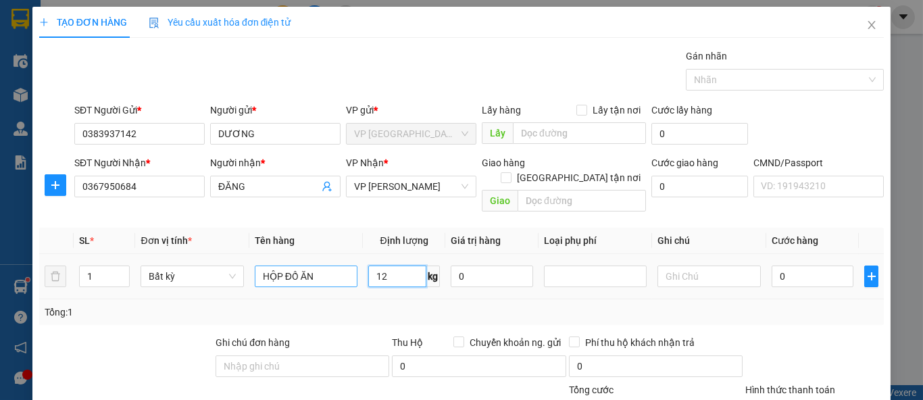
type input "12"
type input "50.000"
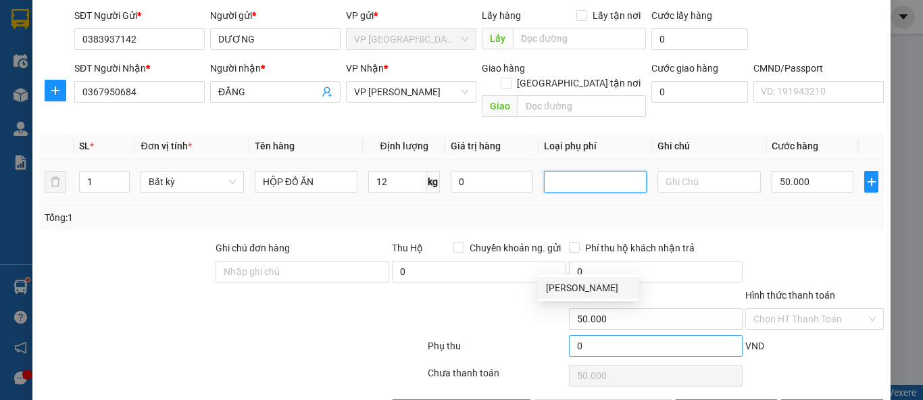
scroll to position [125, 0]
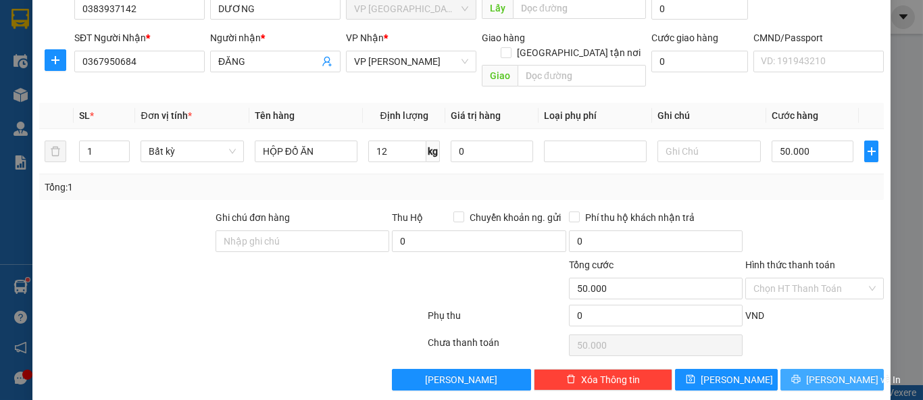
click at [815, 372] on span "[PERSON_NAME] và In" at bounding box center [853, 379] width 95 height 15
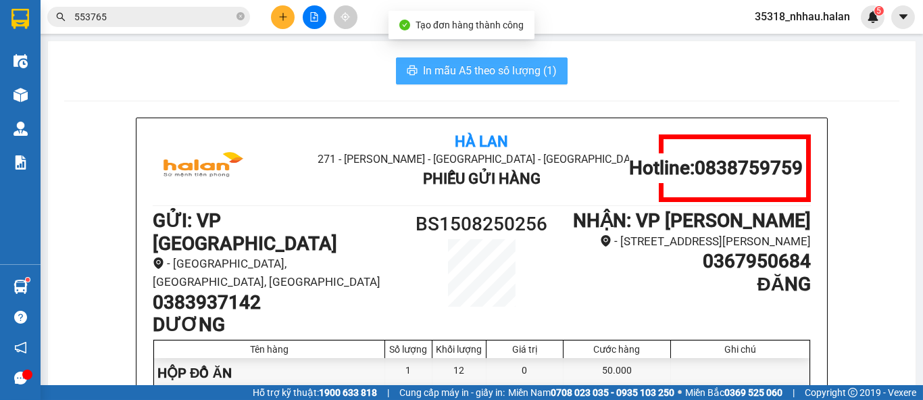
click at [500, 65] on span "In mẫu A5 theo số lượng (1)" at bounding box center [490, 70] width 134 height 17
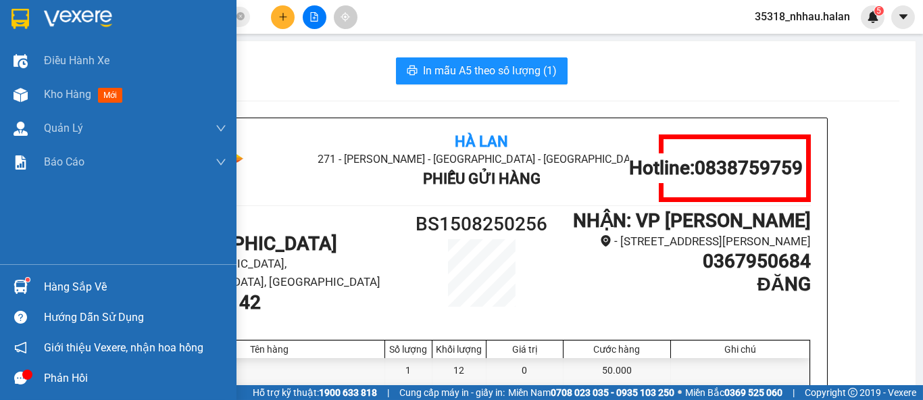
click at [74, 296] on div "Hàng sắp về" at bounding box center [135, 287] width 182 height 20
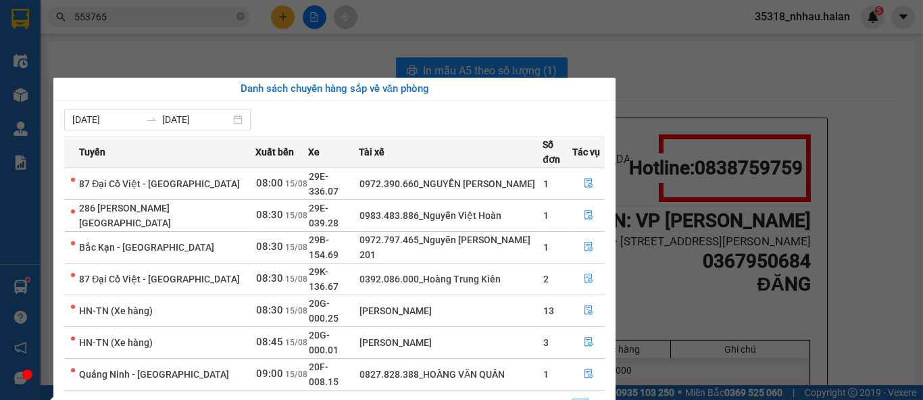
click at [625, 97] on section "Kết quả tìm kiếm ( 395 ) Bộ lọc Mã ĐH Trạng thái Món hàng Thu hộ Tổng cước Chưa…" at bounding box center [461, 200] width 923 height 400
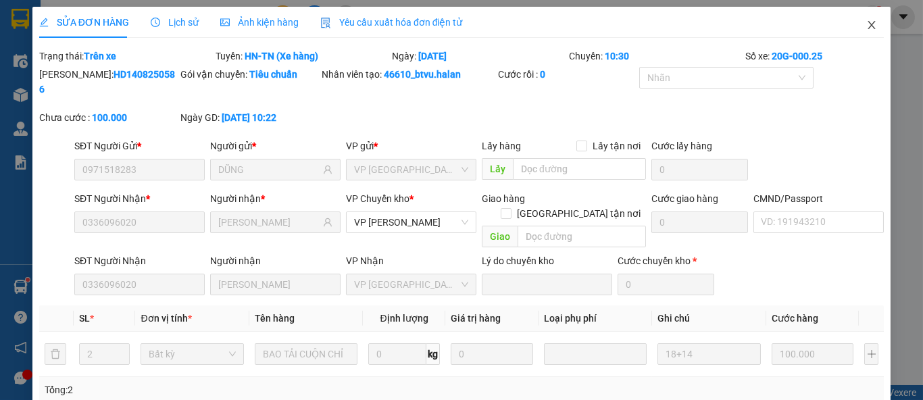
click at [862, 32] on span "Close" at bounding box center [872, 26] width 38 height 38
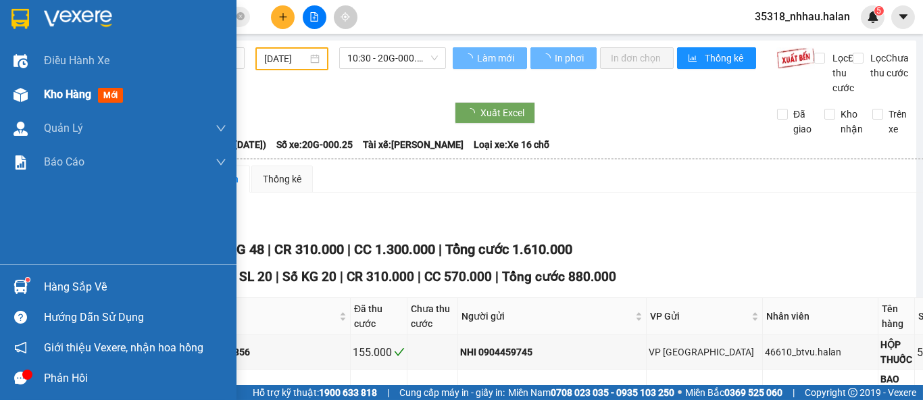
click at [23, 98] on img at bounding box center [21, 95] width 14 height 14
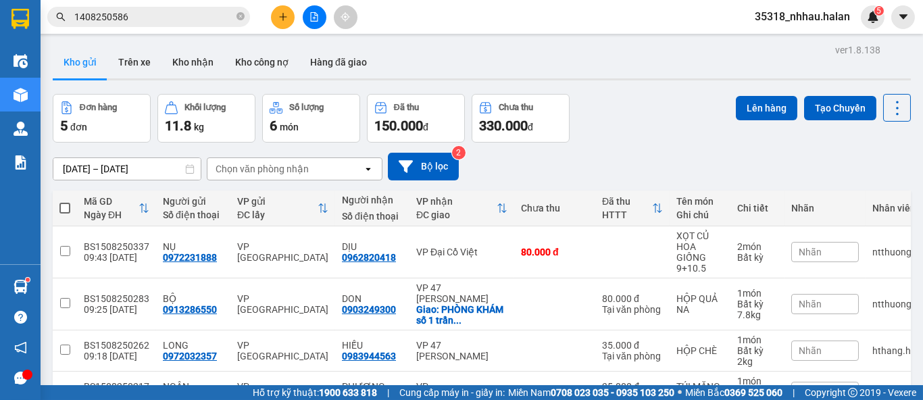
click at [225, 172] on div "Chọn văn phòng nhận" at bounding box center [262, 169] width 93 height 14
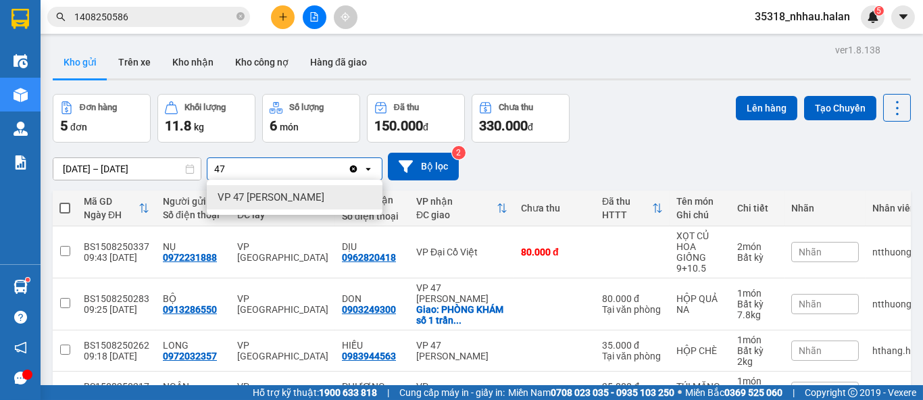
type input "47"
click at [241, 199] on span "VP 47 [PERSON_NAME]" at bounding box center [271, 198] width 107 height 14
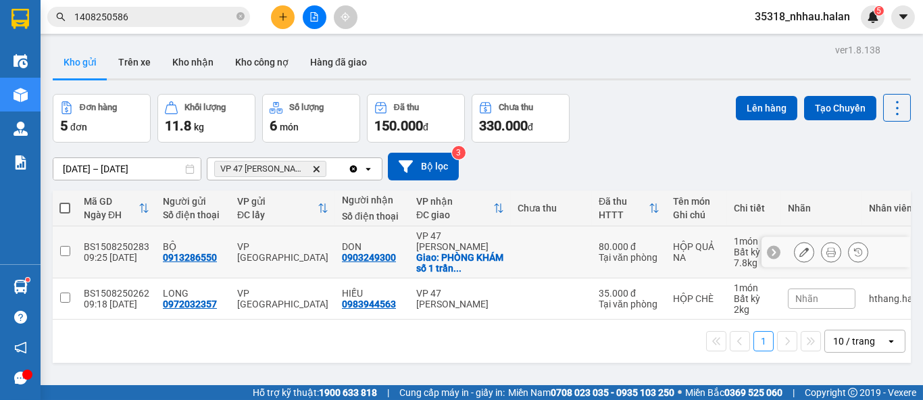
click at [516, 251] on td at bounding box center [551, 252] width 81 height 52
checkbox input "true"
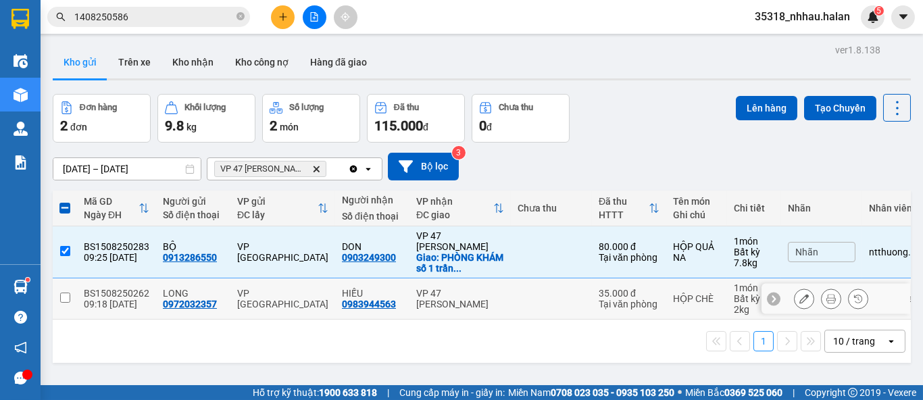
click at [535, 297] on td at bounding box center [551, 298] width 81 height 41
checkbox input "true"
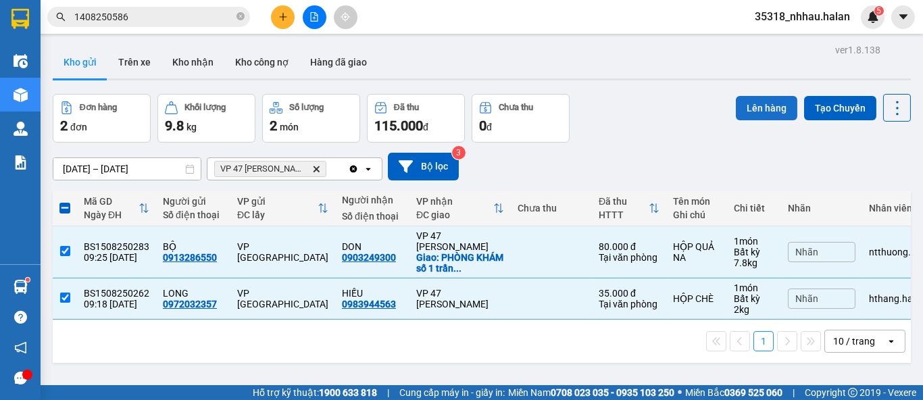
click at [745, 106] on button "Lên hàng" at bounding box center [766, 108] width 61 height 24
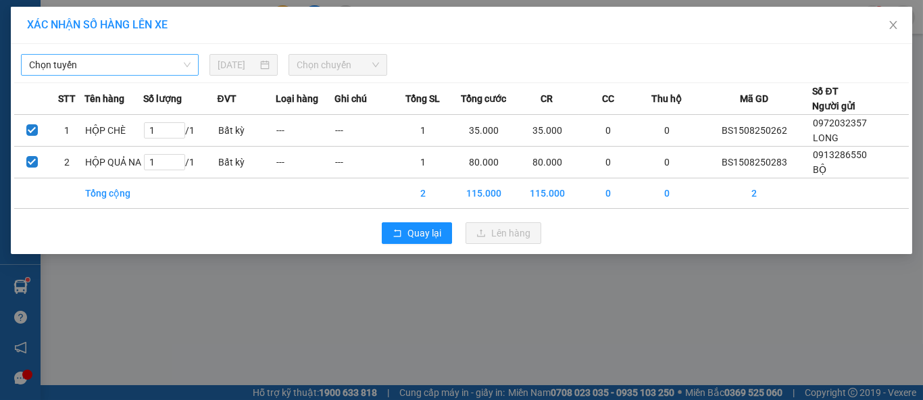
click at [136, 67] on span "Chọn tuyến" at bounding box center [109, 65] width 161 height 20
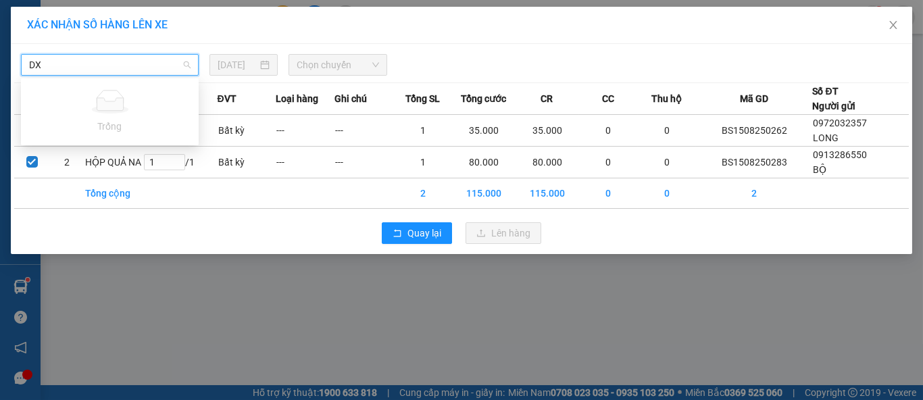
type input "D"
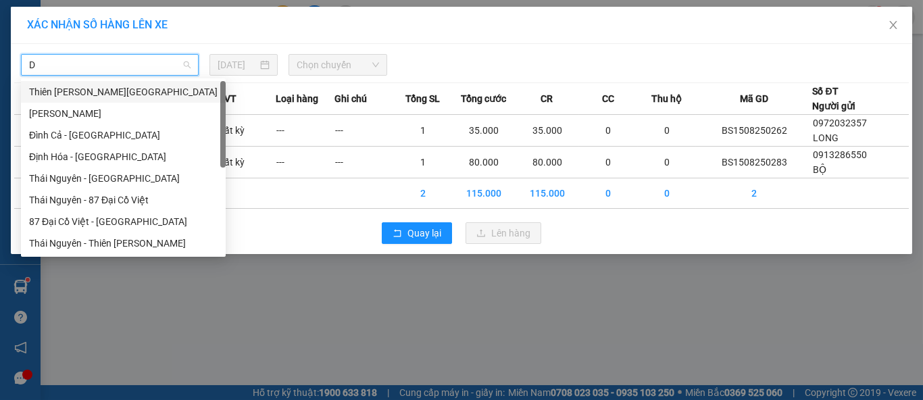
click at [116, 95] on div "Thiên [PERSON_NAME][GEOGRAPHIC_DATA]" at bounding box center [123, 91] width 189 height 15
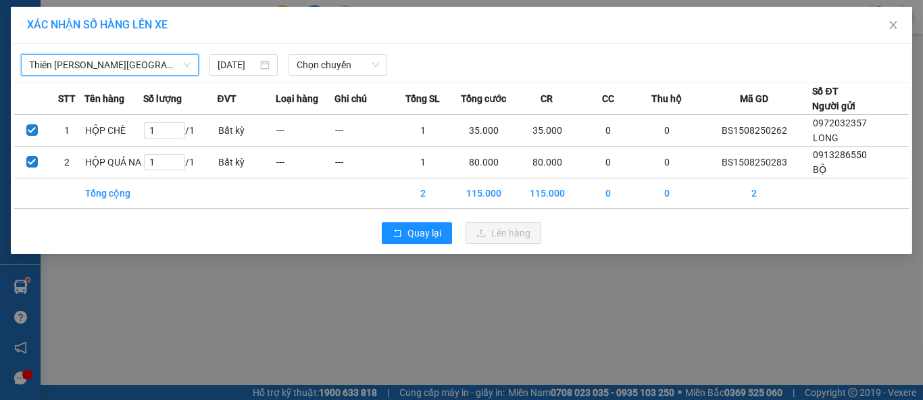
type input "C"
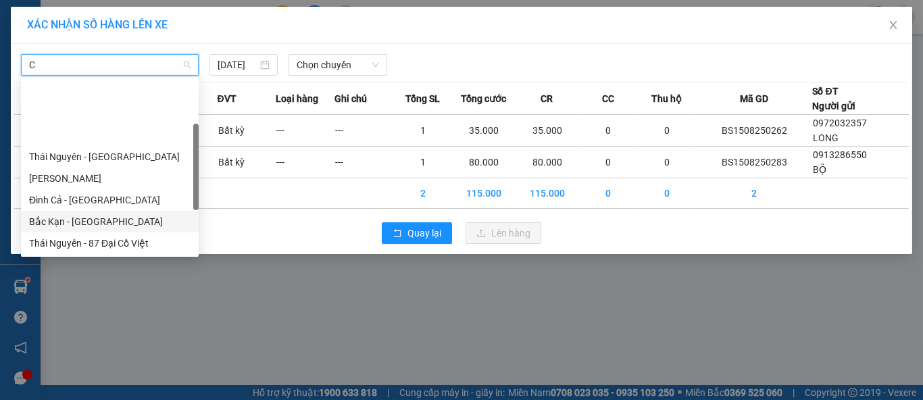
scroll to position [74, 0]
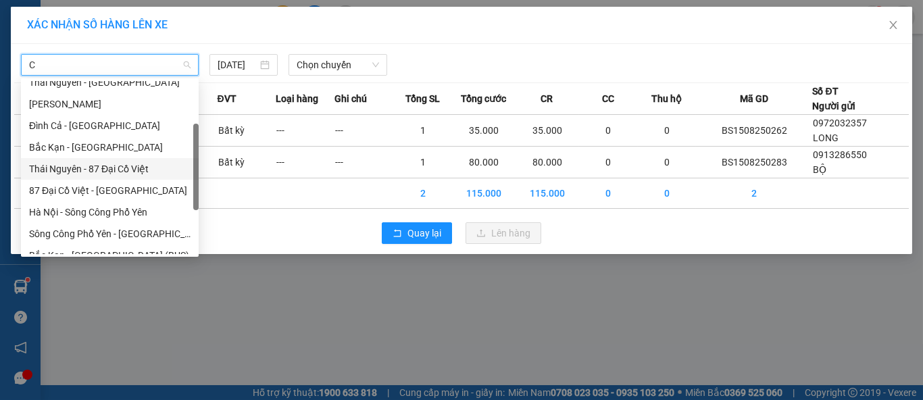
click at [120, 172] on div "Thái Nguyên - 87 Đại Cồ Việt" at bounding box center [109, 168] width 161 height 15
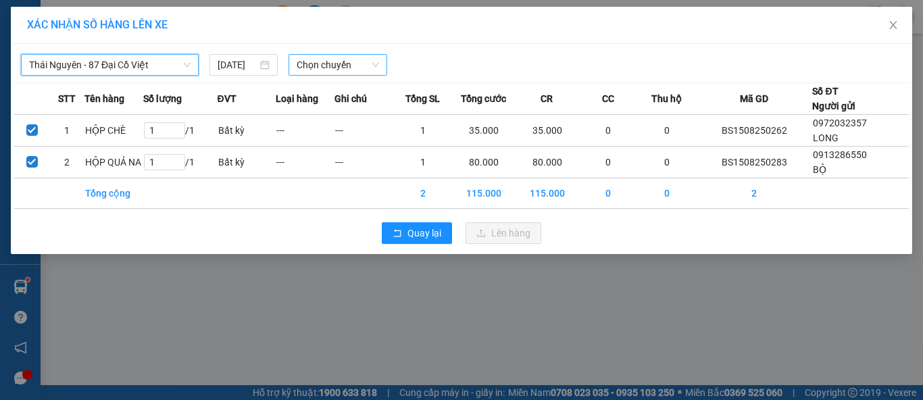
click at [303, 65] on span "Chọn chuyến" at bounding box center [338, 65] width 83 height 20
type input "567"
click at [339, 92] on div "10:00 - 29B-205.67" at bounding box center [349, 91] width 105 height 15
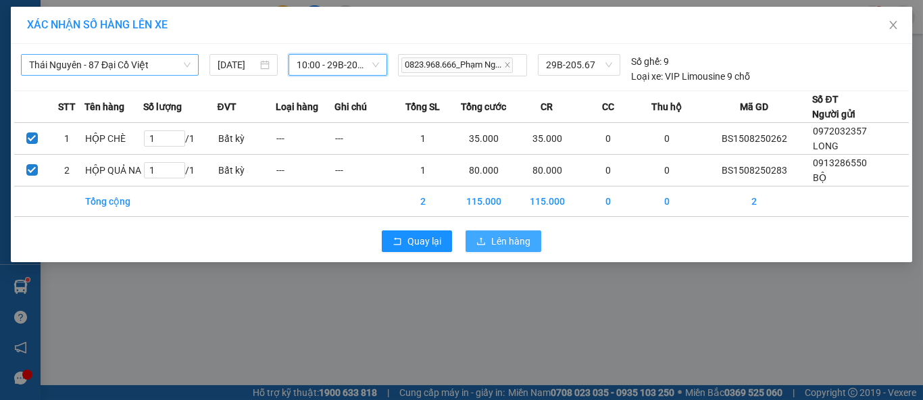
click at [488, 234] on button "Lên hàng" at bounding box center [504, 241] width 76 height 22
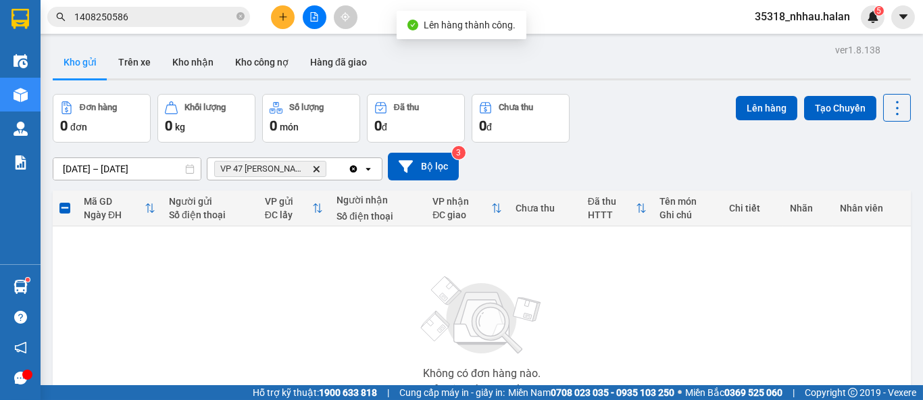
click at [318, 172] on span "VP 47 Trần Khát Chân Delete" at bounding box center [270, 169] width 112 height 16
click at [355, 168] on icon "Clear all" at bounding box center [353, 168] width 7 height 7
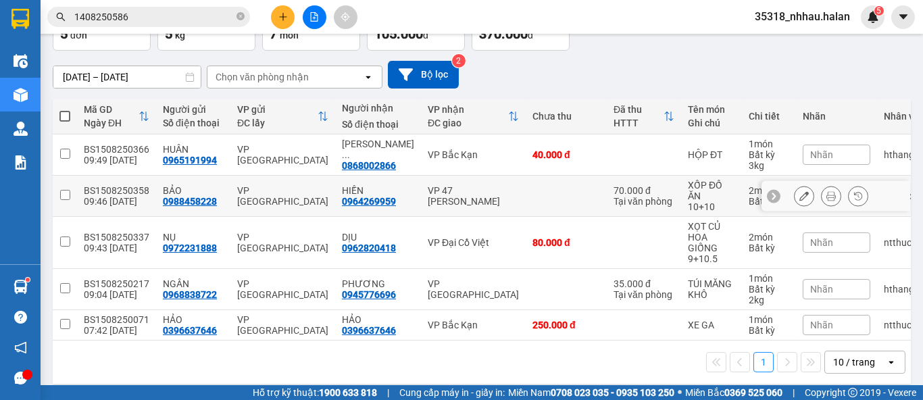
scroll to position [109, 0]
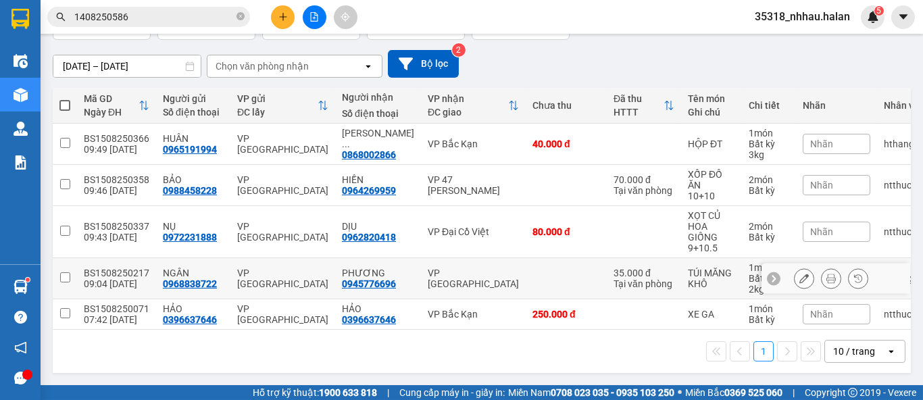
click at [65, 272] on input "checkbox" at bounding box center [65, 277] width 10 height 10
checkbox input "true"
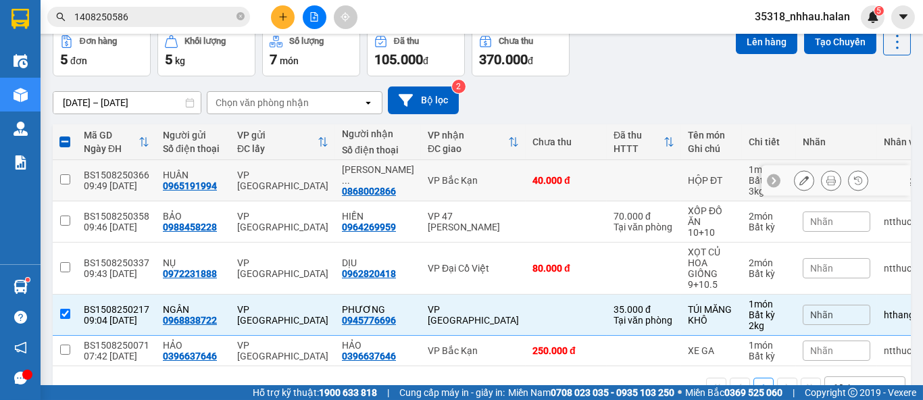
scroll to position [0, 0]
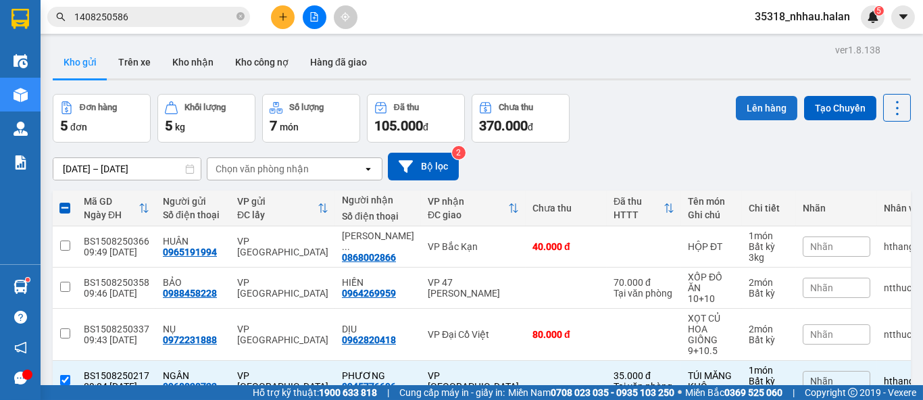
click at [747, 111] on button "Lên hàng" at bounding box center [766, 108] width 61 height 24
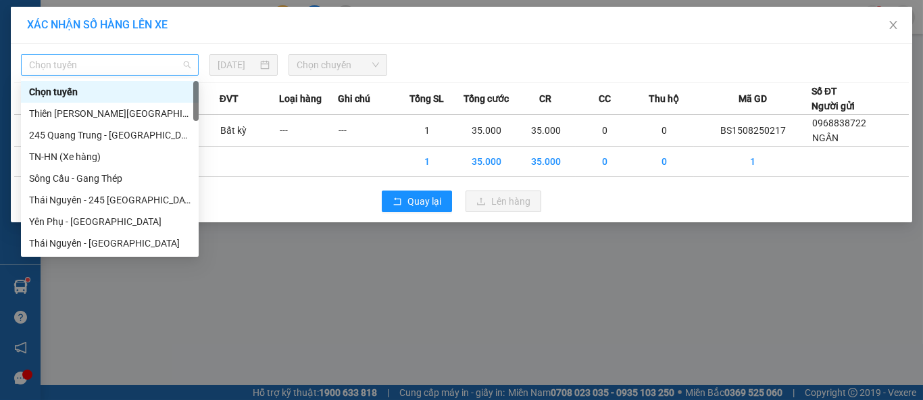
click at [132, 68] on span "Chọn tuyến" at bounding box center [109, 65] width 161 height 20
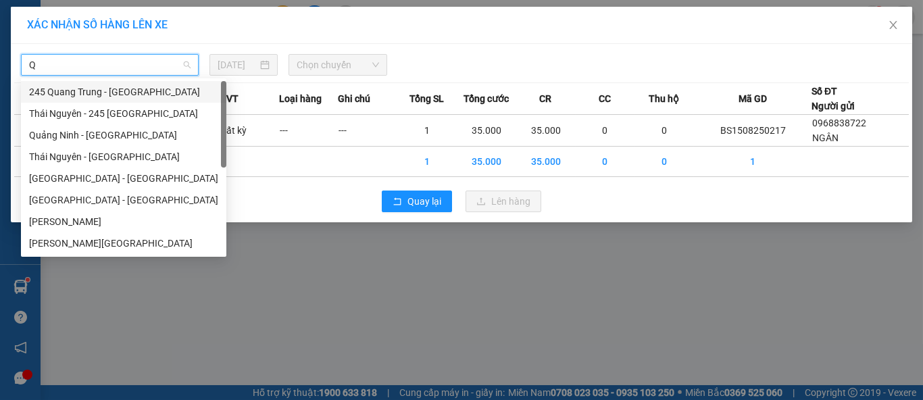
type input "QT"
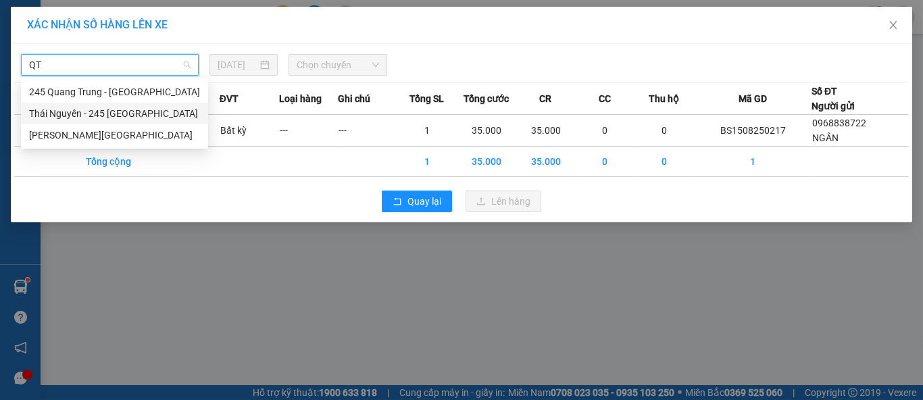
click at [61, 111] on div "Thái Nguyên - 245 [GEOGRAPHIC_DATA]" at bounding box center [114, 113] width 171 height 15
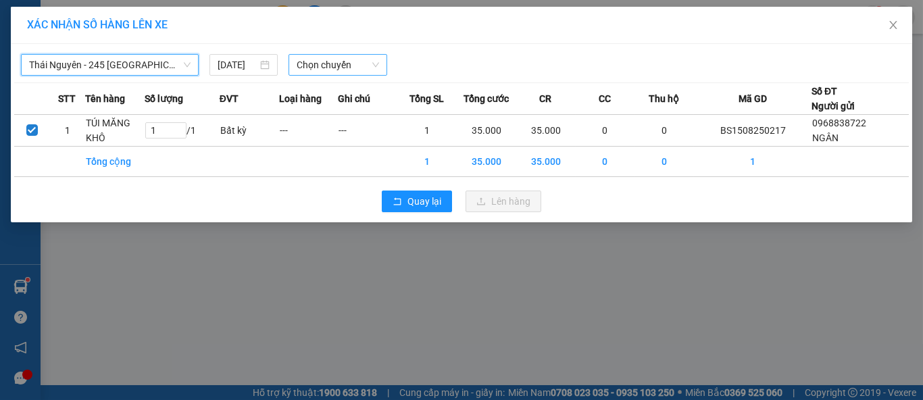
click at [307, 65] on span "Chọn chuyến" at bounding box center [338, 65] width 83 height 20
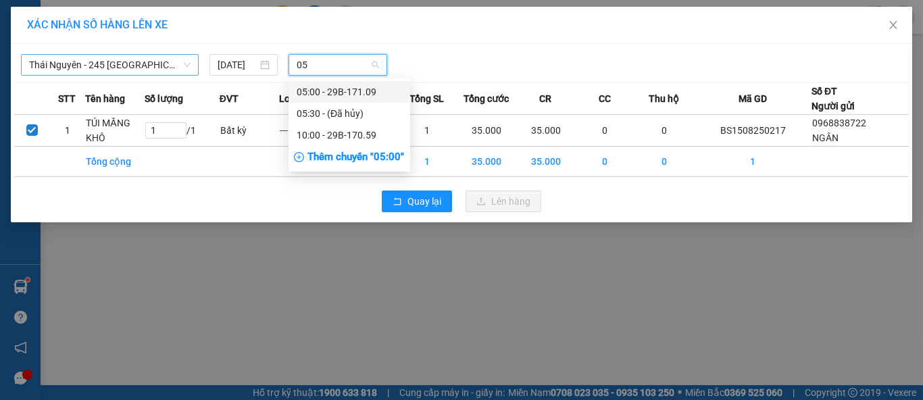
type input "059"
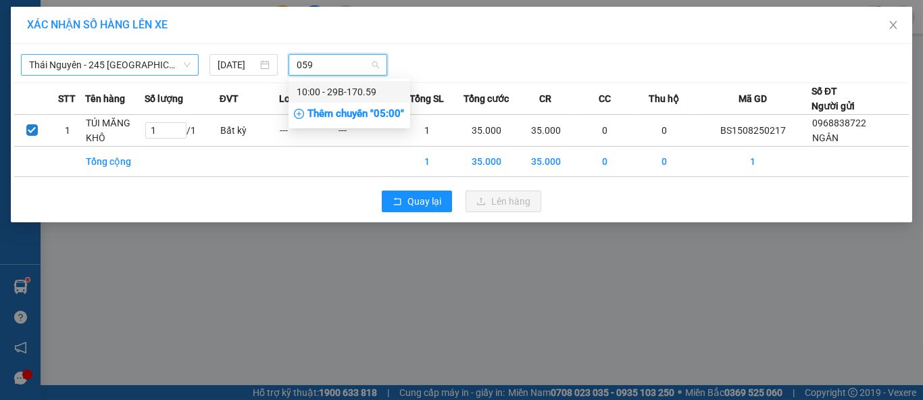
click at [332, 90] on div "10:00 - 29B-170.59" at bounding box center [349, 91] width 105 height 15
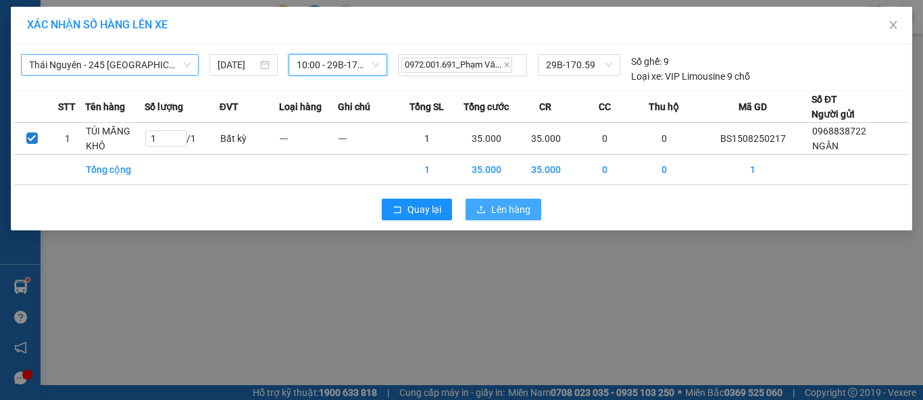
click at [491, 209] on span "Lên hàng" at bounding box center [510, 209] width 39 height 15
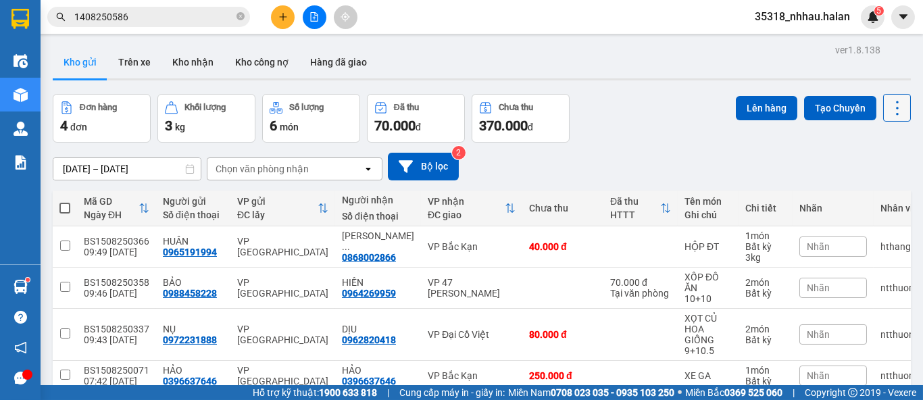
click at [891, 111] on icon at bounding box center [897, 108] width 19 height 19
click at [865, 194] on span "Làm mới" at bounding box center [867, 193] width 37 height 14
click at [278, 18] on icon "plus" at bounding box center [282, 16] width 9 height 9
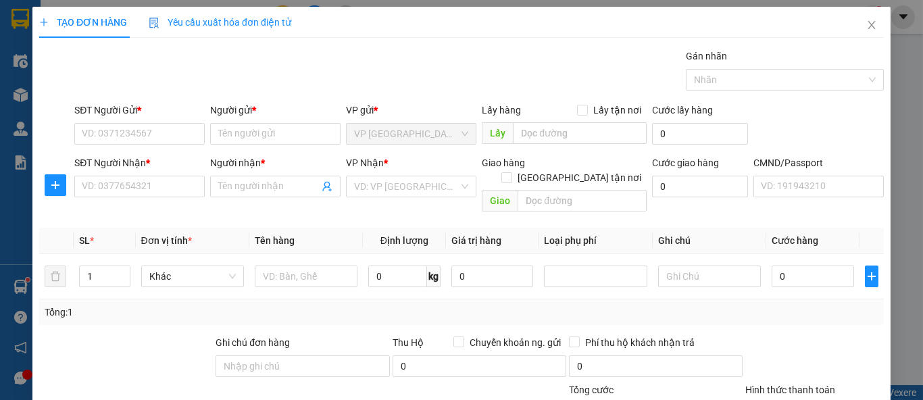
click at [278, 18] on span "Yêu cầu xuất hóa đơn điện tử" at bounding box center [220, 22] width 143 height 11
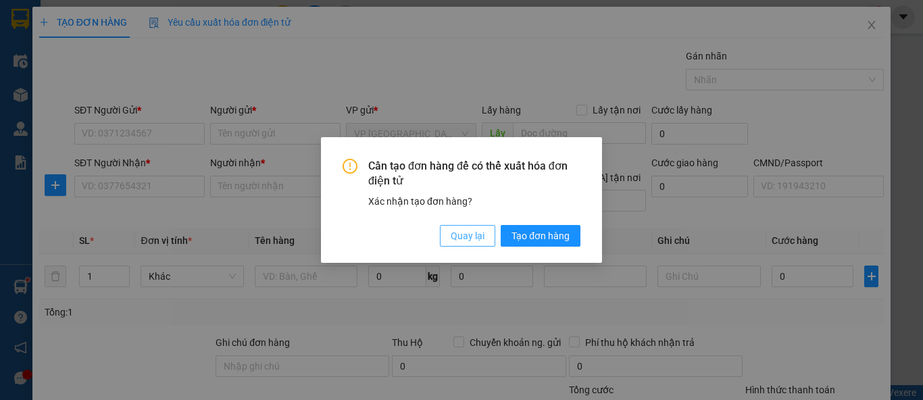
drag, startPoint x: 447, startPoint y: 243, endPoint x: 369, endPoint y: 205, distance: 86.7
click at [447, 243] on button "Quay lại" at bounding box center [467, 236] width 55 height 22
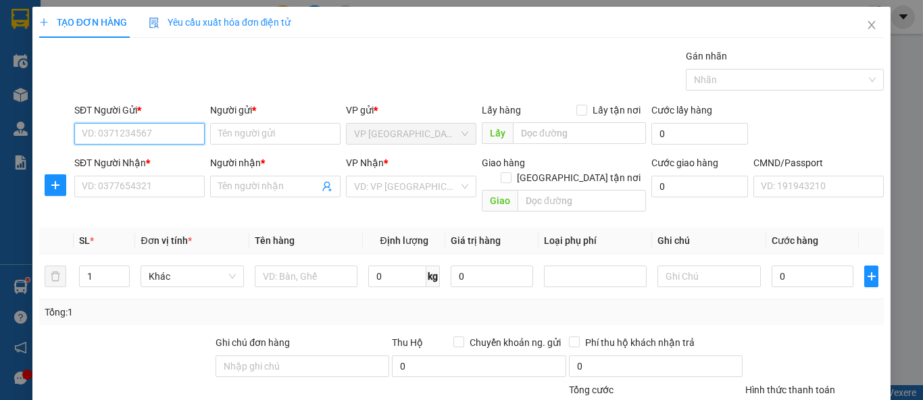
drag, startPoint x: 195, startPoint y: 128, endPoint x: 139, endPoint y: 134, distance: 55.8
click at [194, 128] on input "SĐT Người Gửi *" at bounding box center [139, 134] width 130 height 22
click at [139, 134] on input "SĐT Người Gửi *" at bounding box center [139, 134] width 130 height 22
type input "093984268"
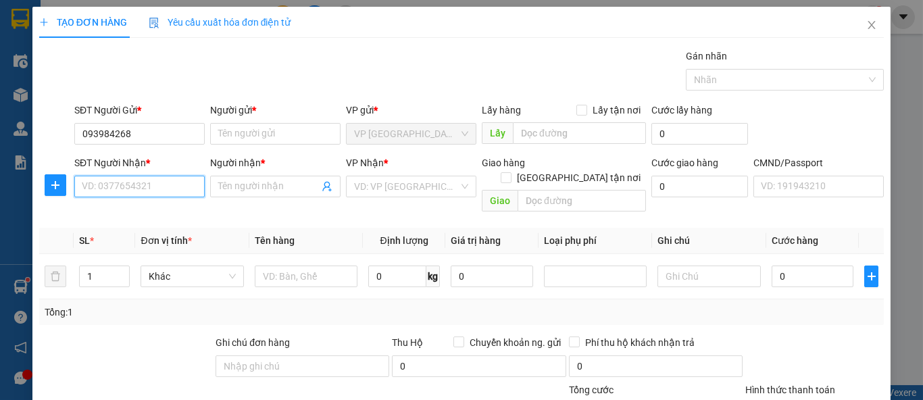
click at [138, 184] on input "SĐT Người Nhận *" at bounding box center [139, 187] width 130 height 22
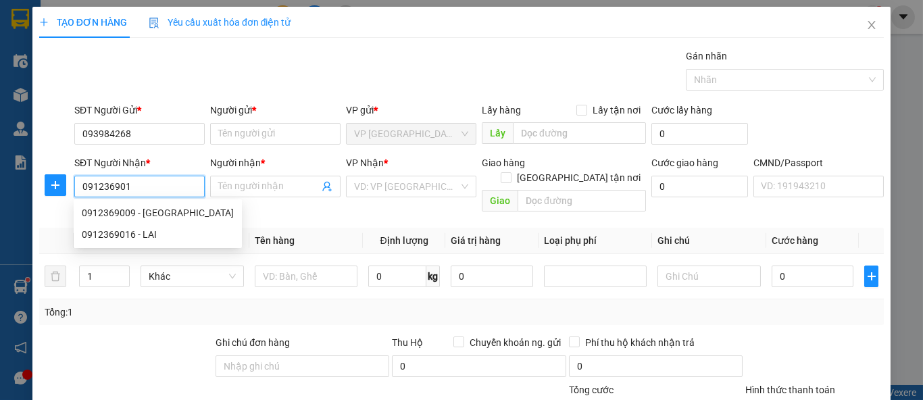
type input "0912369016"
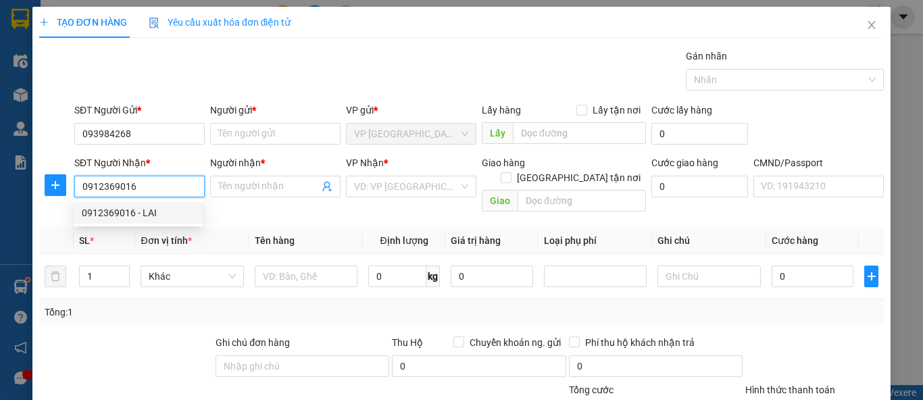
click at [136, 212] on div "0912369016 - LAI" at bounding box center [138, 212] width 113 height 15
type input "LAI"
checkbox input "true"
type input "Toà V3 - Chung Cư The Terra An Hưng, Khu đô thị An Hưng, Hà Đông, Hà Nội, Việt …"
type input "35.000"
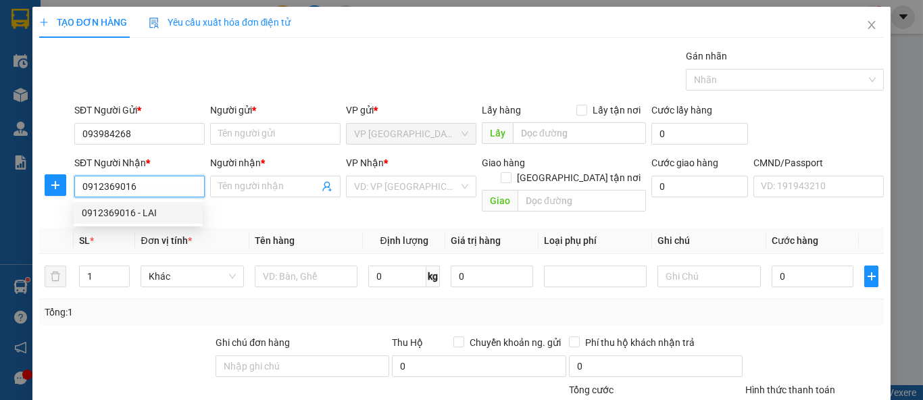
type input "35.000"
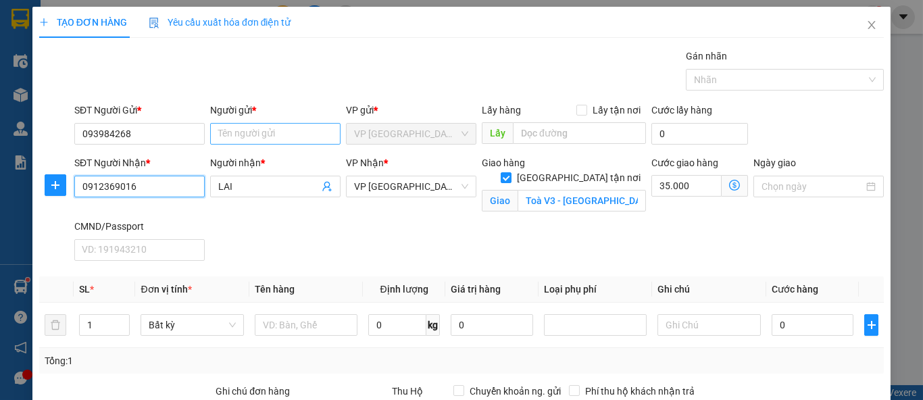
type input "0912369016"
click at [243, 129] on input "Người gửi *" at bounding box center [275, 134] width 130 height 22
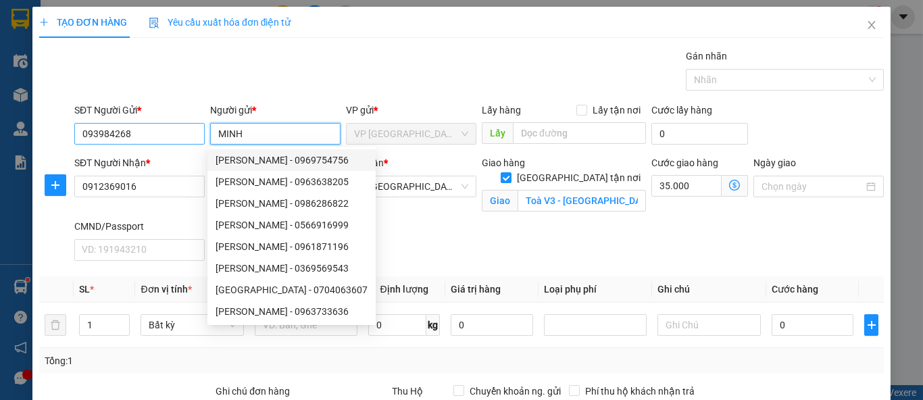
type input "MINH"
click at [98, 138] on input "093984268" at bounding box center [139, 134] width 130 height 22
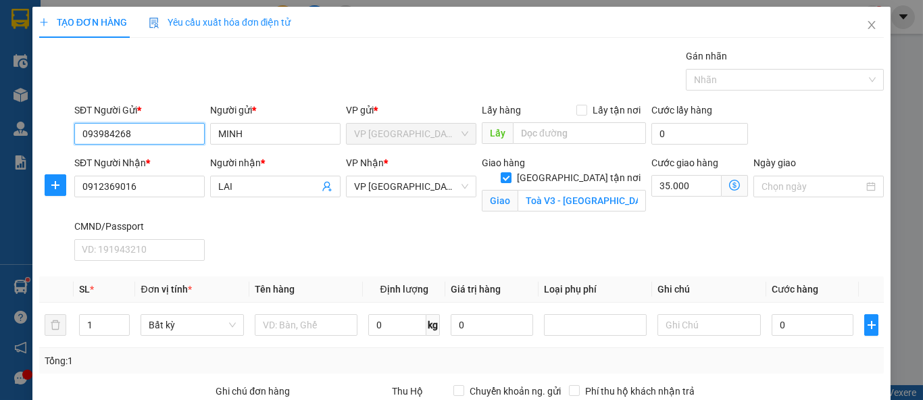
drag, startPoint x: 148, startPoint y: 134, endPoint x: 61, endPoint y: 140, distance: 86.7
click at [61, 140] on div "SĐT Người Gửi * 093984268 093984268 Người gửi * MINH VP gửi * VP Bắc Sơn Lấy hà…" at bounding box center [461, 126] width 847 height 47
type input "0393984268"
click at [159, 155] on div "0393984268 - MINH" at bounding box center [138, 160] width 113 height 15
type input "MINH"
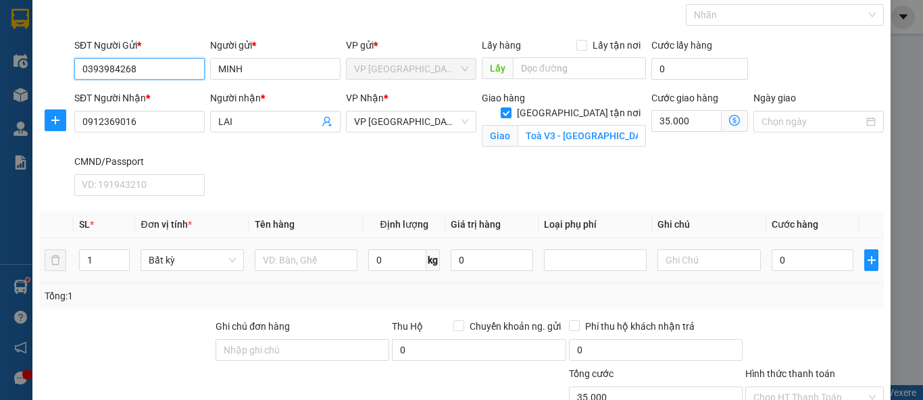
scroll to position [74, 0]
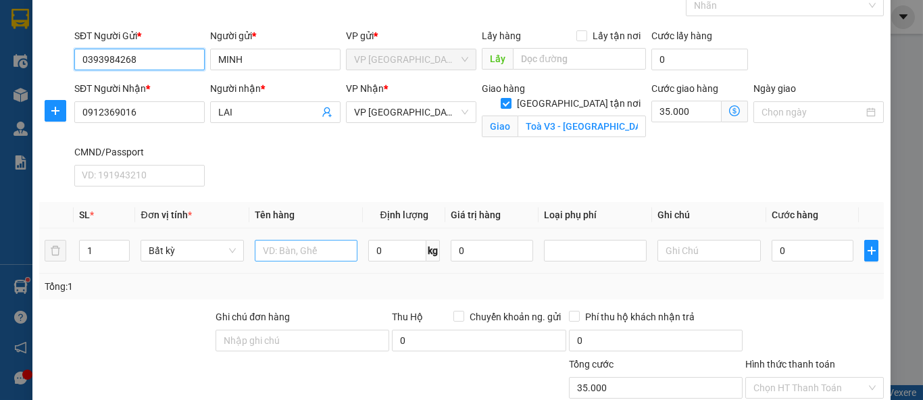
type input "0393984268"
click at [314, 250] on input "text" at bounding box center [306, 251] width 103 height 22
type input "HỘP ĐỒ ĂN"
type input "7"
type input "40.000"
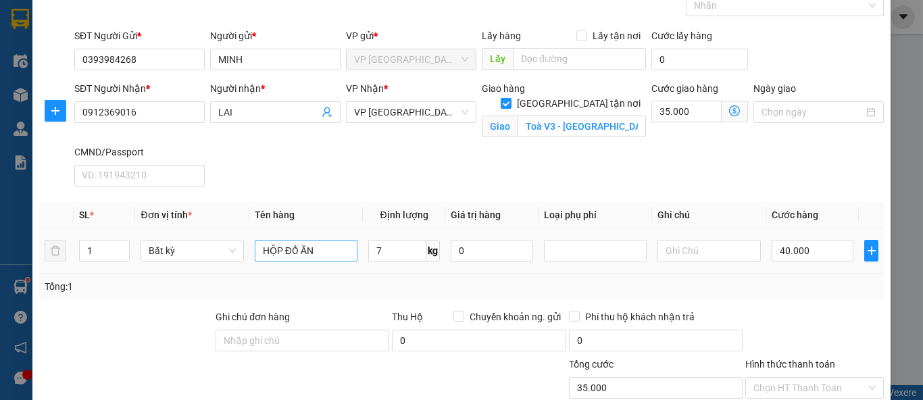
type input "75.000"
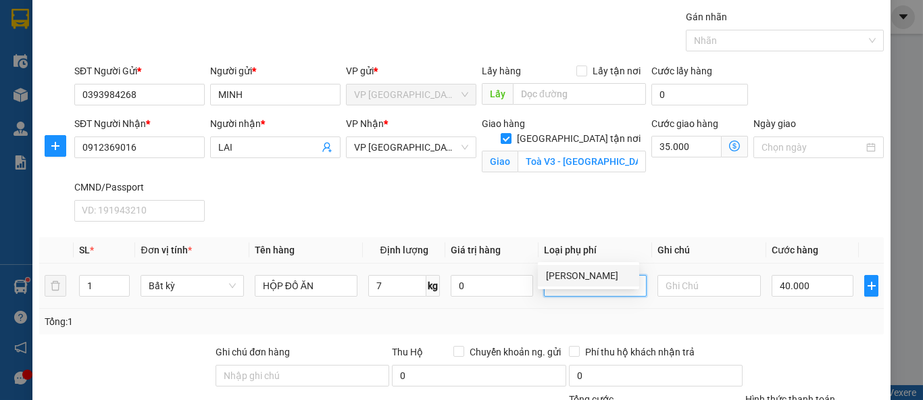
scroll to position [38, 0]
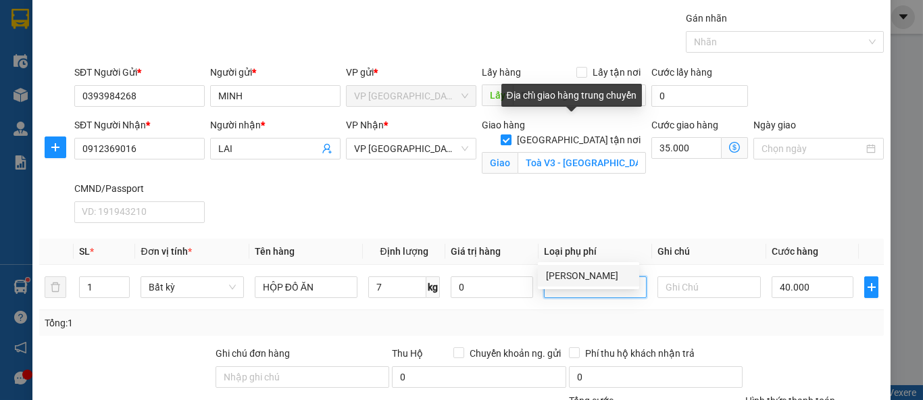
click at [510, 134] on input "[GEOGRAPHIC_DATA] tận nơi" at bounding box center [505, 138] width 9 height 9
checkbox input "false"
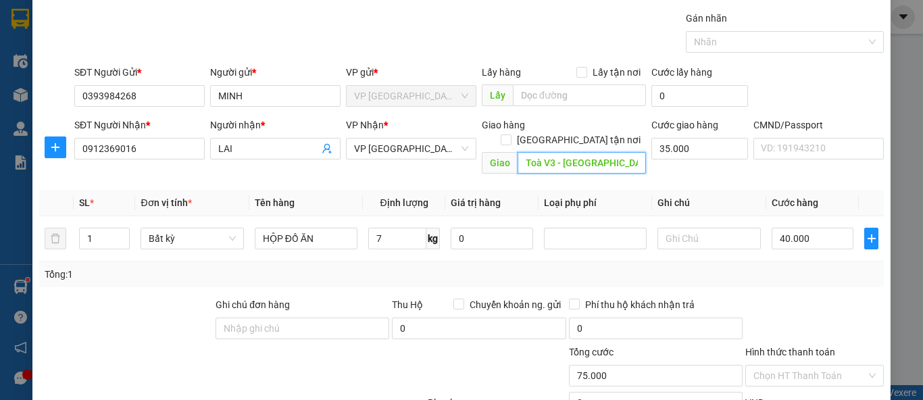
click at [603, 152] on input "Toà V3 - Chung Cư The Terra An Hưng, Khu đô thị An Hưng, Hà Đông, Hà Nội, Việt …" at bounding box center [582, 163] width 128 height 22
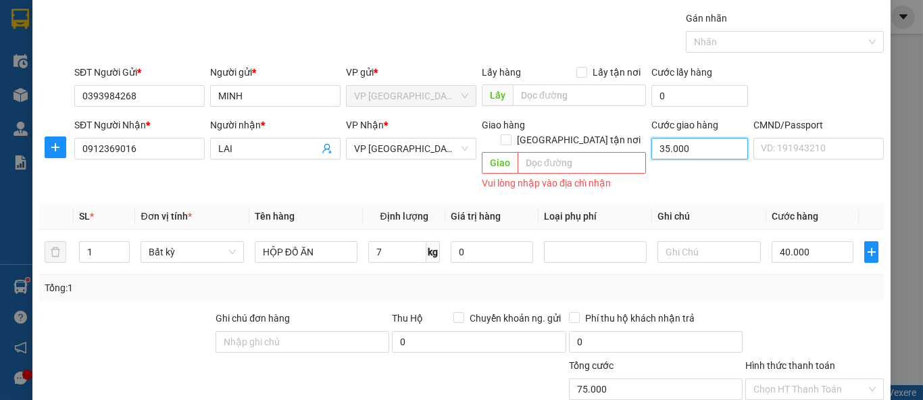
click at [673, 157] on input "35.000" at bounding box center [699, 149] width 97 height 22
type input "40.000"
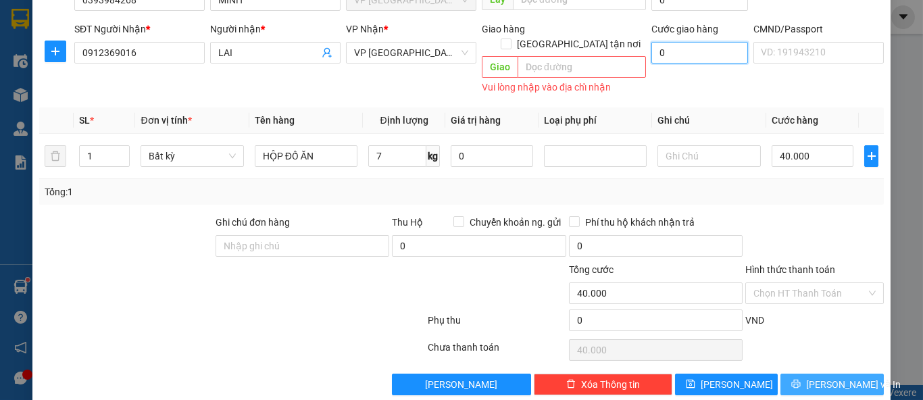
scroll to position [138, 0]
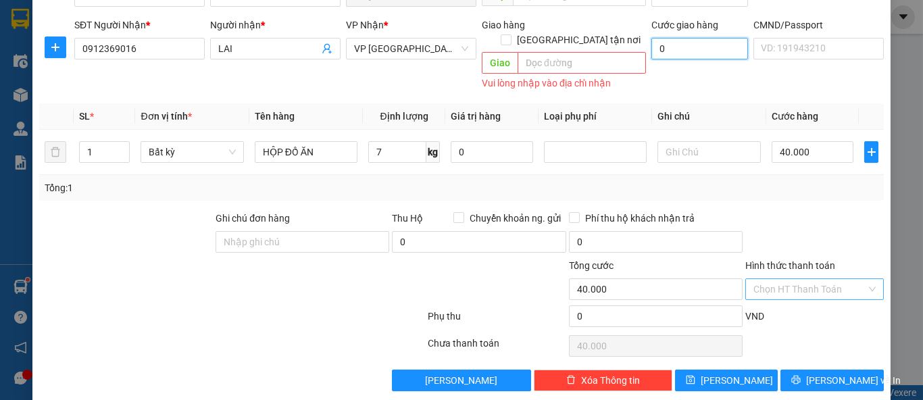
type input "0"
click at [800, 279] on input "Hình thức thanh toán" at bounding box center [809, 289] width 113 height 20
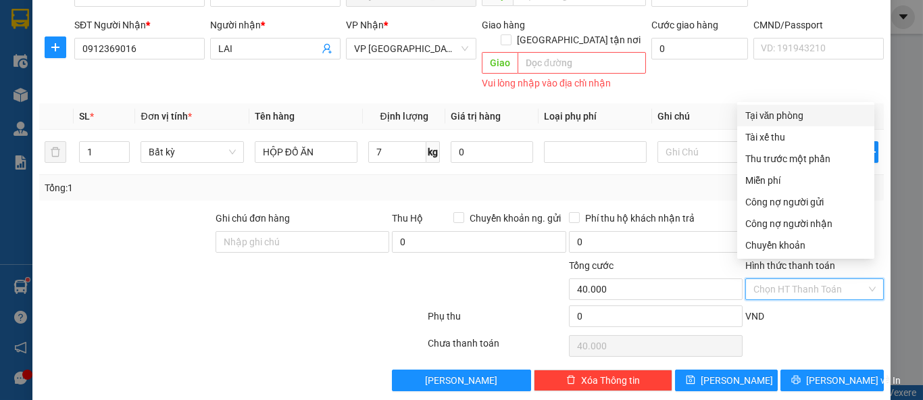
click at [801, 120] on div "Tại văn phòng" at bounding box center [805, 115] width 121 height 15
type input "0"
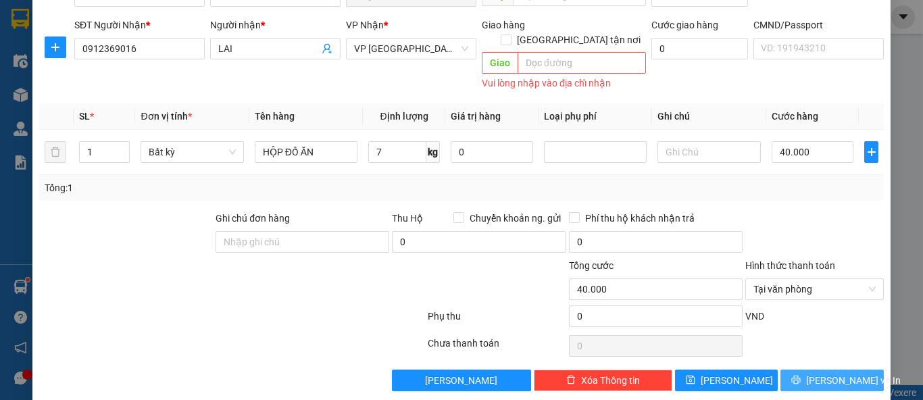
click at [816, 373] on span "[PERSON_NAME] và In" at bounding box center [853, 380] width 95 height 15
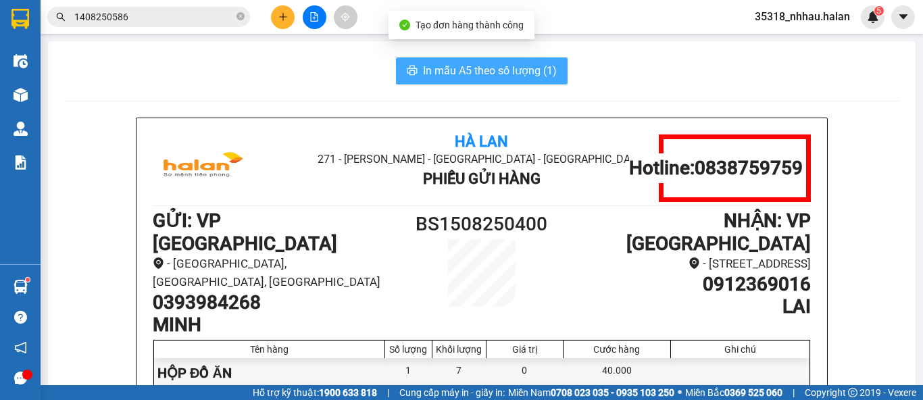
click at [512, 66] on span "In mẫu A5 theo số lượng (1)" at bounding box center [490, 70] width 134 height 17
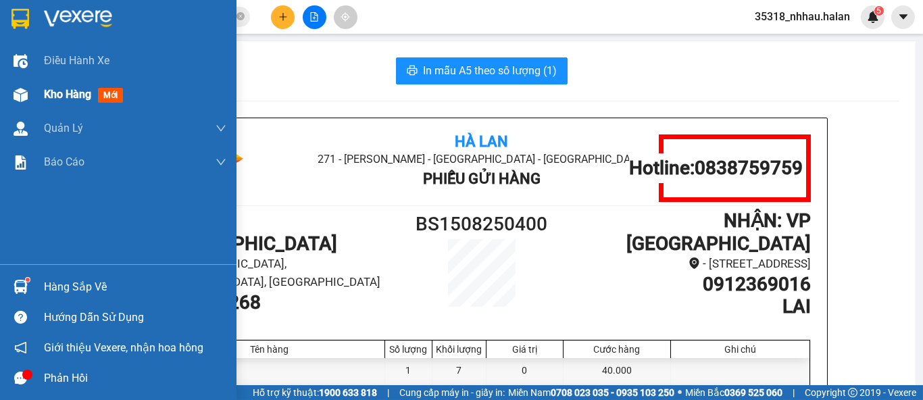
click at [20, 91] on img at bounding box center [21, 95] width 14 height 14
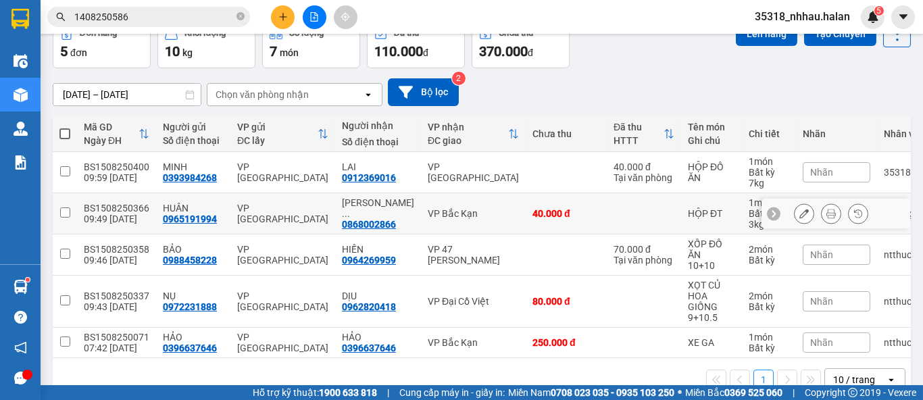
scroll to position [74, 0]
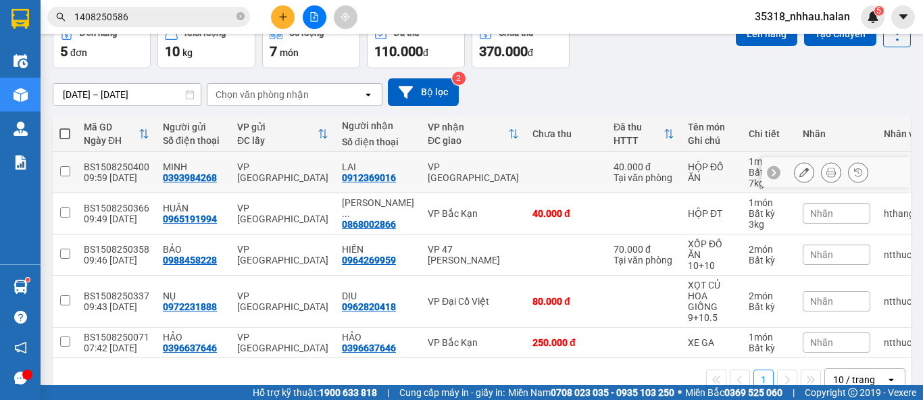
click at [496, 179] on td "VP [GEOGRAPHIC_DATA]" at bounding box center [473, 172] width 105 height 41
checkbox input "true"
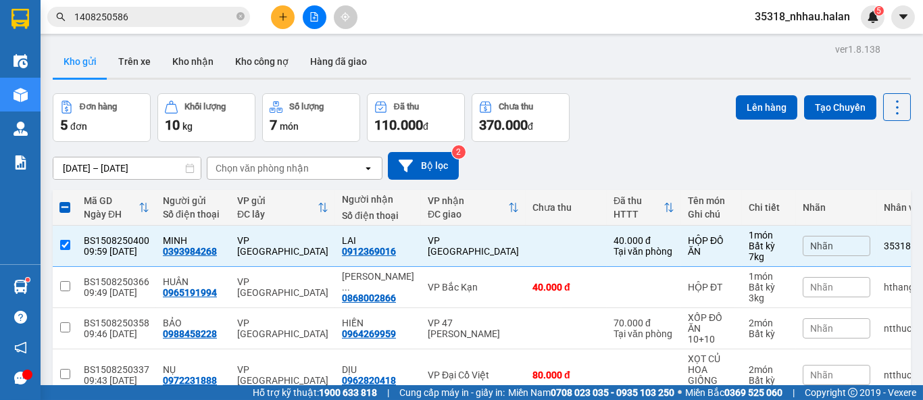
scroll to position [0, 0]
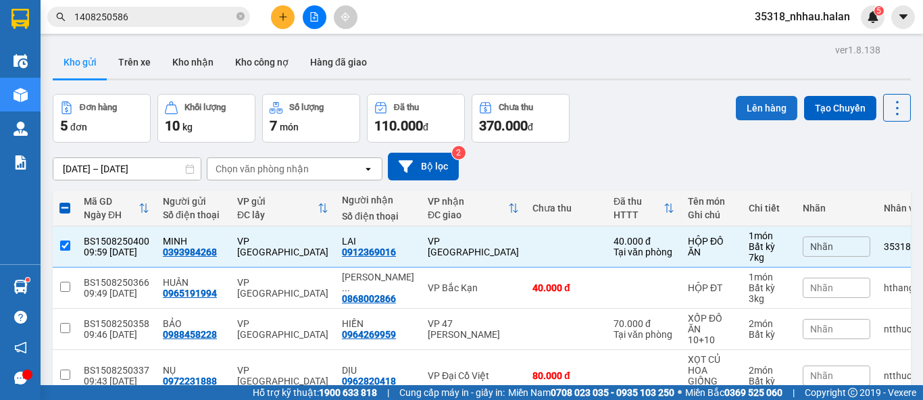
click at [754, 111] on button "Lên hàng" at bounding box center [766, 108] width 61 height 24
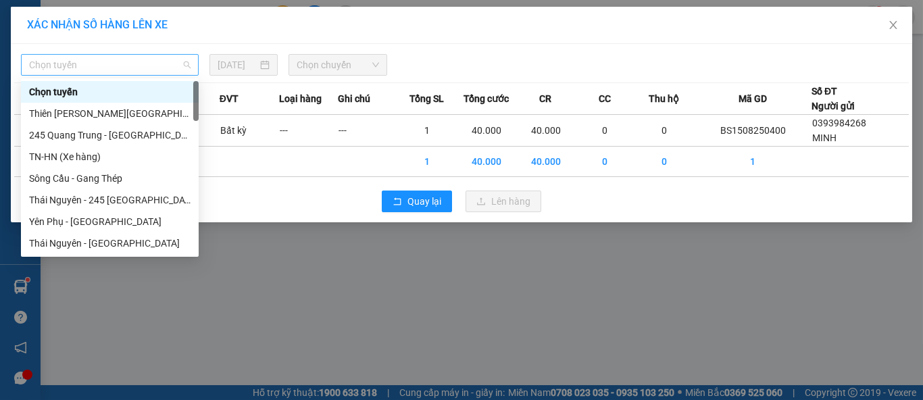
click at [131, 68] on span "Chọn tuyến" at bounding box center [109, 65] width 161 height 20
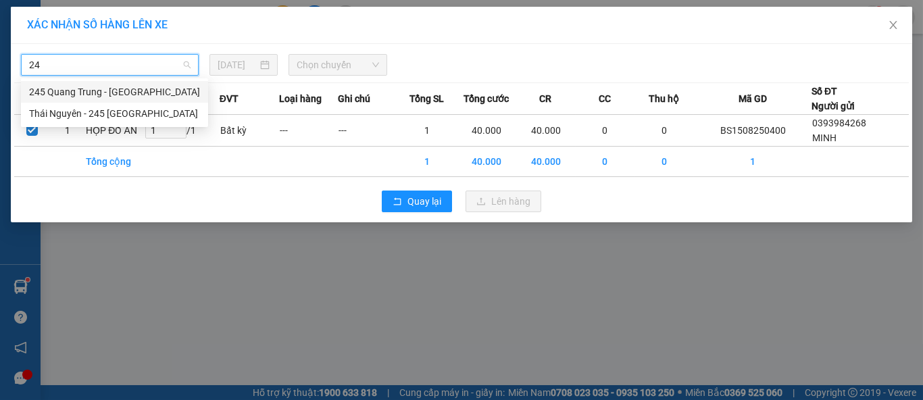
type input "245"
click at [138, 119] on div "Thái Nguyên - 245 [GEOGRAPHIC_DATA]" at bounding box center [114, 113] width 171 height 15
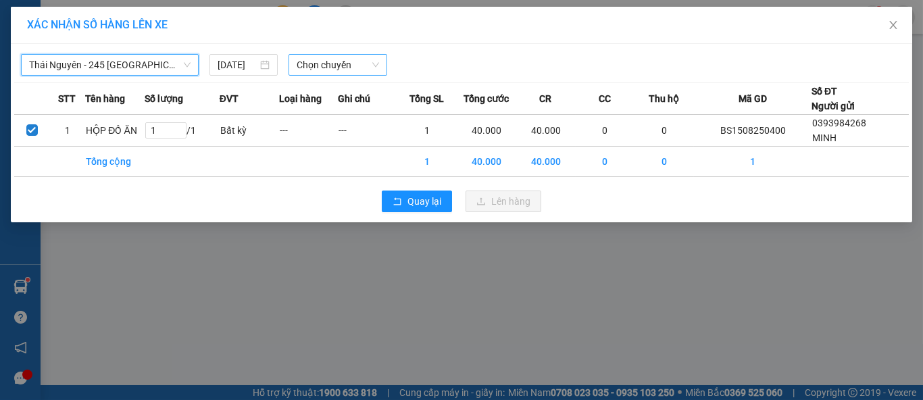
click at [303, 68] on span "Chọn chuyến" at bounding box center [338, 65] width 83 height 20
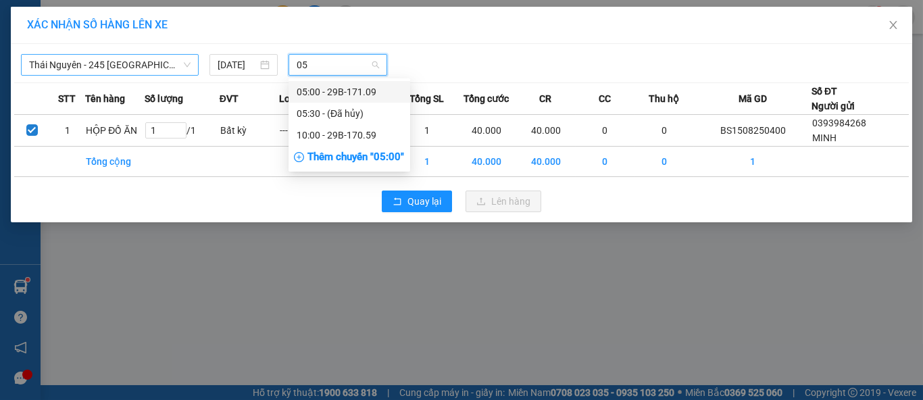
type input "059"
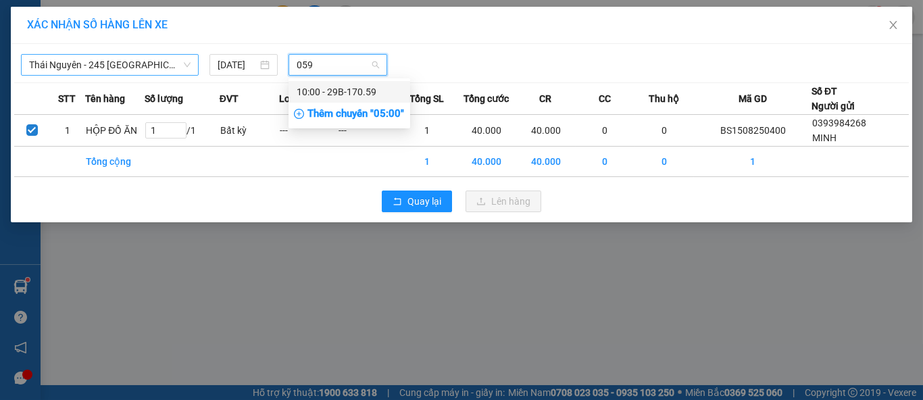
click at [329, 86] on div "10:00 - 29B-170.59" at bounding box center [349, 91] width 105 height 15
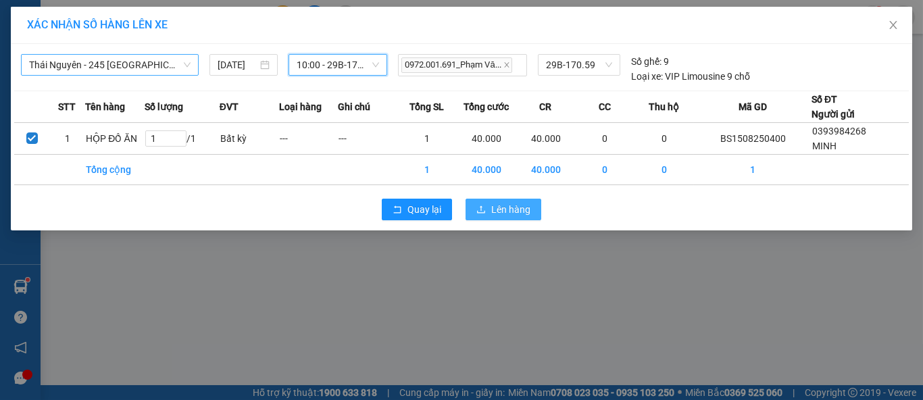
click at [503, 215] on span "Lên hàng" at bounding box center [510, 209] width 39 height 15
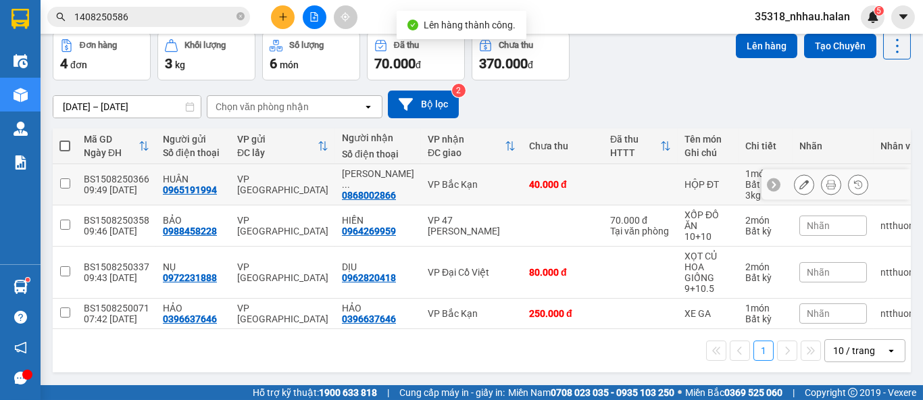
scroll to position [68, 0]
